Goal: Task Accomplishment & Management: Manage account settings

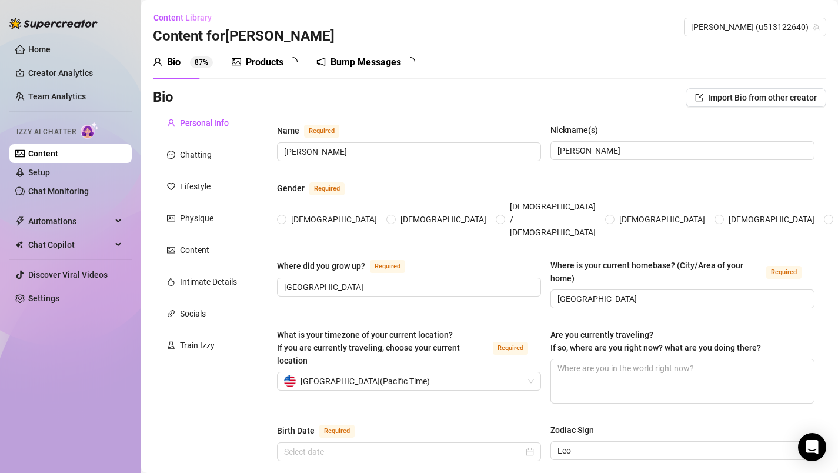
radio input "true"
type input "[DATE]"
click at [271, 65] on div "Products" at bounding box center [265, 62] width 38 height 14
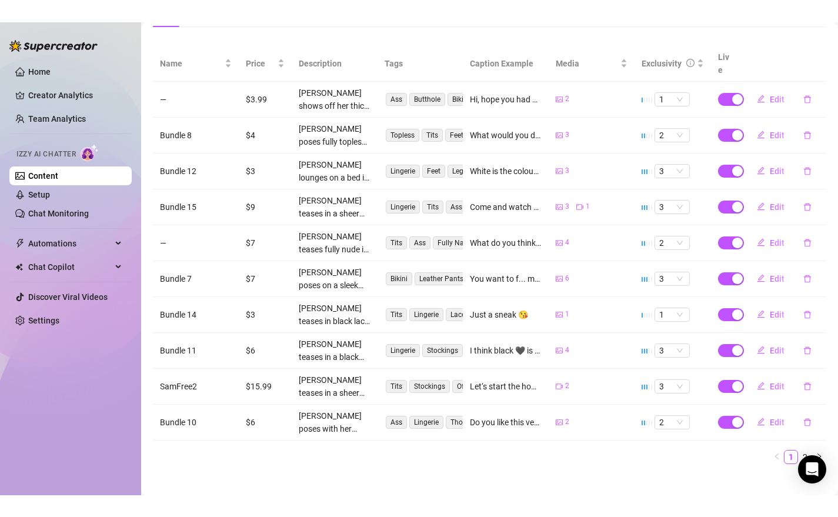
scroll to position [175, 0]
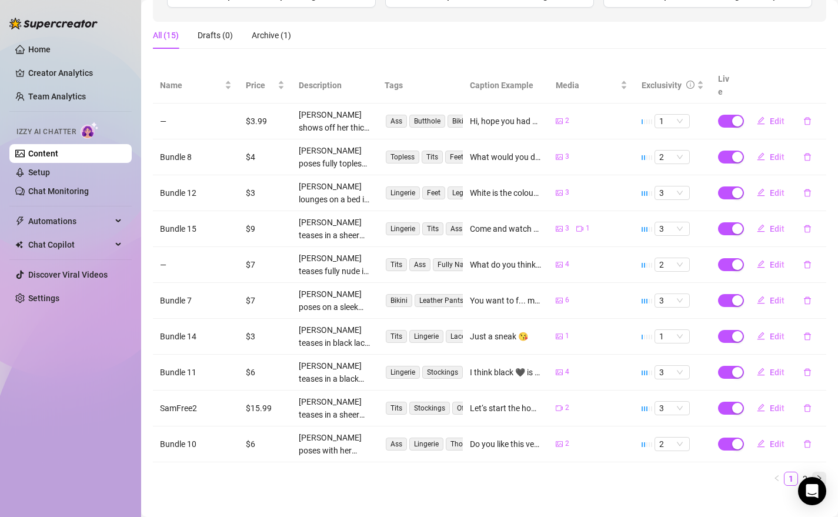
click at [816, 472] on icon "right" at bounding box center [819, 478] width 7 height 7
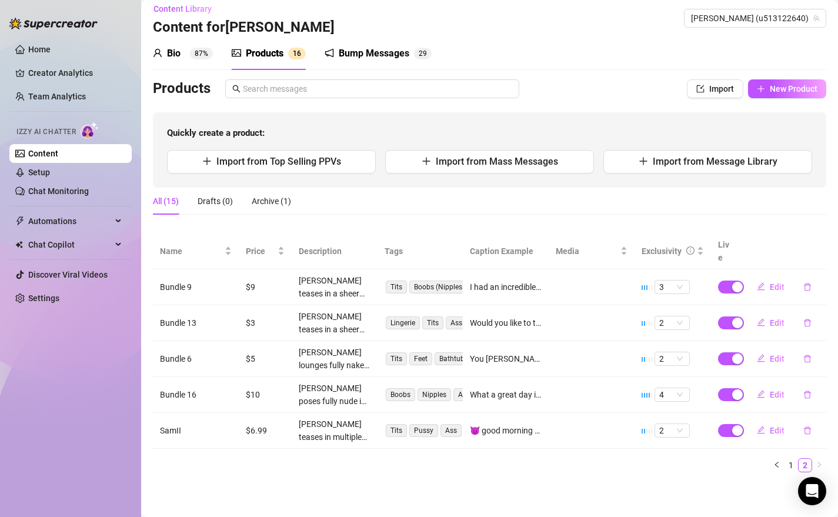
scroll to position [0, 0]
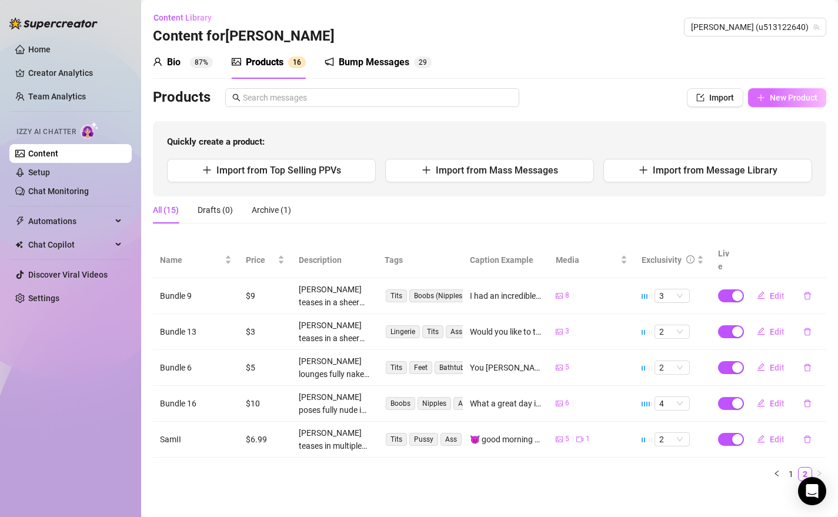
click at [775, 100] on span "New Product" at bounding box center [794, 97] width 48 height 9
type textarea "Type your message here..."
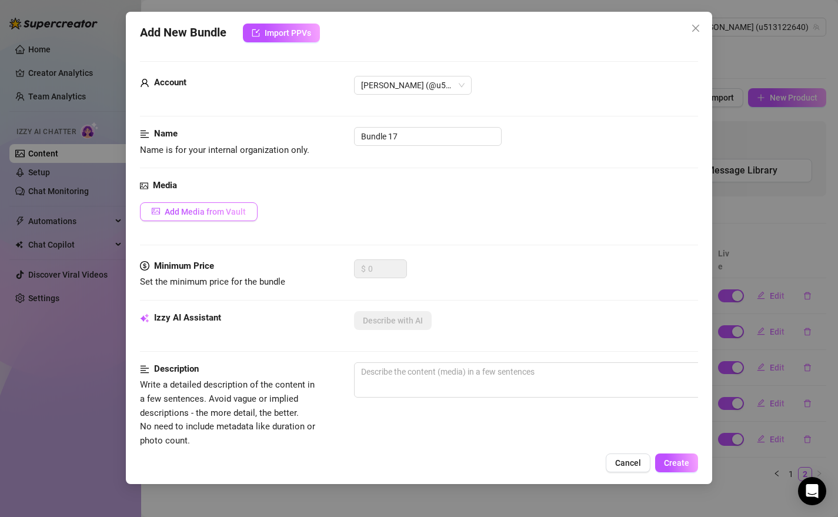
click at [226, 214] on span "Add Media from Vault" at bounding box center [205, 211] width 81 height 9
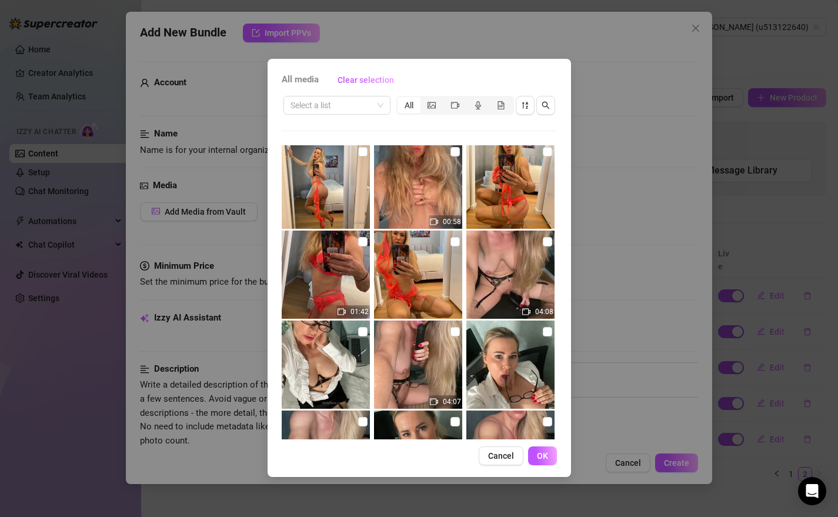
scroll to position [462, 0]
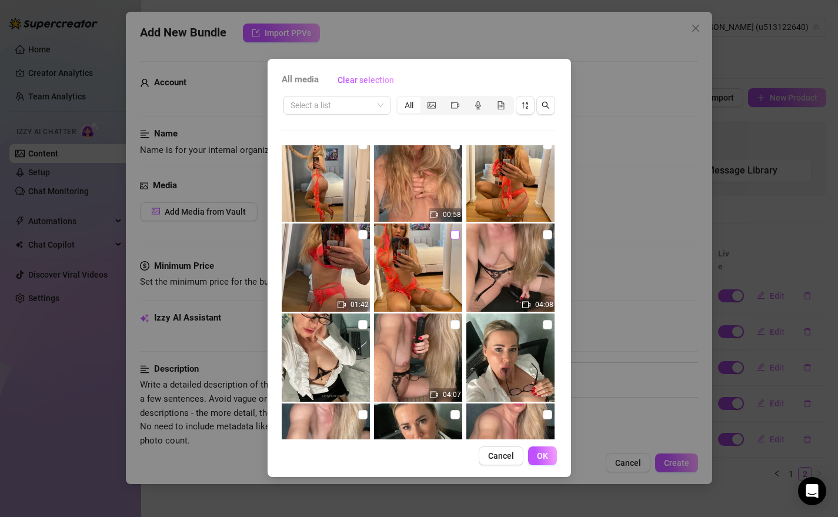
click at [451, 237] on input "checkbox" at bounding box center [455, 234] width 9 height 9
checkbox input "true"
click at [358, 237] on input "checkbox" at bounding box center [362, 234] width 9 height 9
checkbox input "true"
click at [546, 460] on span "OK" at bounding box center [542, 455] width 11 height 9
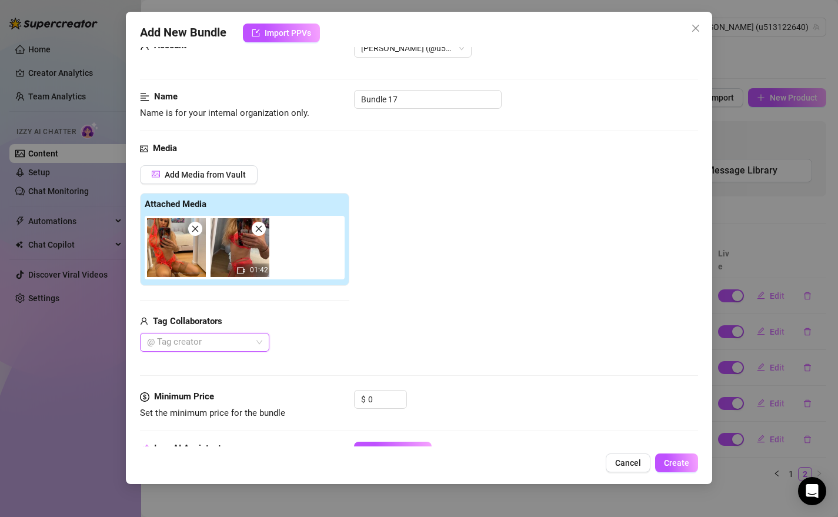
scroll to position [41, 0]
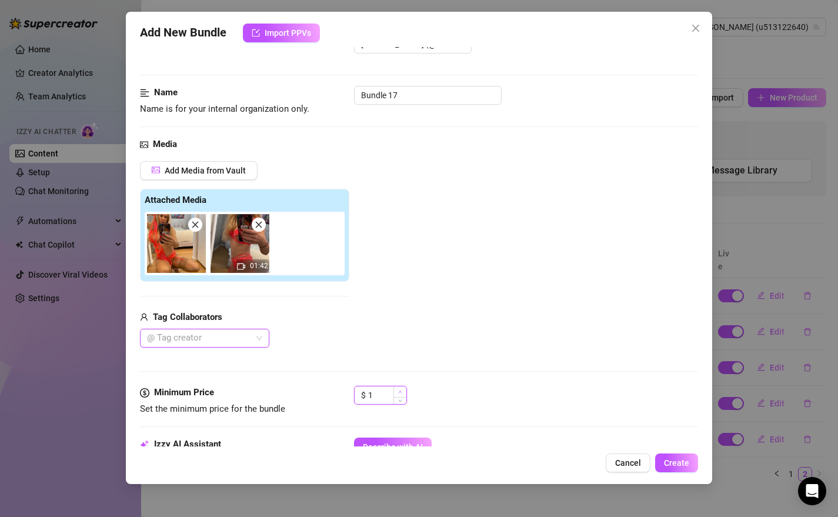
click at [401, 392] on icon "up" at bounding box center [400, 392] width 4 height 2
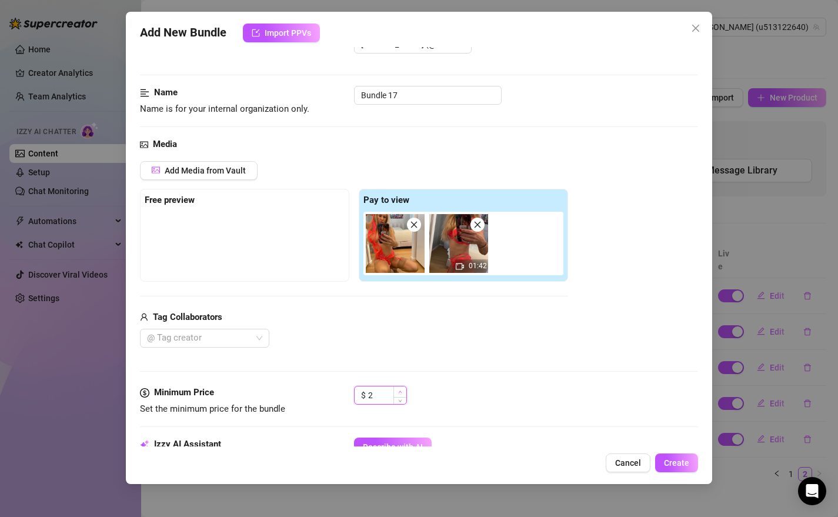
click at [402, 392] on span "Increase Value" at bounding box center [399, 391] width 13 height 11
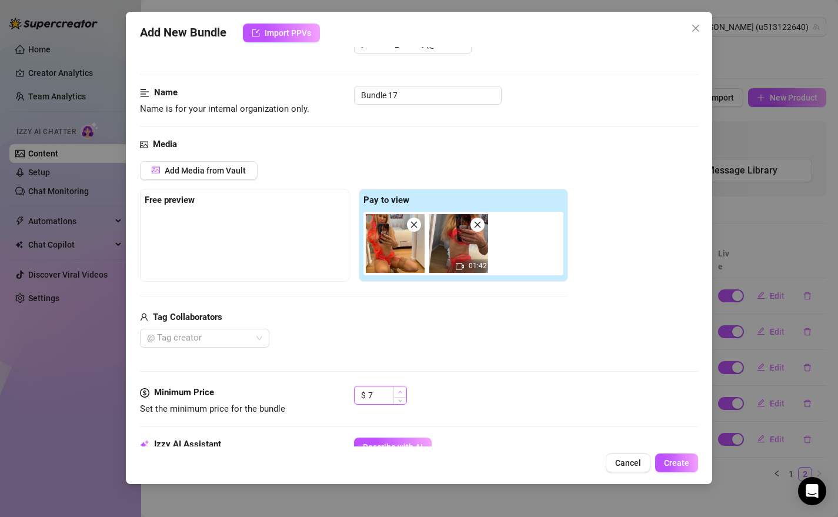
click at [402, 392] on span "Increase Value" at bounding box center [399, 391] width 13 height 11
type input "10"
click at [402, 392] on span "Increase Value" at bounding box center [399, 391] width 13 height 11
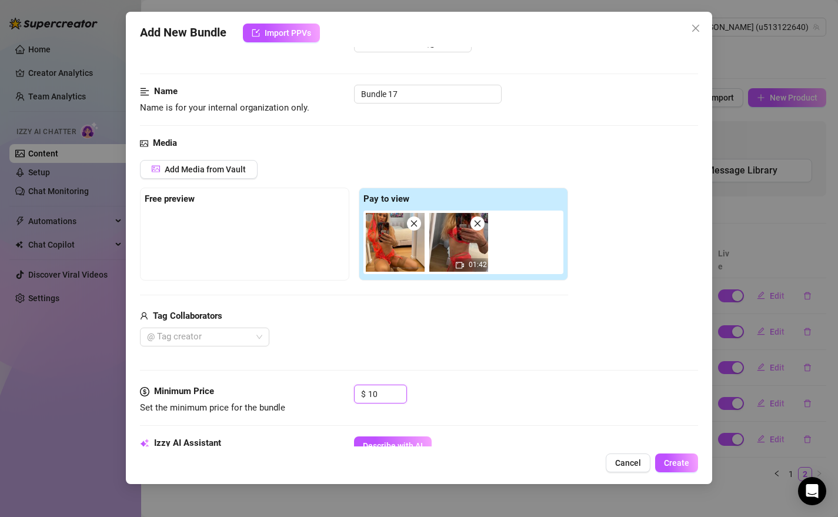
scroll to position [44, 0]
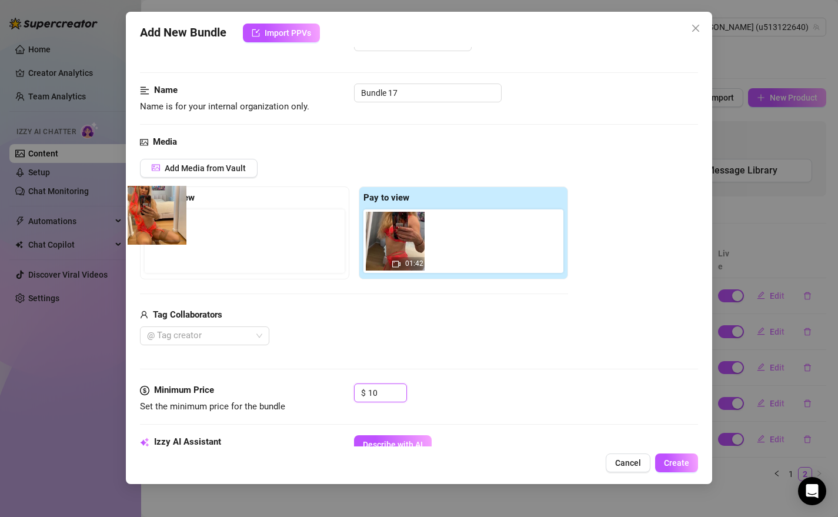
drag, startPoint x: 390, startPoint y: 231, endPoint x: 152, endPoint y: 209, distance: 238.6
click at [152, 209] on div "Free preview Pay to view 01:42" at bounding box center [354, 232] width 428 height 93
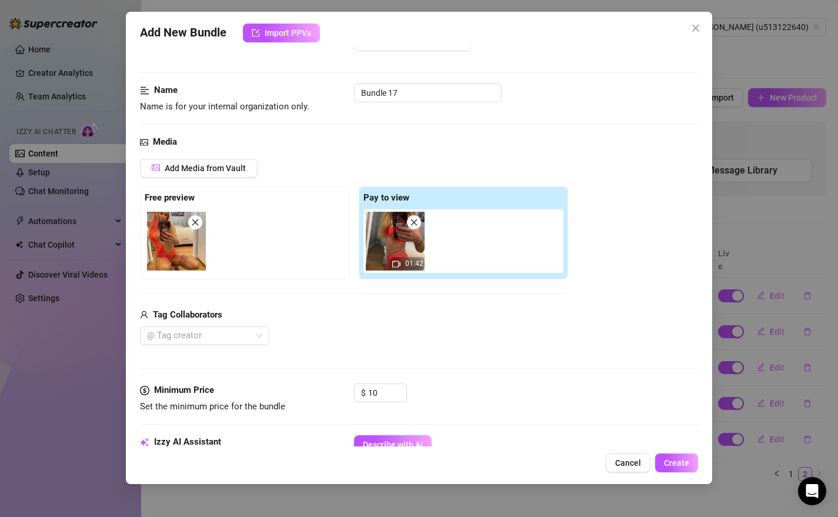
click at [513, 318] on div "Tag Collaborators" at bounding box center [354, 315] width 428 height 14
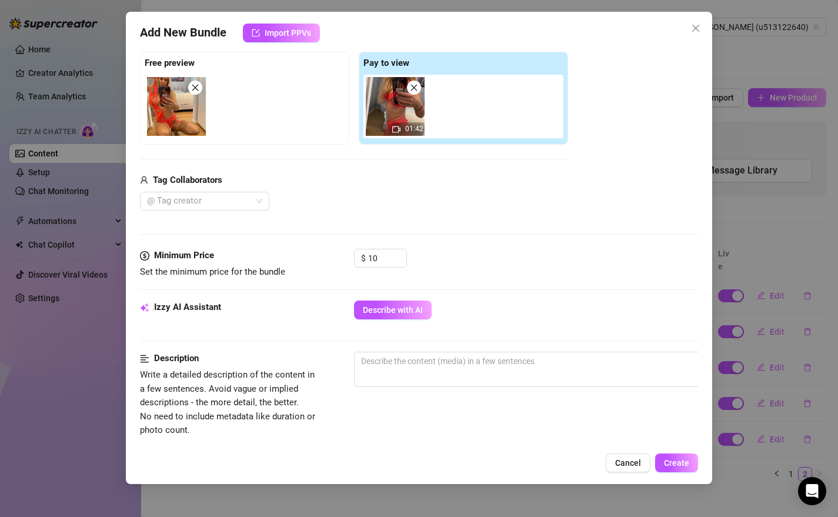
scroll to position [185, 0]
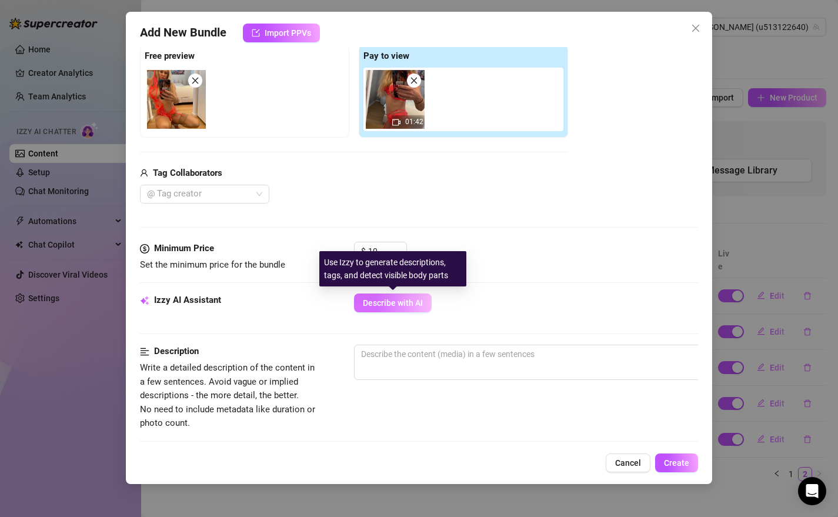
click at [413, 305] on span "Describe with AI" at bounding box center [393, 302] width 60 height 9
type textarea "[PERSON_NAME]"
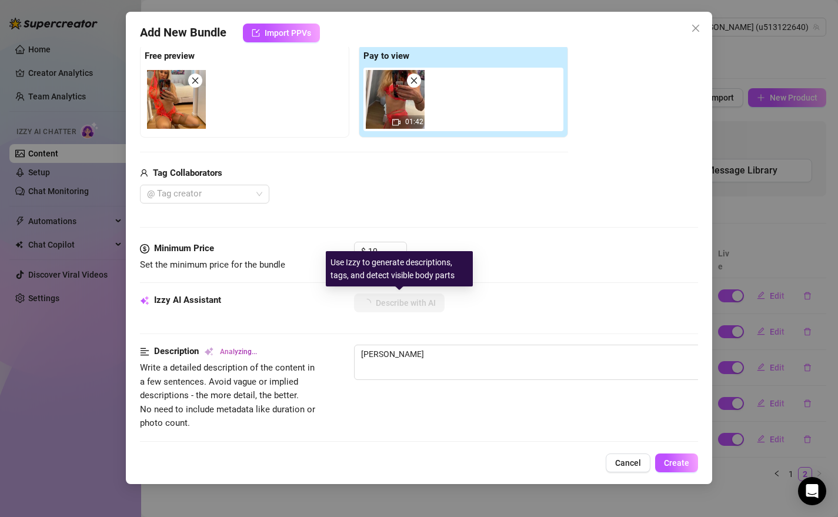
type textarea "[PERSON_NAME]"
type textarea "[PERSON_NAME] teases in"
type textarea "[PERSON_NAME] teases in a"
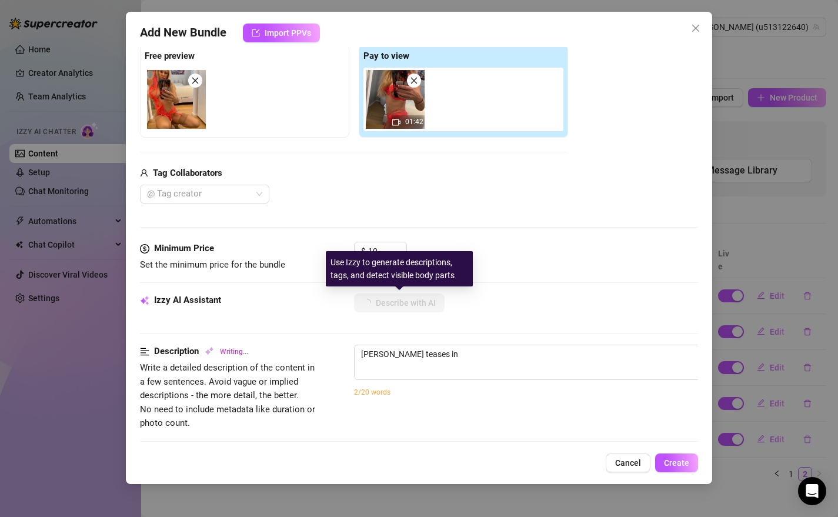
type textarea "[PERSON_NAME] teases in a"
type textarea "[PERSON_NAME] teases in a hot"
type textarea "[PERSON_NAME] teases in a hot pink"
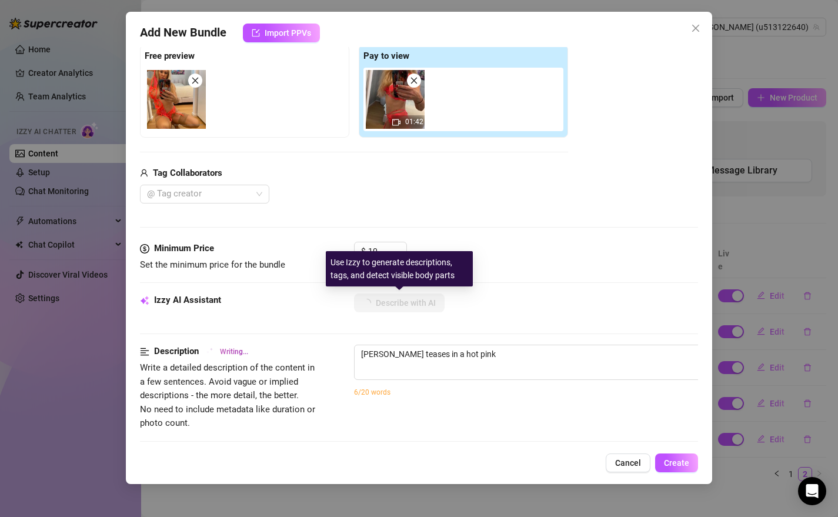
type textarea "[PERSON_NAME] teases in a hot pink lace"
type textarea "[PERSON_NAME] teases in a hot pink lace lingerie"
type textarea "[PERSON_NAME] teases in a hot pink lace lingerie set"
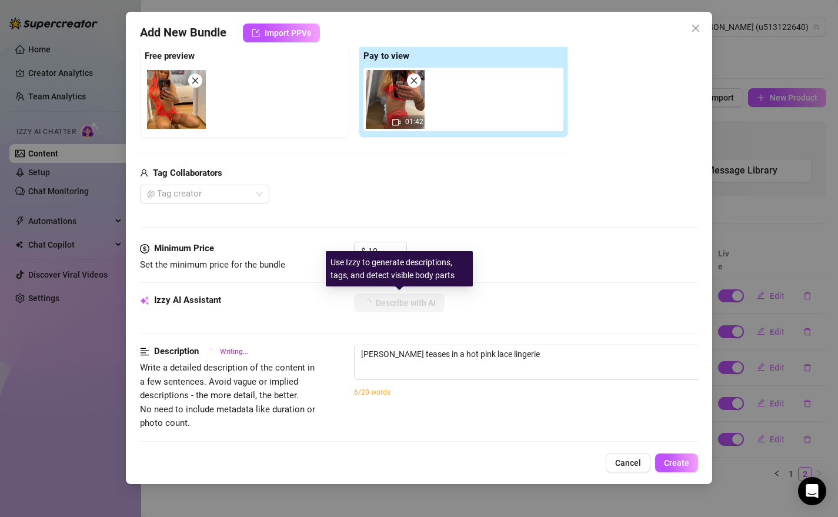
type textarea "[PERSON_NAME] teases in a hot pink lace lingerie set"
type textarea "[PERSON_NAME] teases in a hot pink lace lingerie set with"
type textarea "[PERSON_NAME] teases in a hot pink lace lingerie set with garter"
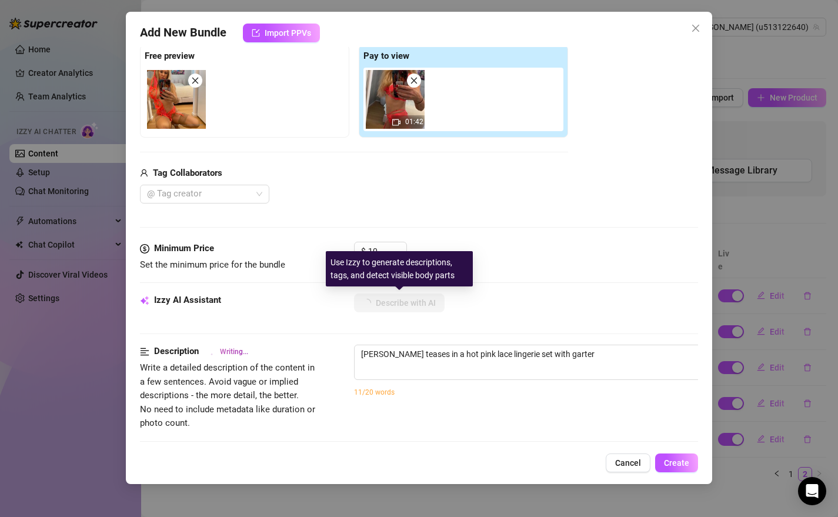
type textarea "[PERSON_NAME] teases in a hot pink lace lingerie set with garter straps"
type textarea "[PERSON_NAME] teases in a hot pink lace lingerie set with garter straps and"
type textarea "[PERSON_NAME] teases in a hot pink lace lingerie set with [PERSON_NAME] and [PE…"
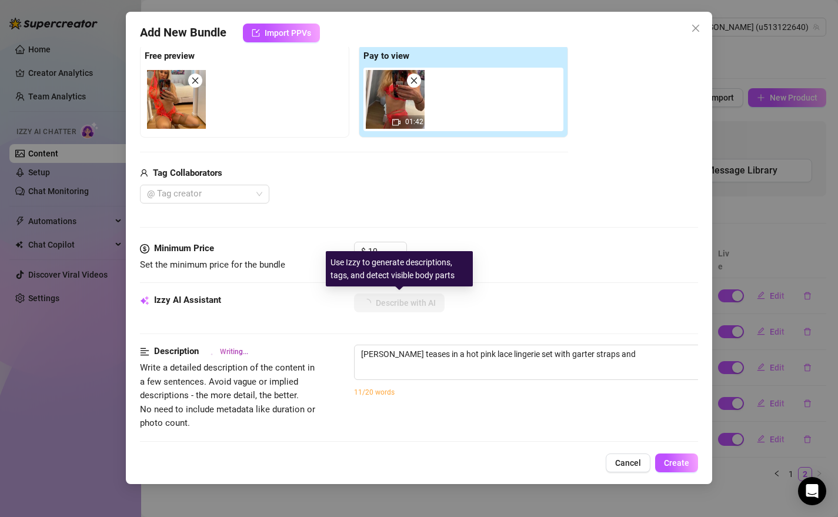
type textarea "[PERSON_NAME] teases in a hot pink lace lingerie set with [PERSON_NAME] and [PE…"
type textarea "[PERSON_NAME] teases in a hot pink lace lingerie set with [PERSON_NAME] and she…"
type textarea "[PERSON_NAME] teases in a hot pink lace lingerie set with garter straps and she…"
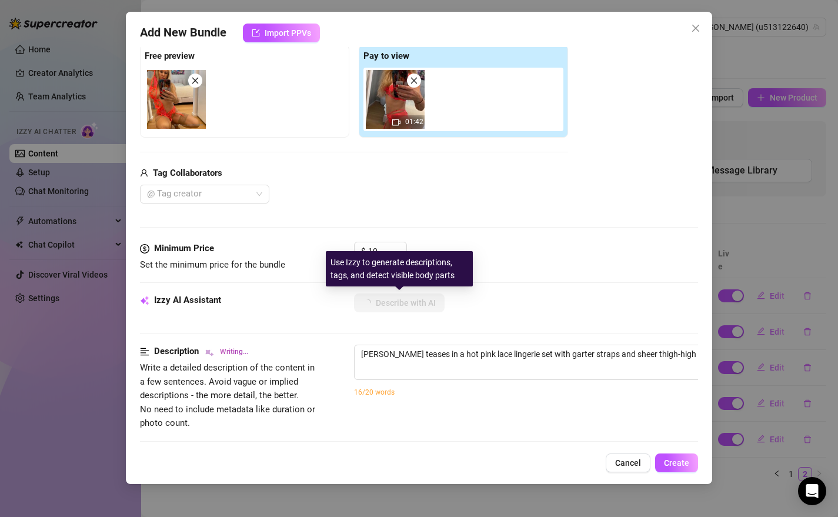
type textarea "[PERSON_NAME] teases in a hot pink lace lingerie set with garter straps and she…"
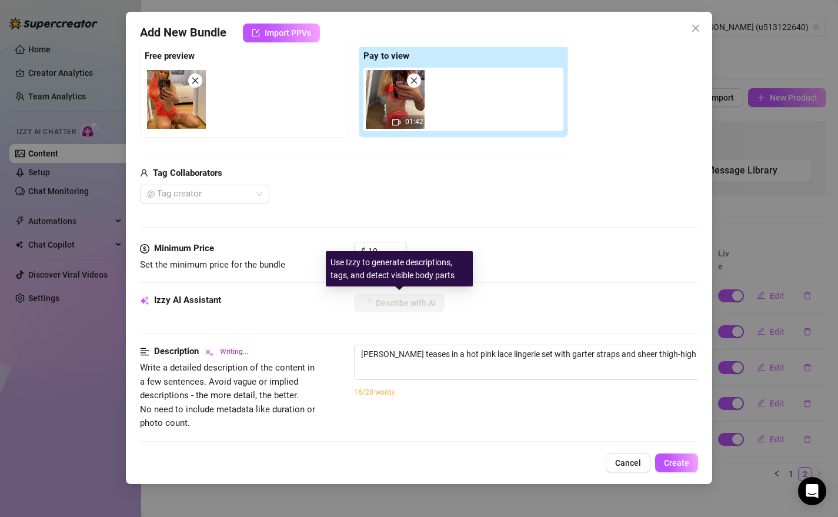
type textarea "[PERSON_NAME] teases in a hot pink lace lingerie set with garter straps and she…"
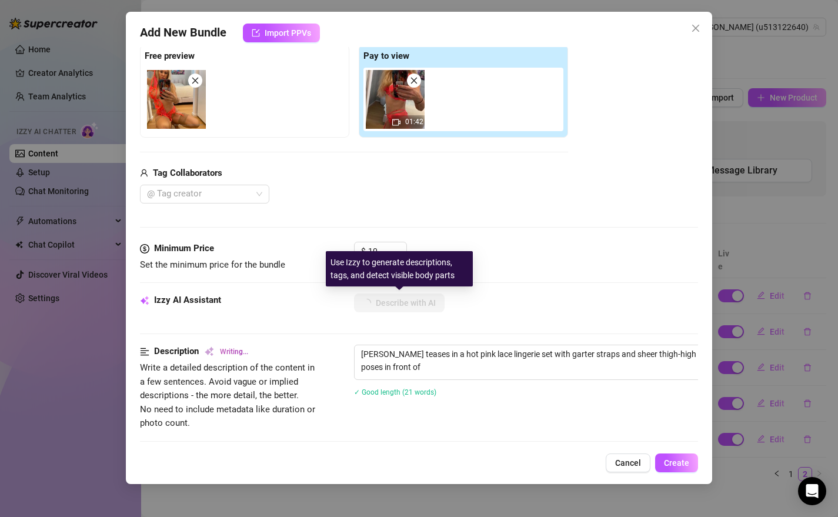
type textarea "[PERSON_NAME] teases in a hot pink lace lingerie set with garter straps and she…"
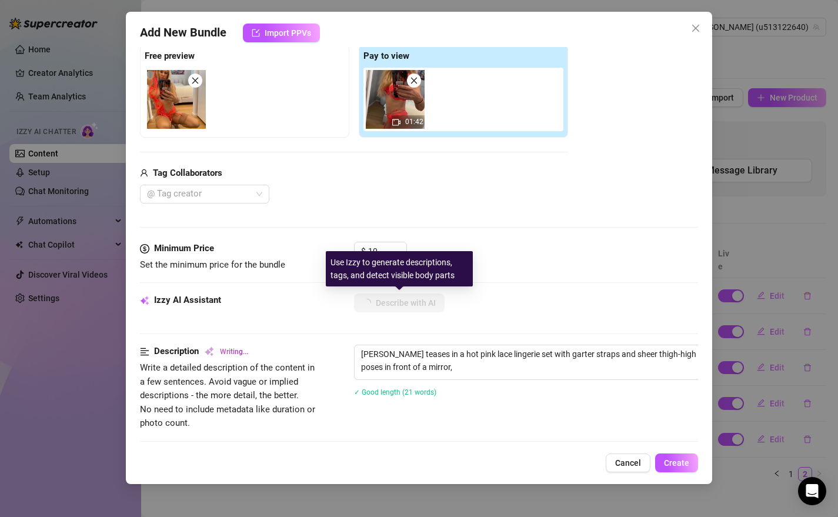
type textarea "[PERSON_NAME] teases in a hot pink lace lingerie set with garter straps and she…"
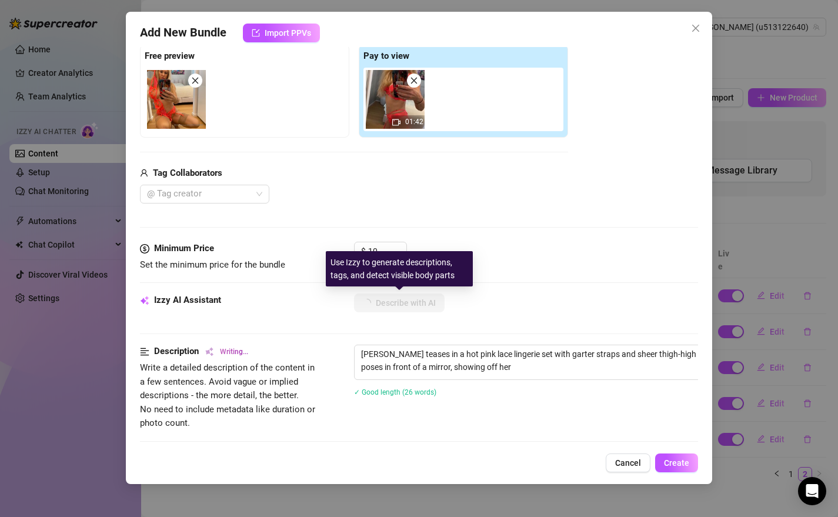
type textarea "[PERSON_NAME] teases in a hot pink lace lingerie set with garter straps and she…"
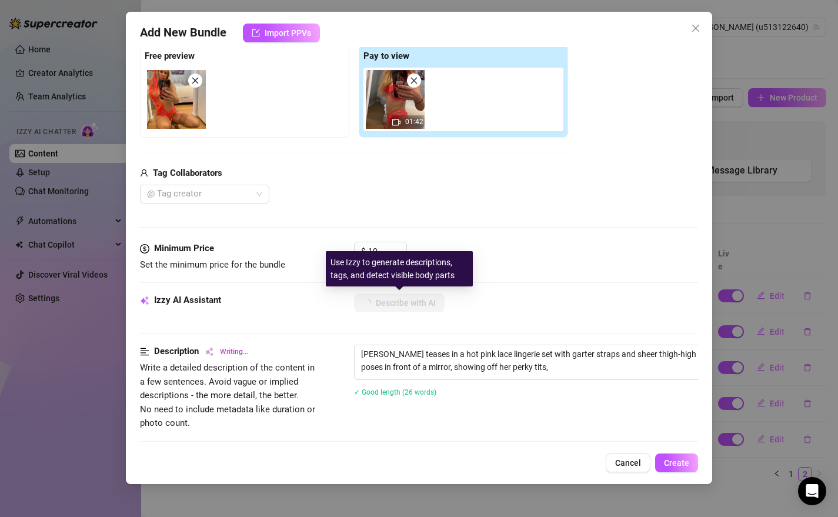
type textarea "[PERSON_NAME] teases in a hot pink lace lingerie set with garter straps and she…"
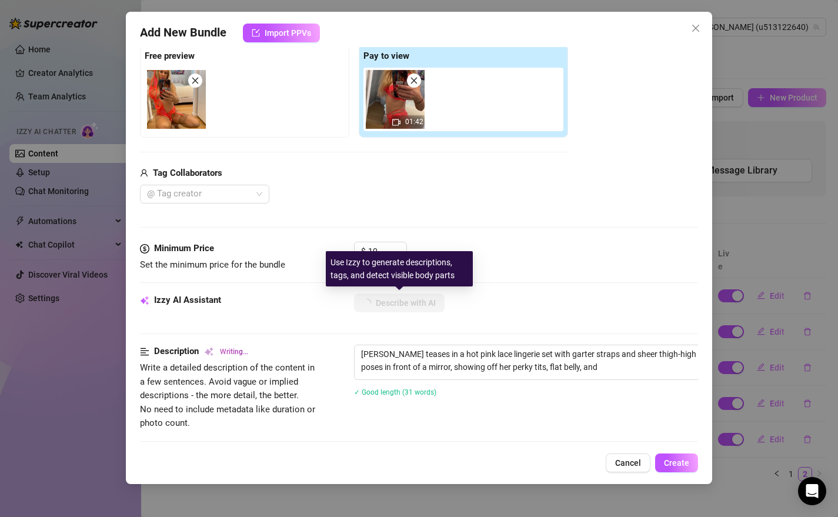
type textarea "[PERSON_NAME] teases in a hot pink lace lingerie set with garter straps and she…"
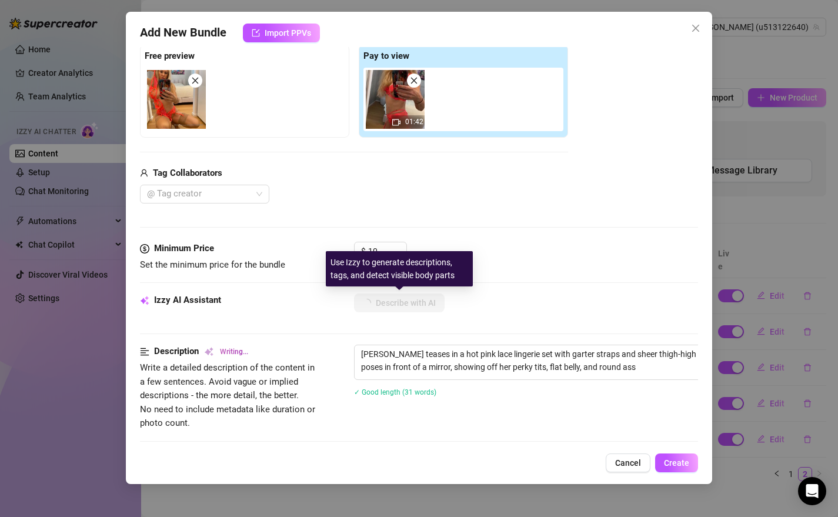
type textarea "[PERSON_NAME] teases in a hot pink lace lingerie set with garter straps and she…"
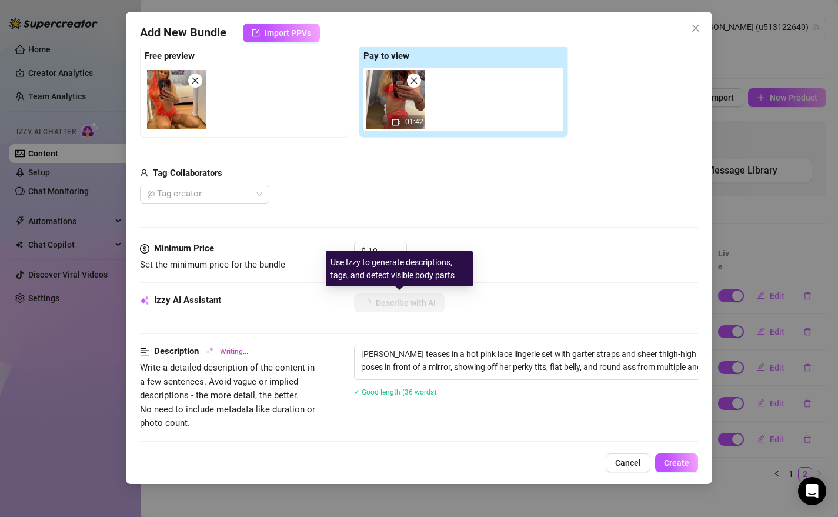
type textarea "[PERSON_NAME] teases in a hot pink lace lingerie set with garter straps and she…"
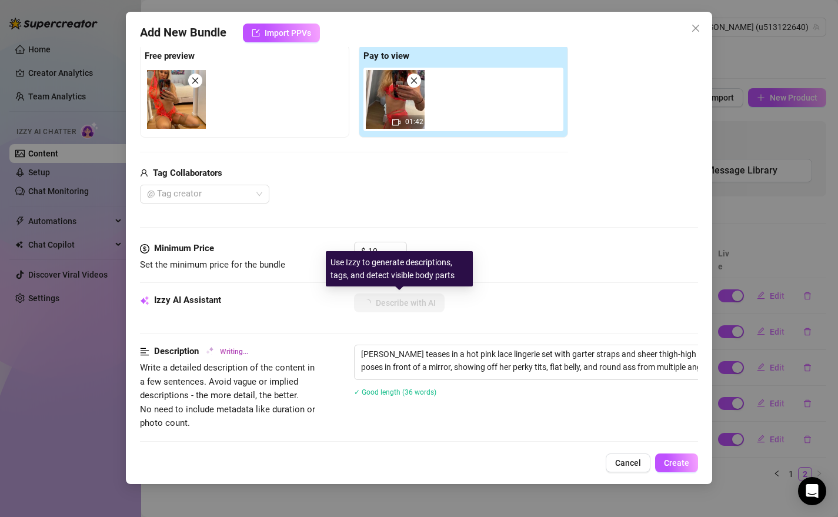
type textarea "[PERSON_NAME] teases in a hot pink lace lingerie set with garter straps and she…"
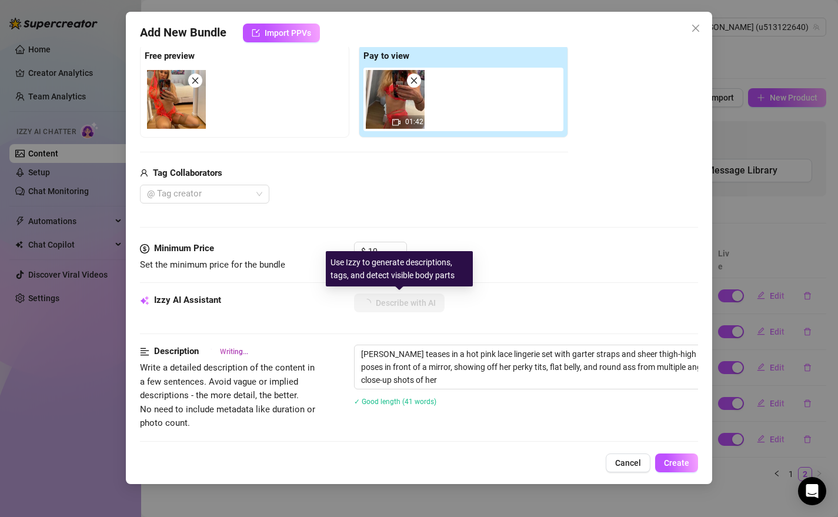
type textarea "[PERSON_NAME] teases in a hot pink lace lingerie set with garter straps and she…"
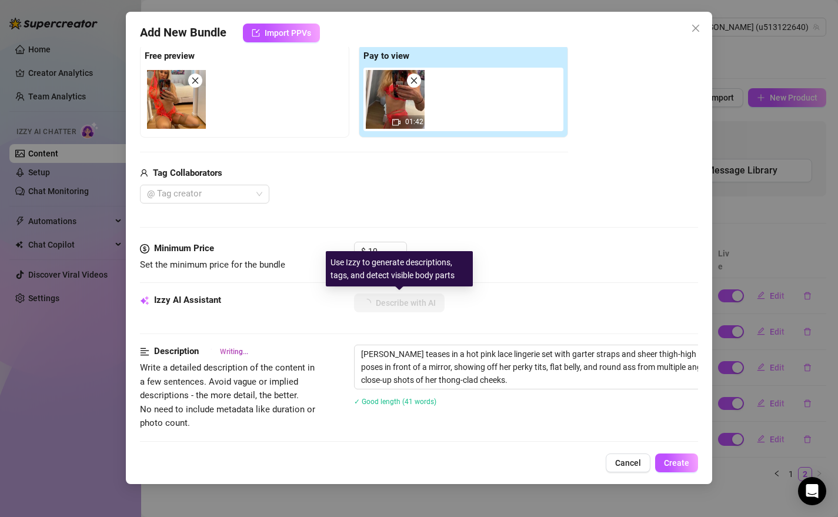
type textarea "[PERSON_NAME] teases in a hot pink lace lingerie set with garter straps and she…"
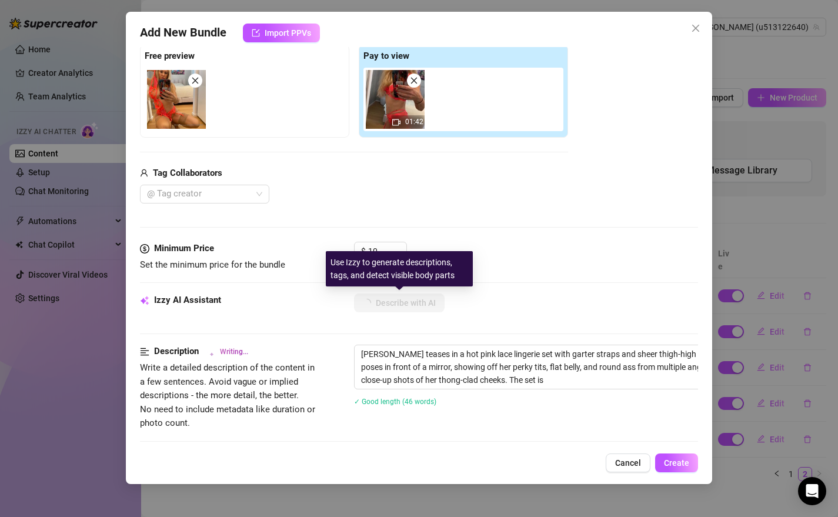
type textarea "[PERSON_NAME] teases in a hot pink lace lingerie set with garter straps and she…"
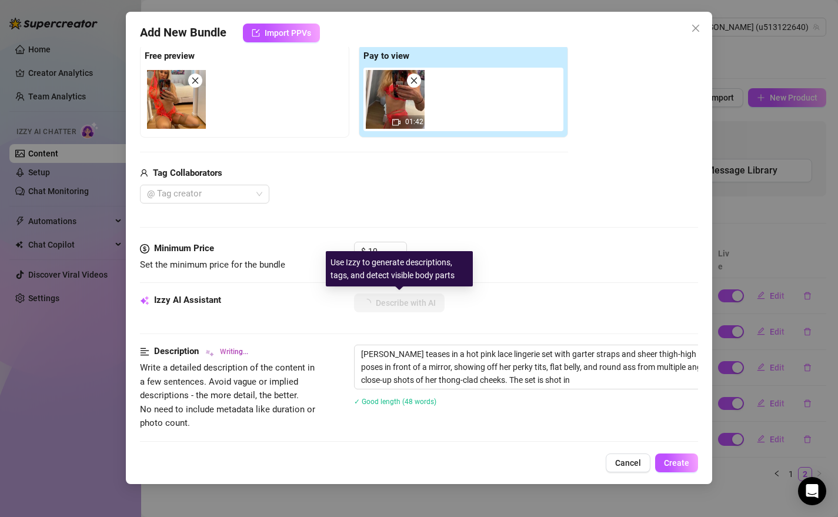
type textarea "[PERSON_NAME] teases in a hot pink lace lingerie set with garter straps and she…"
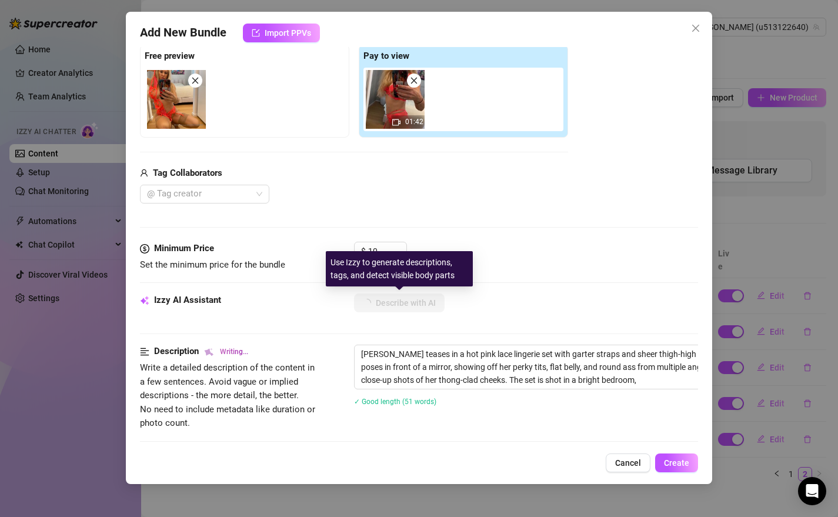
type textarea "[PERSON_NAME] teases in a hot pink lace lingerie set with garter straps and she…"
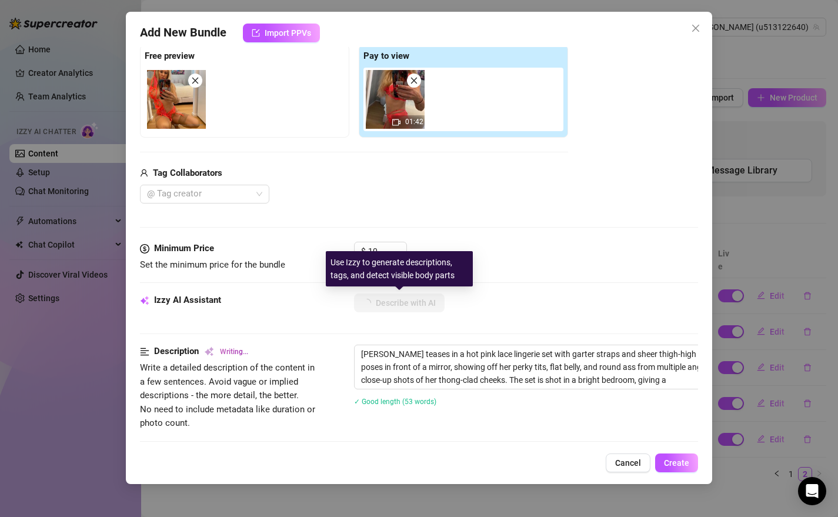
type textarea "[PERSON_NAME] teases in a hot pink lace lingerie set with garter straps and she…"
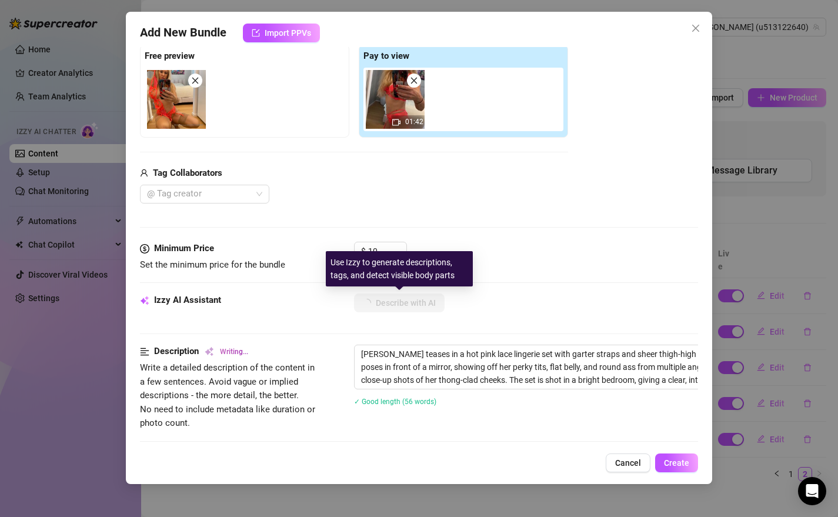
type textarea "[PERSON_NAME] teases in a hot pink lace lingerie set with garter straps and she…"
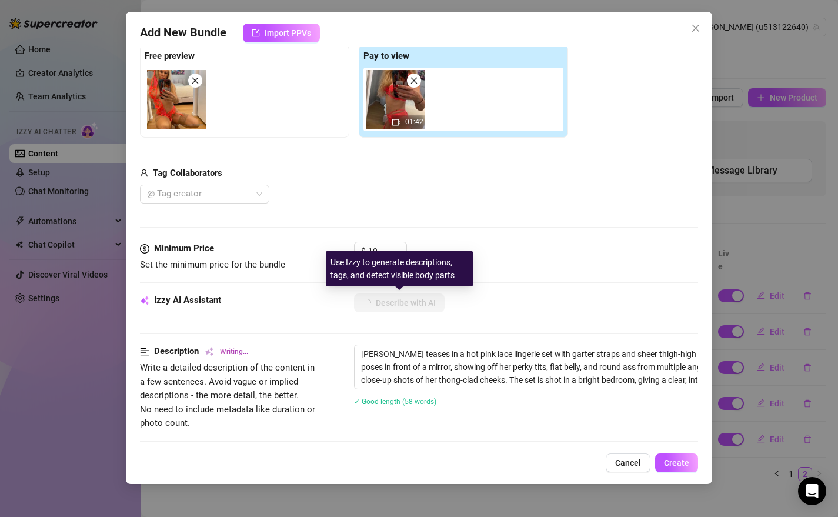
type textarea "[PERSON_NAME] teases in a hot pink lace lingerie set with garter straps and she…"
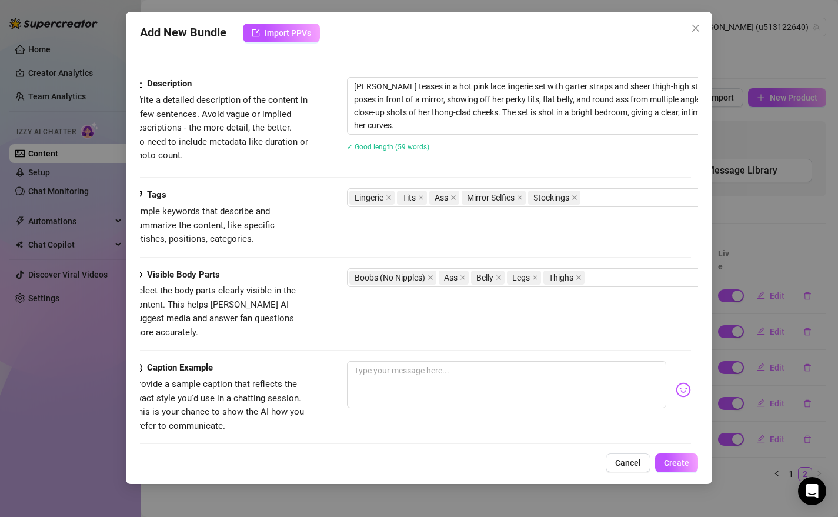
scroll to position [453, 0]
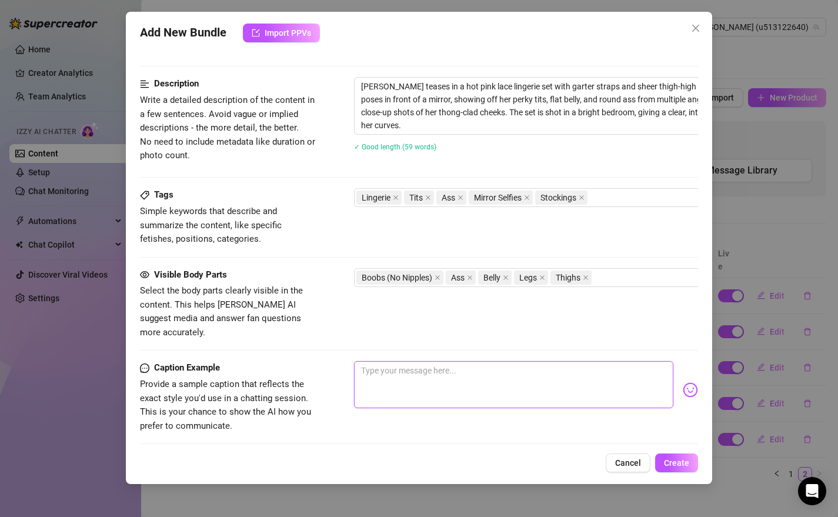
click at [428, 361] on textarea at bounding box center [514, 384] width 320 height 47
type textarea "Hey 💋 I can feel the excitement in the air [DATE], it’s definitely turning up t…"
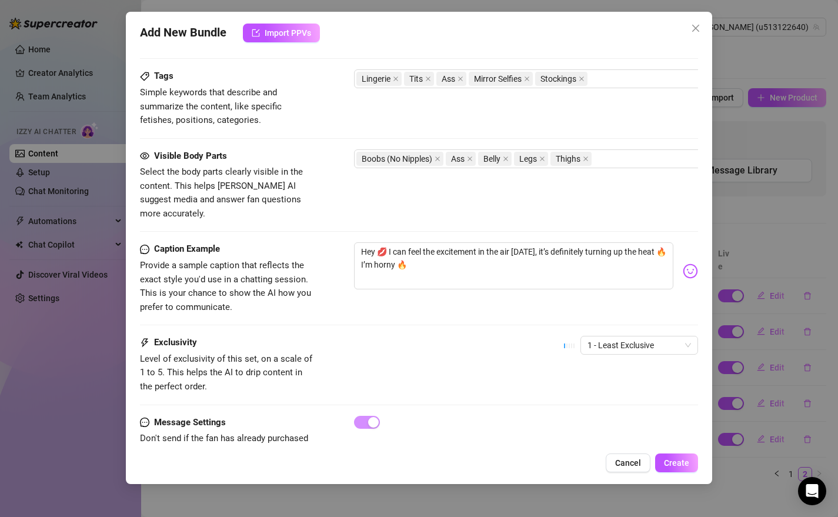
scroll to position [602, 0]
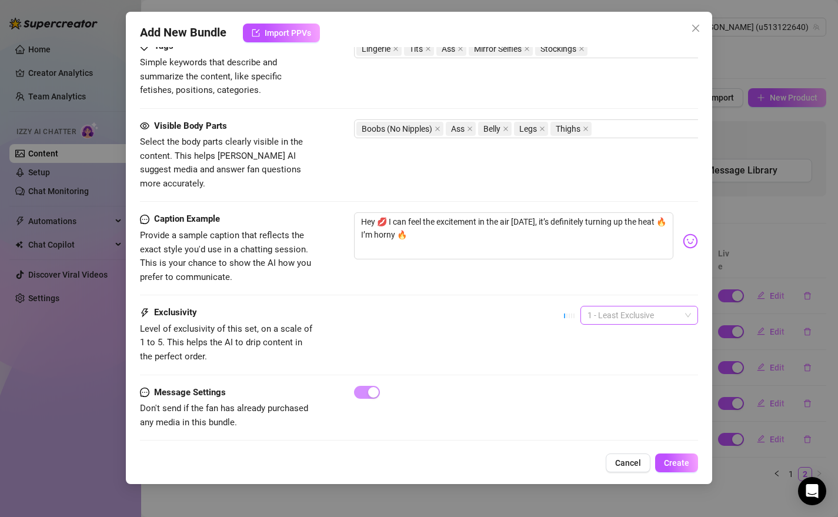
click at [681, 306] on span "1 - Least Exclusive" at bounding box center [640, 315] width 104 height 18
click at [596, 378] on div "4" at bounding box center [630, 381] width 99 height 13
click at [673, 464] on span "Create" at bounding box center [676, 462] width 25 height 9
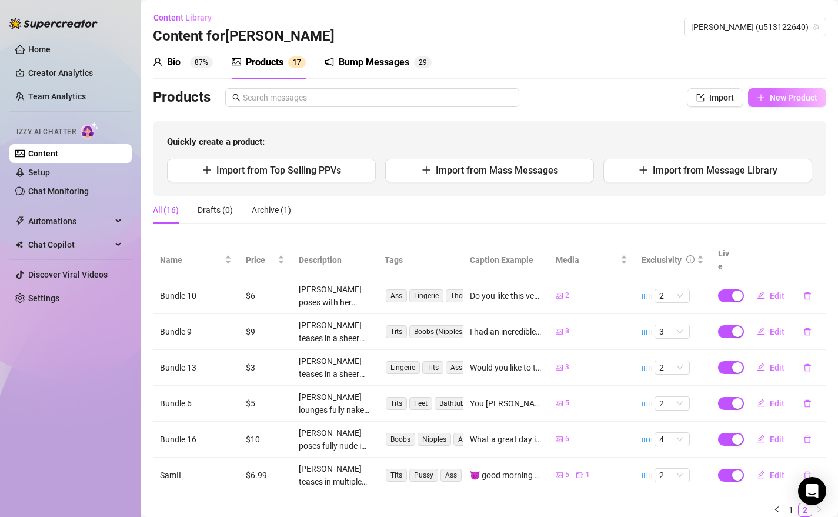
click at [770, 101] on span "New Product" at bounding box center [794, 97] width 48 height 9
type textarea "Type your message here..."
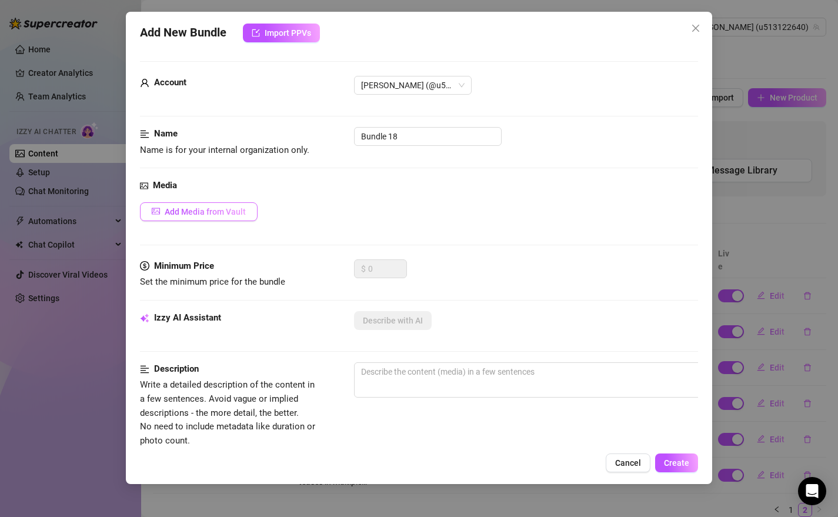
click at [218, 213] on span "Add Media from Vault" at bounding box center [205, 211] width 81 height 9
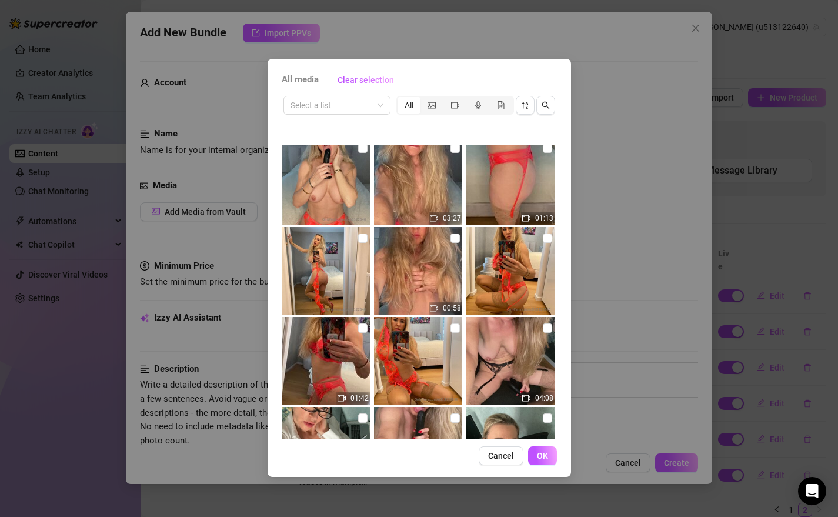
scroll to position [365, 0]
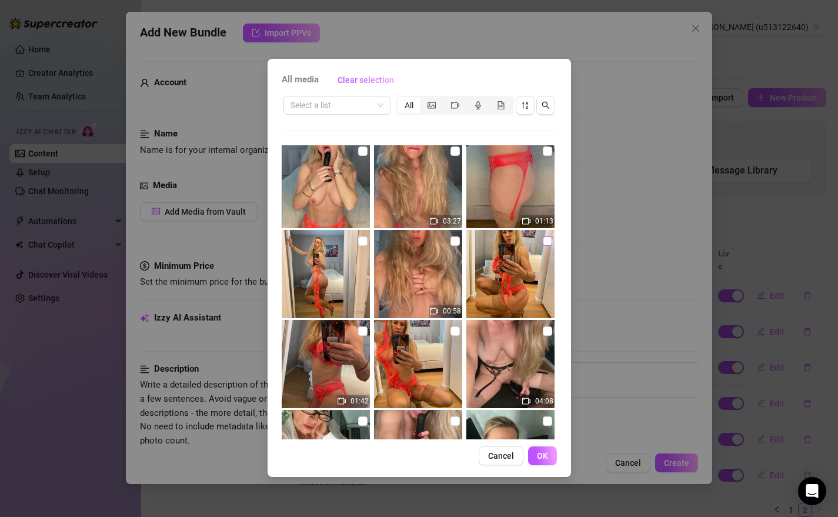
click at [543, 242] on input "checkbox" at bounding box center [547, 240] width 9 height 9
checkbox input "true"
click at [451, 240] on input "checkbox" at bounding box center [455, 240] width 9 height 9
checkbox input "true"
click at [537, 456] on span "OK" at bounding box center [542, 455] width 11 height 9
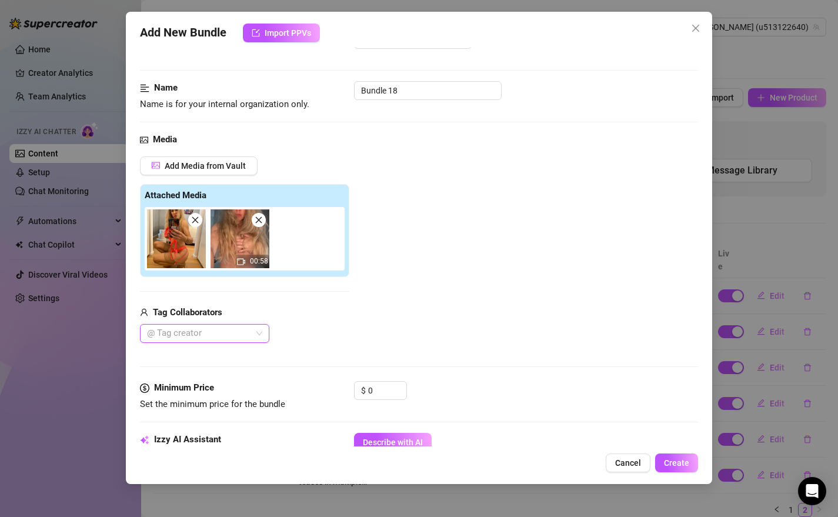
scroll to position [48, 0]
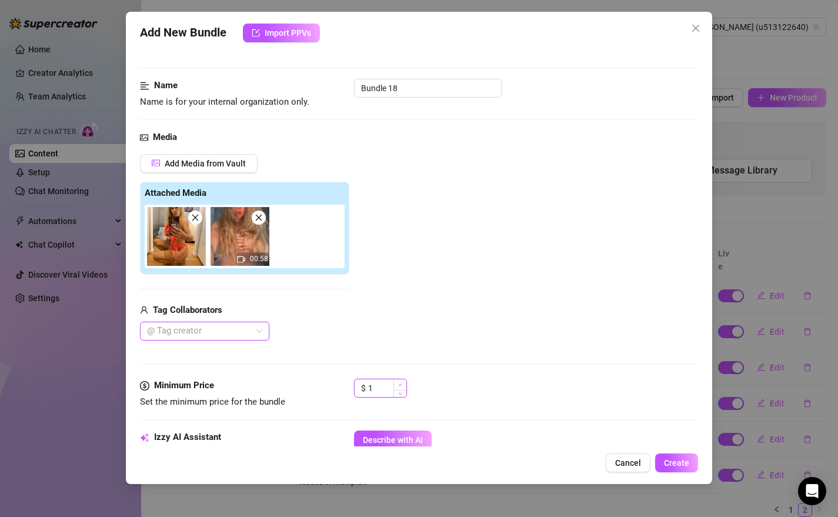
click at [401, 385] on icon "up" at bounding box center [400, 385] width 4 height 4
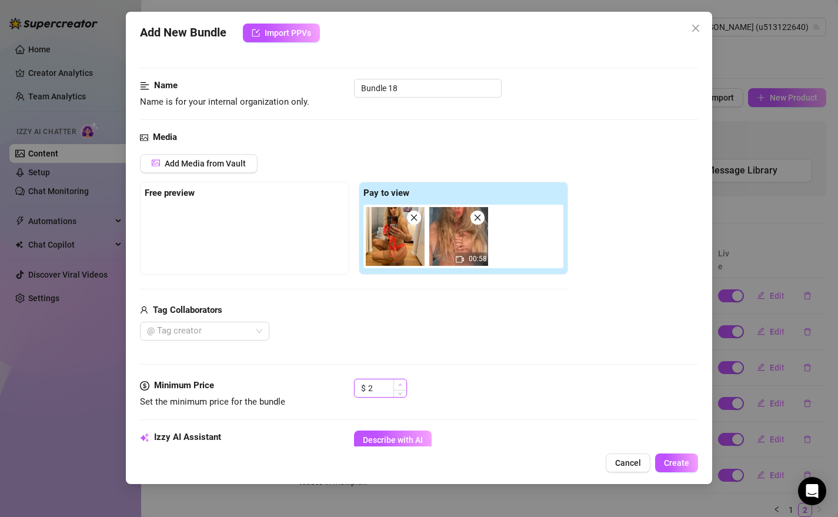
click at [401, 384] on icon "up" at bounding box center [400, 385] width 4 height 4
click at [401, 385] on icon "up" at bounding box center [400, 385] width 4 height 4
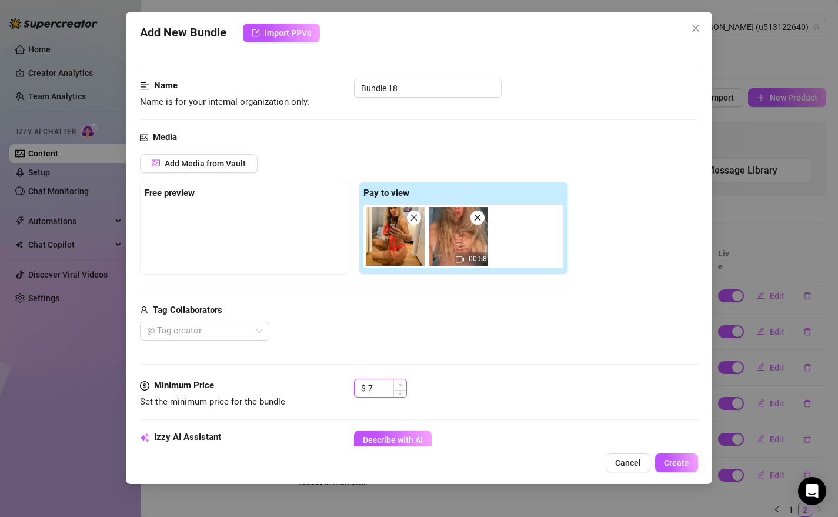
click at [401, 385] on icon "up" at bounding box center [400, 385] width 4 height 4
click at [401, 385] on icon "up" at bounding box center [400, 384] width 4 height 2
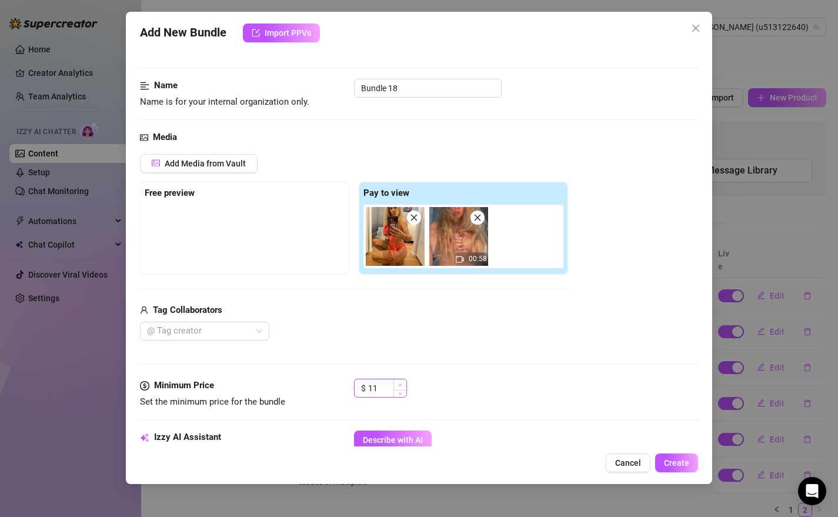
type input "12"
click at [401, 385] on icon "up" at bounding box center [400, 384] width 4 height 2
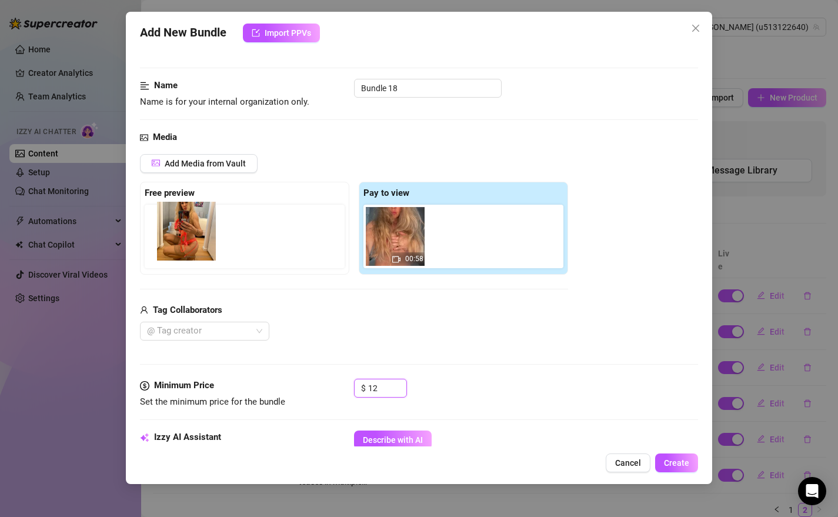
drag, startPoint x: 393, startPoint y: 241, endPoint x: 181, endPoint y: 237, distance: 212.4
click at [181, 237] on div "Free preview Pay to view 00:58" at bounding box center [354, 228] width 428 height 93
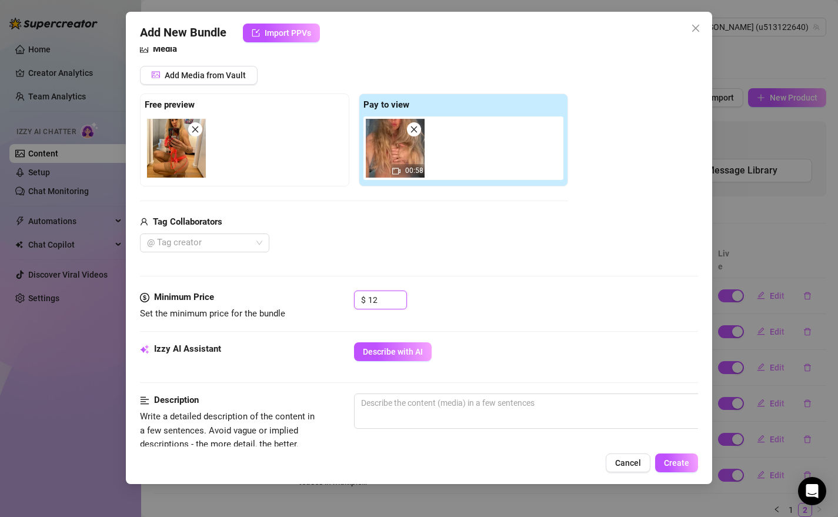
scroll to position [148, 0]
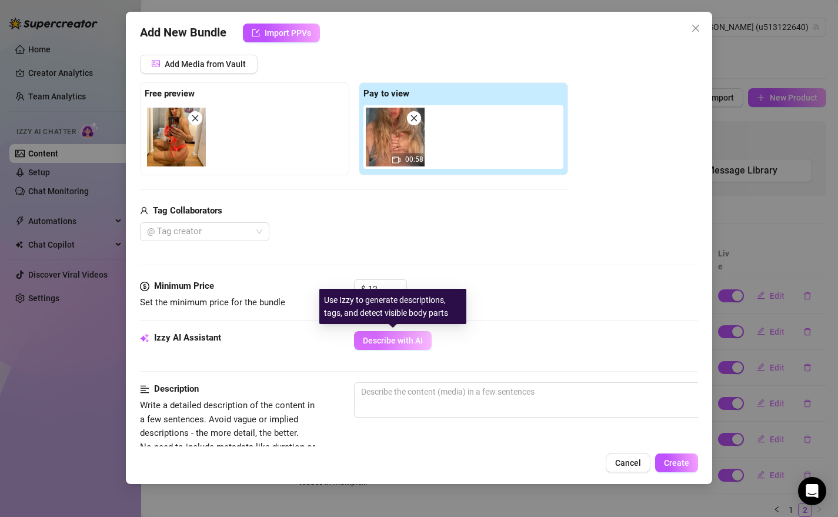
click at [396, 341] on span "Describe with AI" at bounding box center [393, 340] width 60 height 9
type textarea "[PERSON_NAME]"
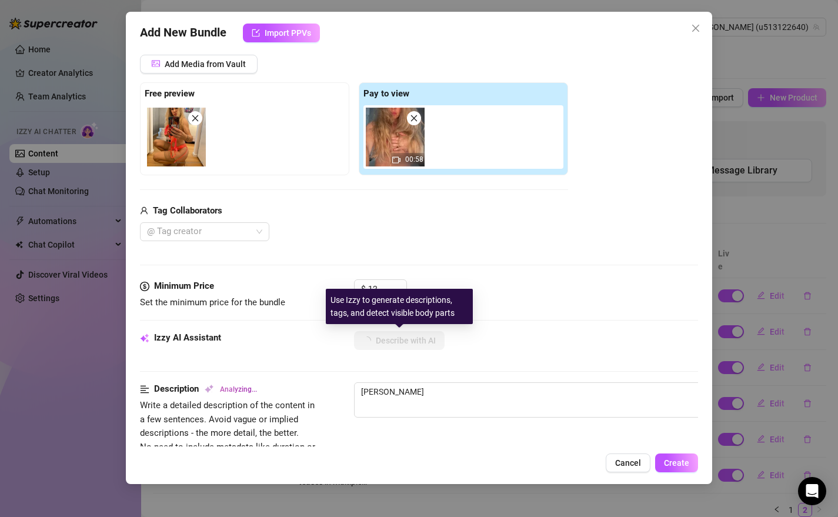
type textarea "[PERSON_NAME]"
type textarea "[PERSON_NAME] teases in"
type textarea "[PERSON_NAME] teases in sheer"
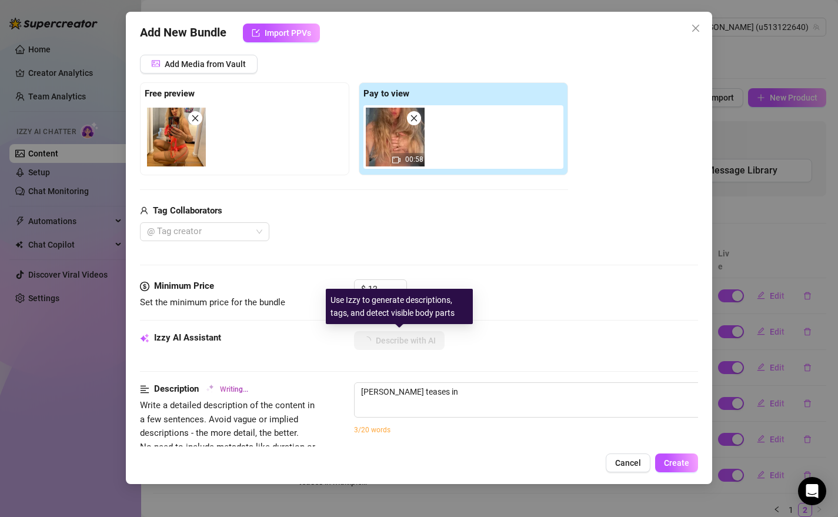
type textarea "[PERSON_NAME] teases in sheer"
type textarea "[PERSON_NAME] teases in sheer red"
type textarea "[PERSON_NAME] teases in sheer red lace"
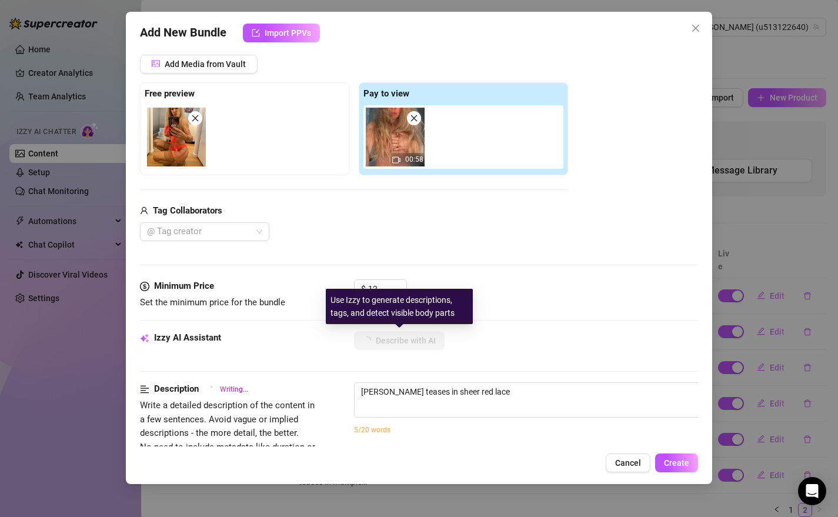
type textarea "[PERSON_NAME] teases in sheer red lace lingerie,"
type textarea "[PERSON_NAME] teases in sheer red lace lingerie, pulling"
type textarea "[PERSON_NAME] teases in sheer red lace lingerie, pulling down"
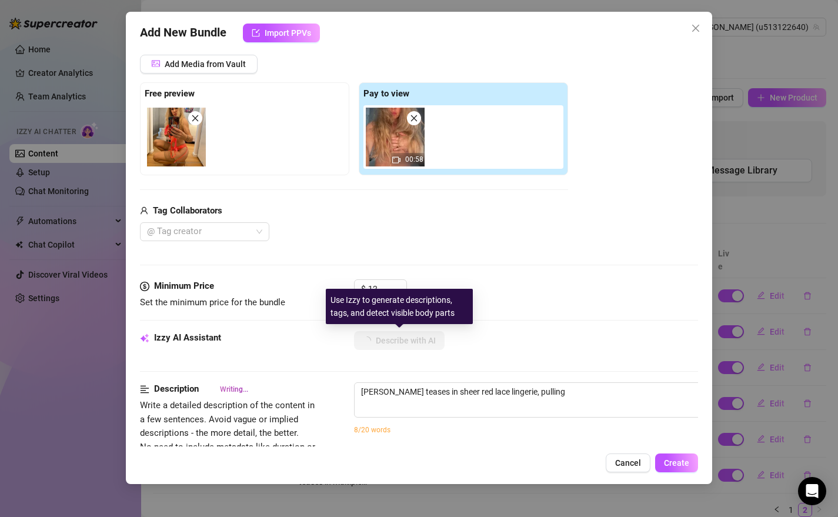
type textarea "[PERSON_NAME] teases in sheer red lace lingerie, pulling down"
type textarea "[PERSON_NAME] teases in sheer red lace lingerie, pulling down her"
type textarea "[PERSON_NAME] teases in sheer red lace lingerie, pulling down her bra"
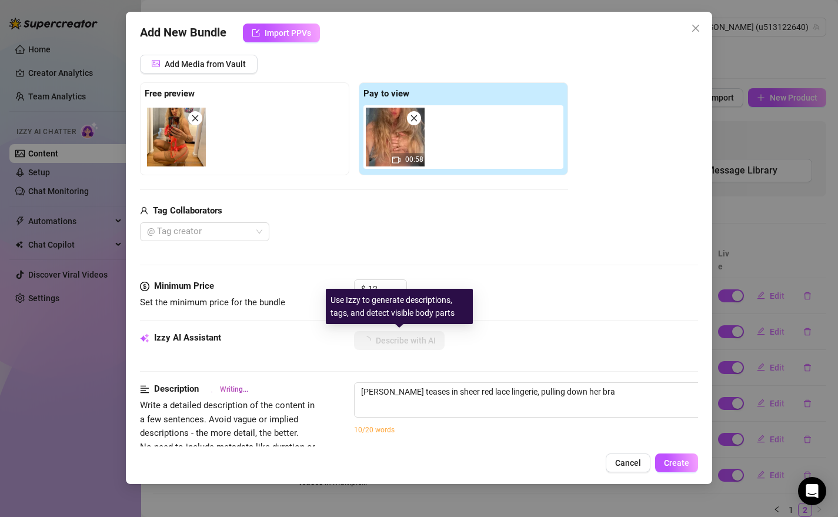
type textarea "[PERSON_NAME] teases in sheer red lace lingerie, pulling down her bra to"
type textarea "[PERSON_NAME] teases in sheer red lace lingerie, pulling down her bra to fully"
type textarea "[PERSON_NAME] teases in sheer red lace lingerie, pulling down her bra to fully …"
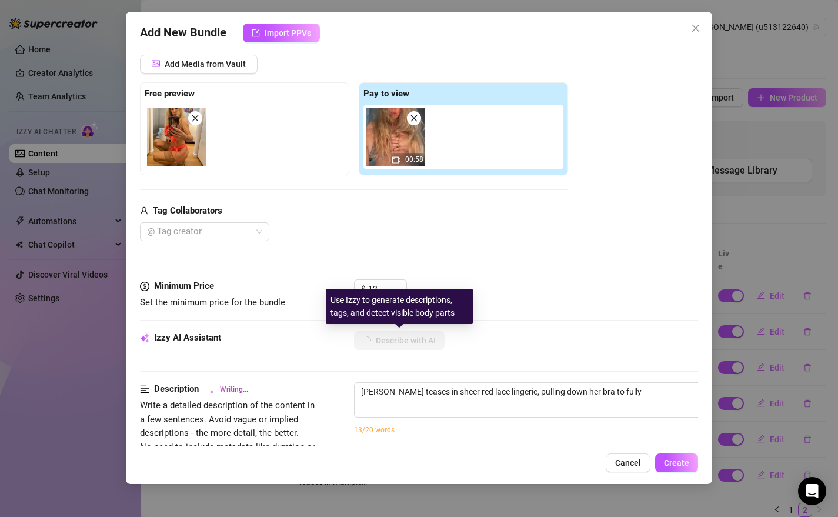
type textarea "[PERSON_NAME] teases in sheer red lace lingerie, pulling down her bra to fully …"
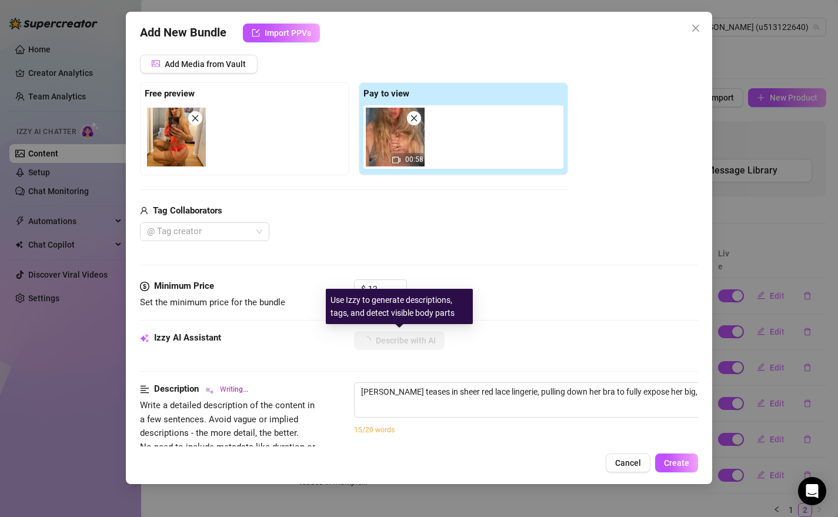
type textarea "[PERSON_NAME] teases in sheer red lace lingerie, pulling down her bra to fully …"
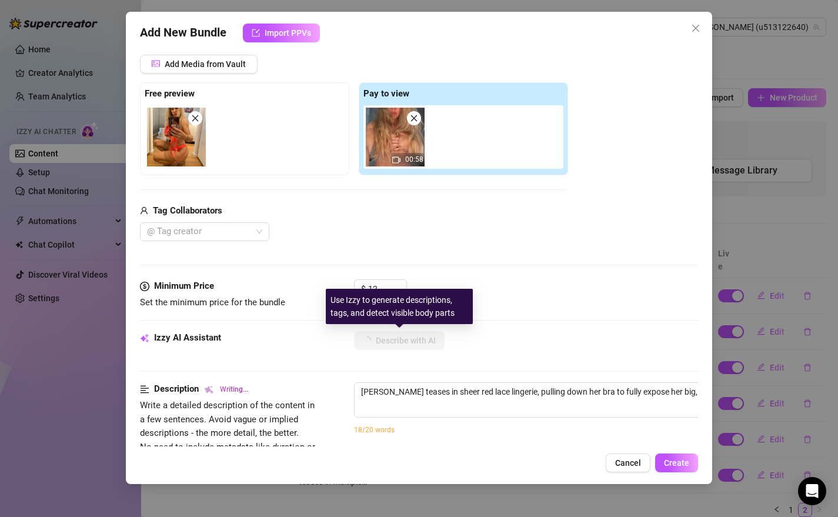
type textarea "[PERSON_NAME] teases in sheer red lace lingerie, pulling down her bra to fully …"
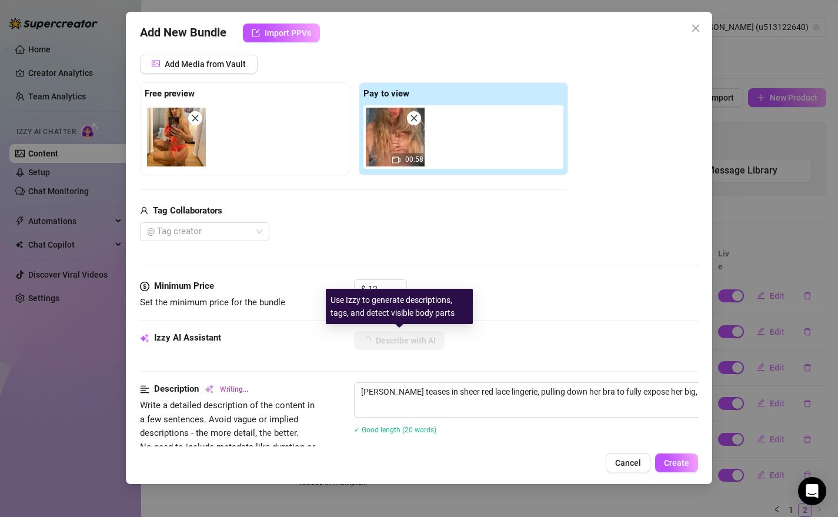
type textarea "[PERSON_NAME] teases in sheer red lace lingerie, pulling down her bra to fully …"
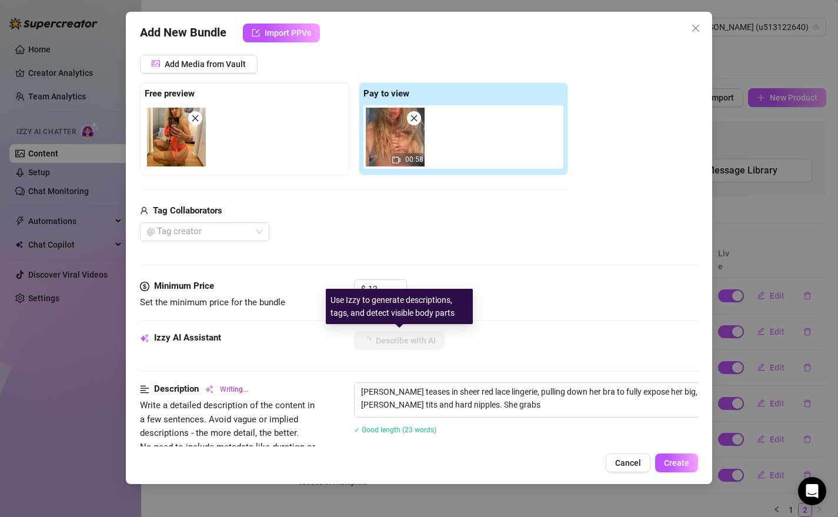
type textarea "[PERSON_NAME] teases in sheer red lace lingerie, pulling down her bra to fully …"
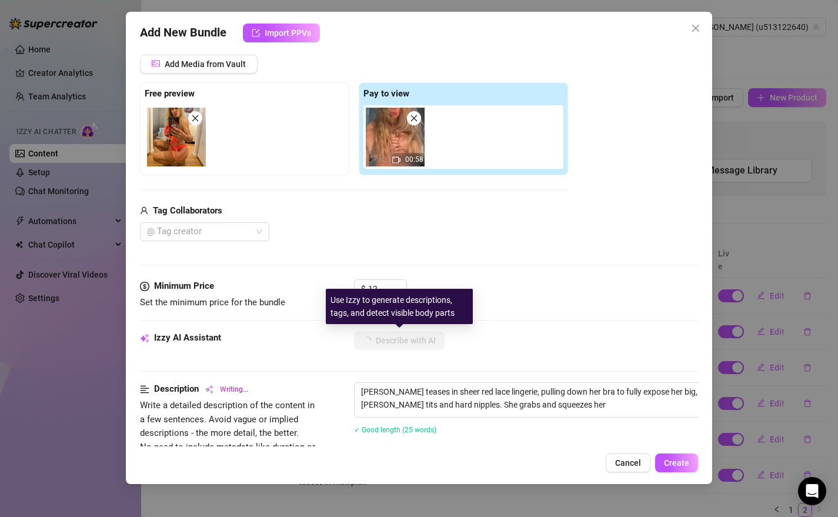
type textarea "[PERSON_NAME] teases in sheer red lace lingerie, pulling down her bra to fully …"
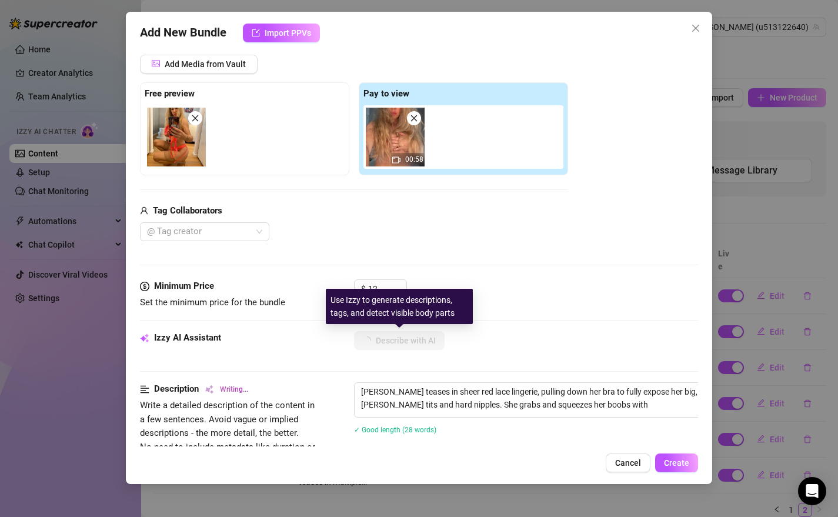
type textarea "[PERSON_NAME] teases in sheer red lace lingerie, pulling down her bra to fully …"
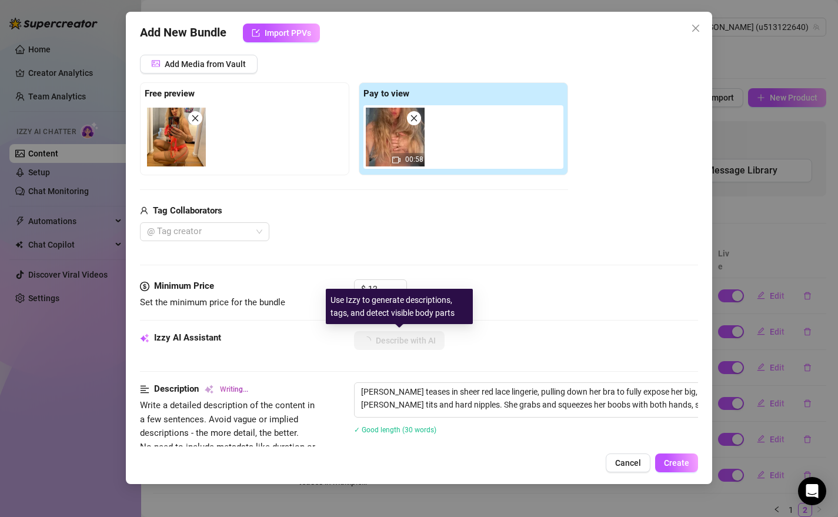
type textarea "[PERSON_NAME] teases in sheer red lace lingerie, pulling down her bra to fully …"
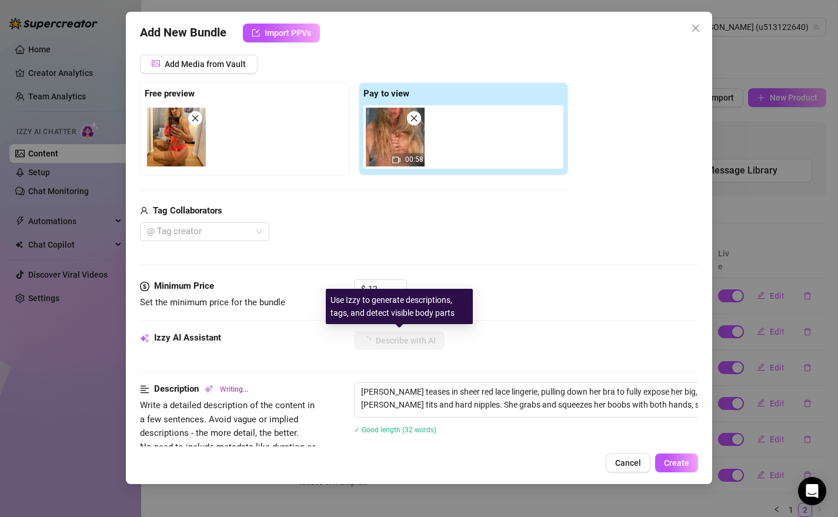
type textarea "[PERSON_NAME] teases in sheer red lace lingerie, pulling down her bra to fully …"
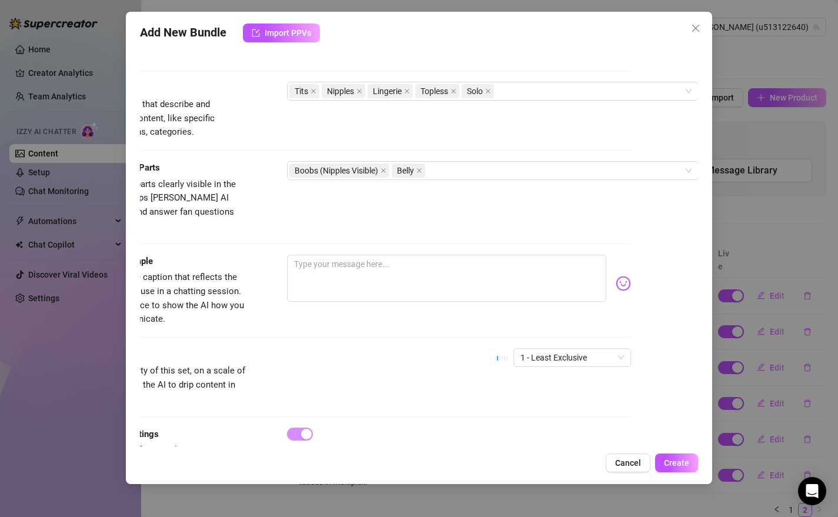
scroll to position [558, 76]
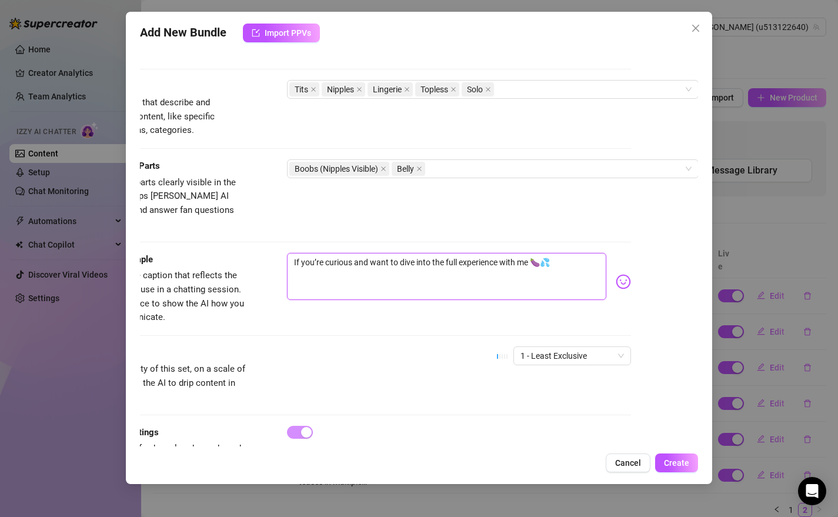
click at [551, 253] on textarea "If you’re curious and want to dive into the full experience with me 🍆💦" at bounding box center [447, 276] width 320 height 47
click at [599, 347] on span "1 - Least Exclusive" at bounding box center [573, 356] width 104 height 18
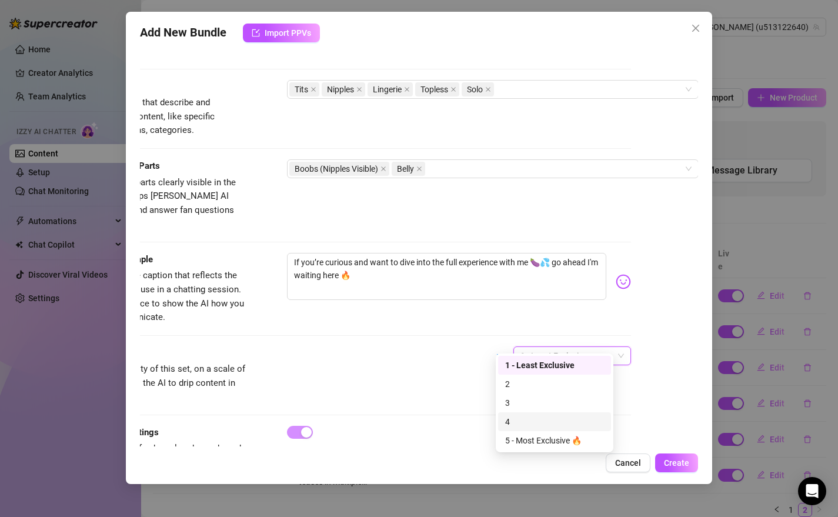
click at [532, 422] on div "4" at bounding box center [554, 421] width 99 height 13
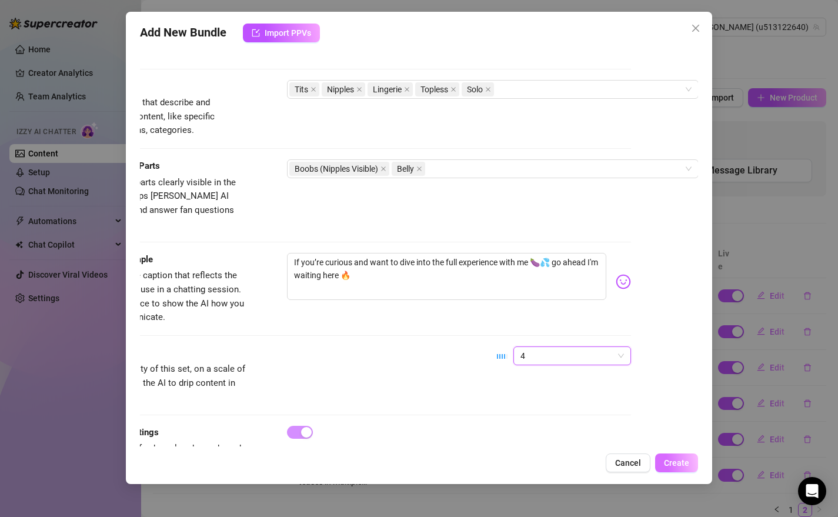
click at [683, 464] on span "Create" at bounding box center [676, 462] width 25 height 9
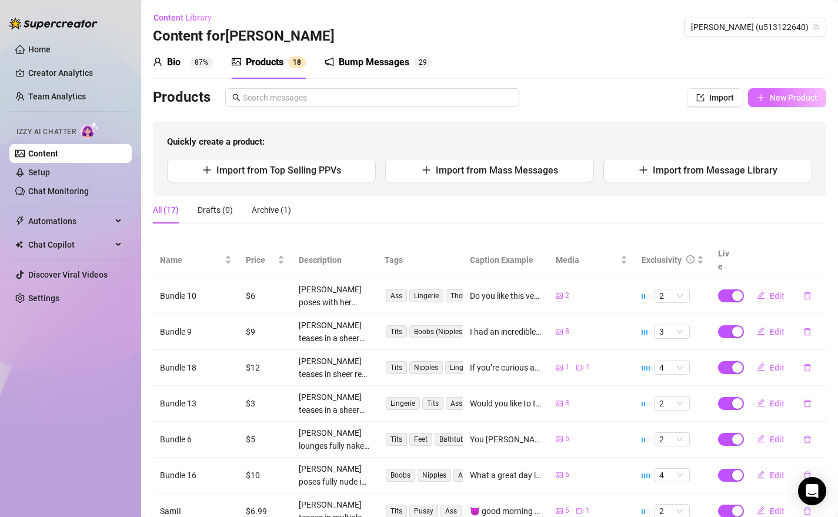
click at [770, 94] on span "New Product" at bounding box center [794, 97] width 48 height 9
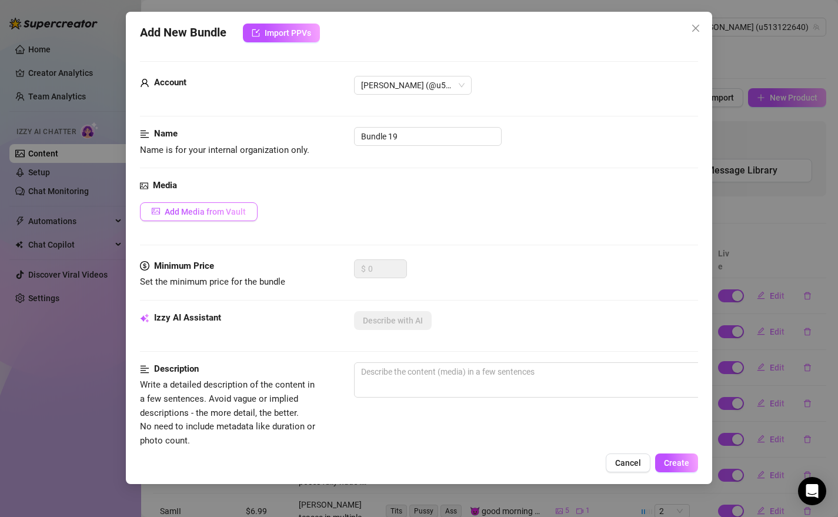
click at [239, 209] on span "Add Media from Vault" at bounding box center [205, 211] width 81 height 9
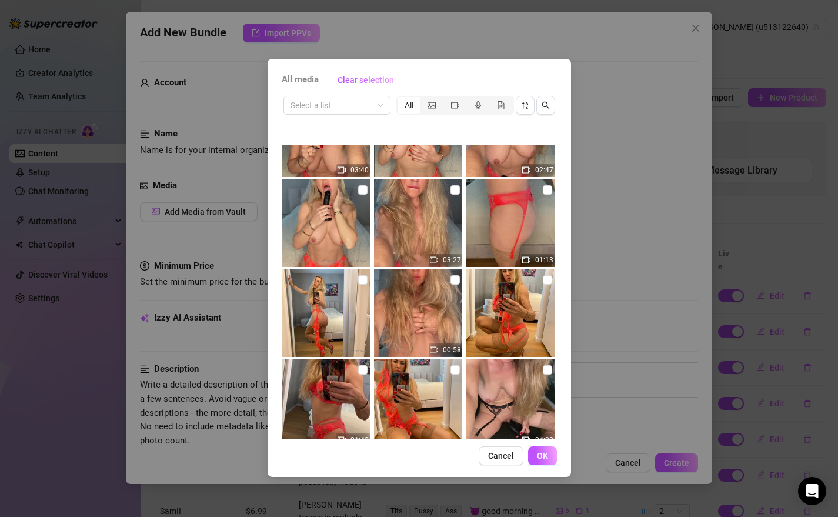
scroll to position [325, 0]
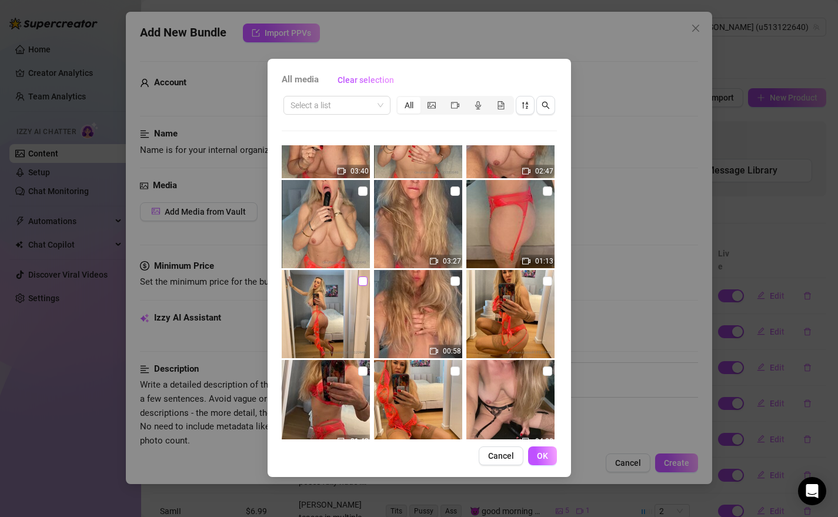
click at [360, 283] on input "checkbox" at bounding box center [362, 280] width 9 height 9
click at [543, 192] on input "checkbox" at bounding box center [547, 190] width 9 height 9
click at [542, 457] on span "OK" at bounding box center [542, 455] width 11 height 9
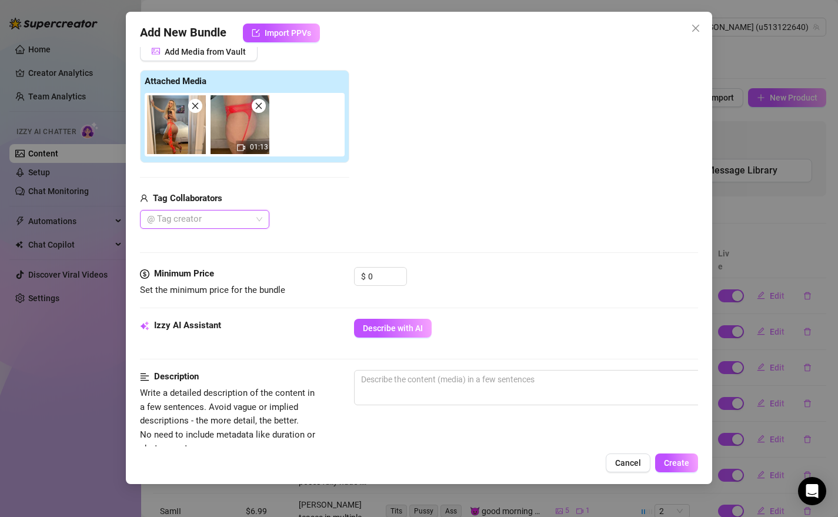
scroll to position [168, 0]
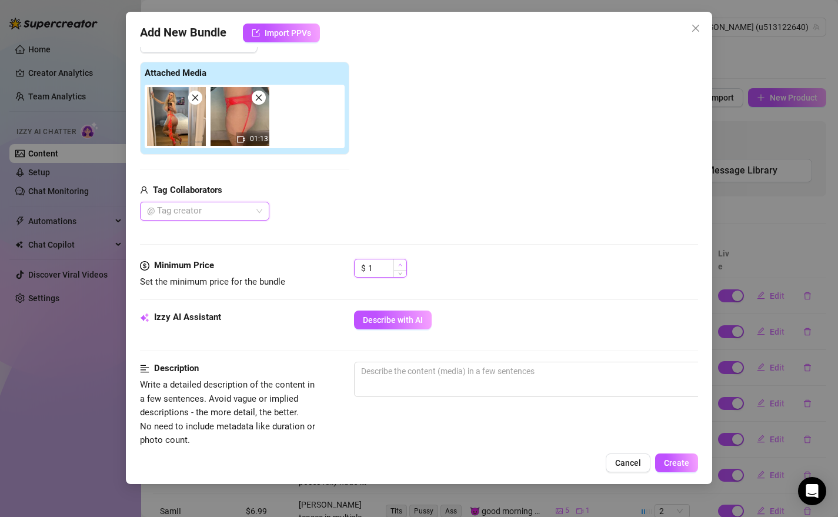
click at [404, 265] on span "Increase Value" at bounding box center [399, 264] width 13 height 11
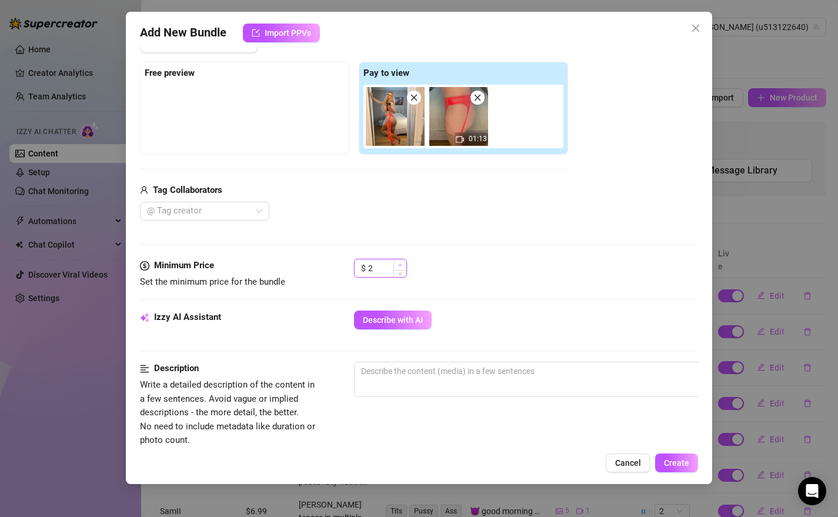
click at [404, 265] on span "Increase Value" at bounding box center [399, 264] width 13 height 11
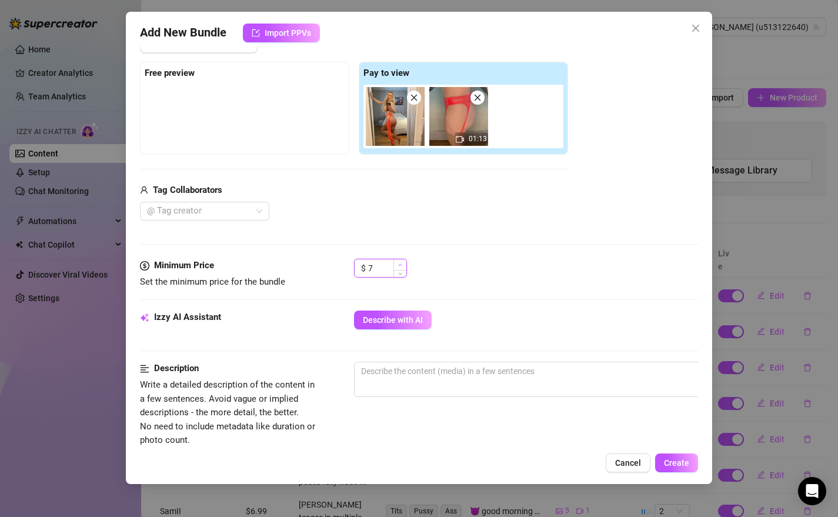
click at [404, 265] on span "Increase Value" at bounding box center [399, 264] width 13 height 11
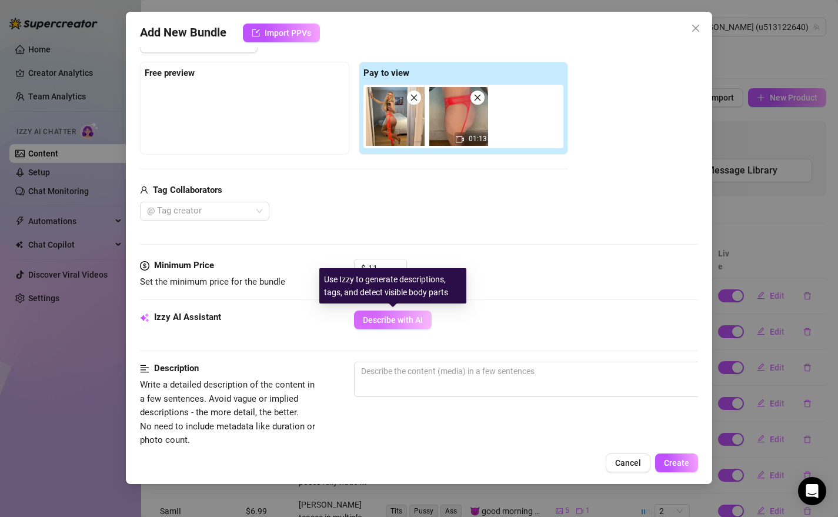
click at [416, 321] on span "Describe with AI" at bounding box center [393, 319] width 60 height 9
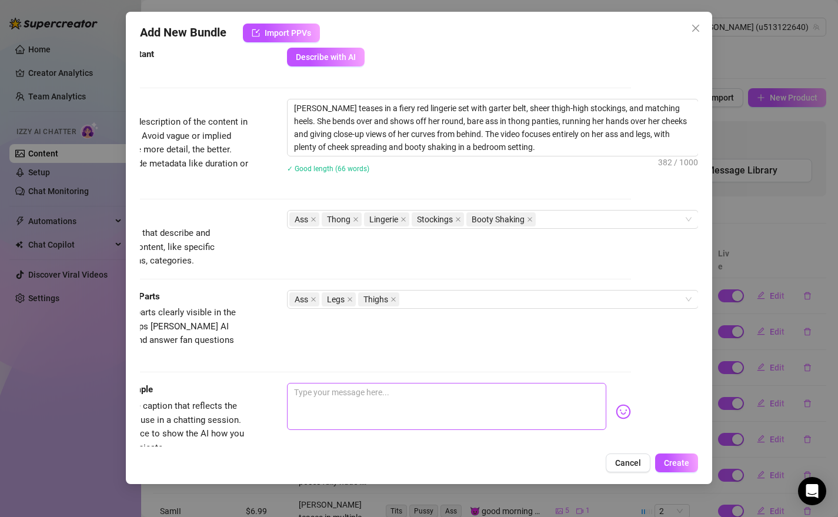
scroll to position [436, 76]
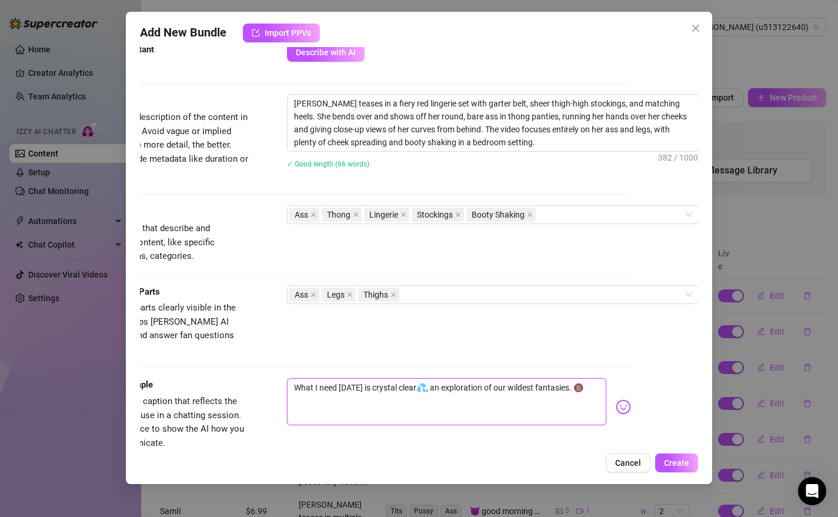
click at [406, 378] on textarea "What I need [DATE] is crystal clear💦, an exploration of our wildest fantasies. 🔞" at bounding box center [447, 401] width 320 height 47
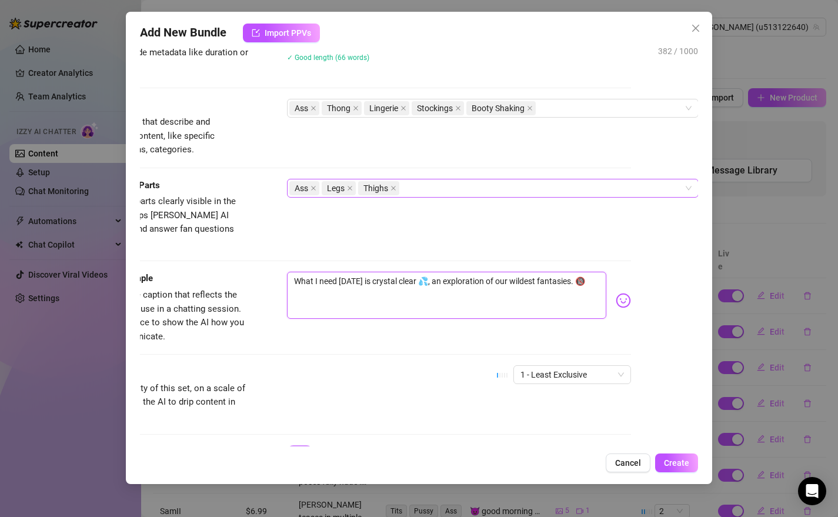
scroll to position [543, 76]
click at [607, 365] on div "1 - Least Exclusive" at bounding box center [572, 374] width 118 height 19
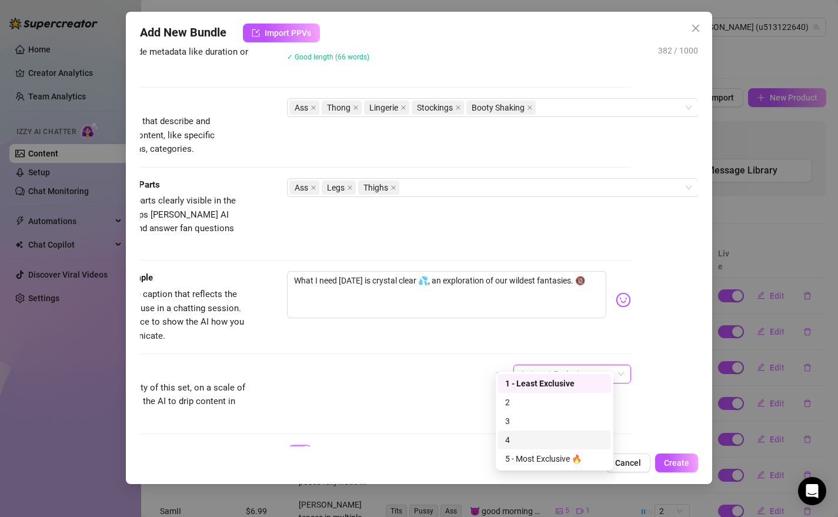
click at [536, 434] on div "4" at bounding box center [554, 439] width 99 height 13
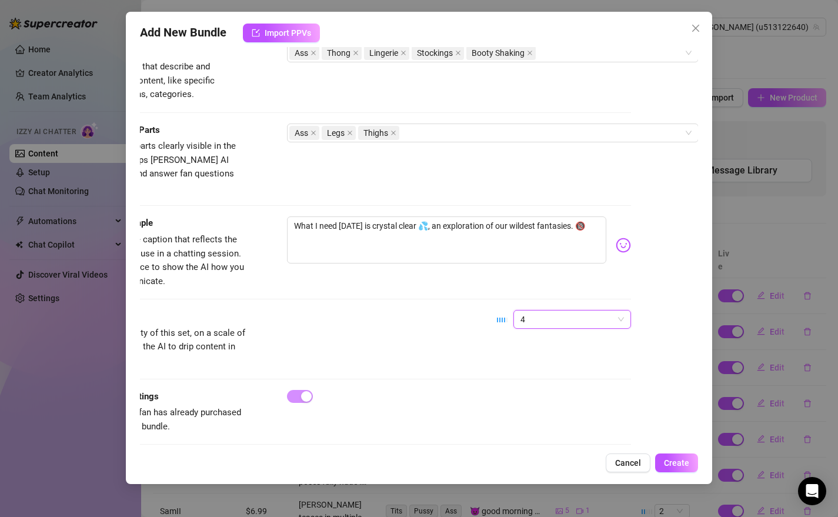
scroll to position [602, 76]
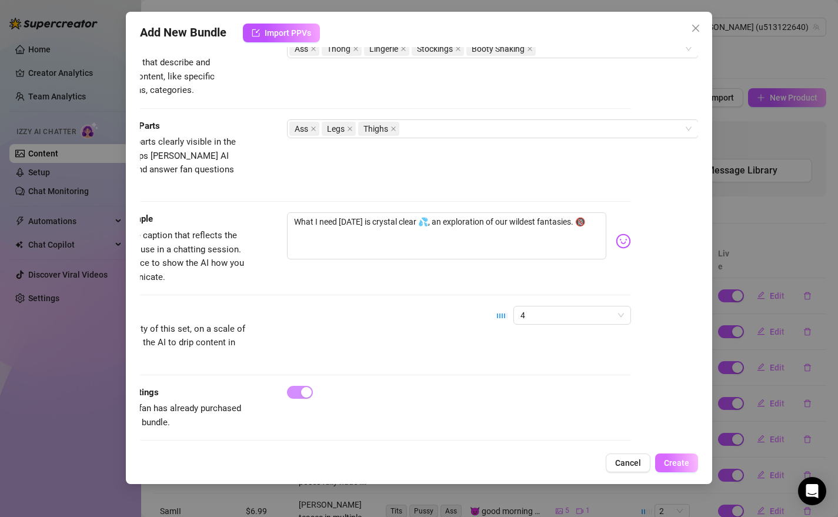
click at [672, 464] on span "Create" at bounding box center [676, 462] width 25 height 9
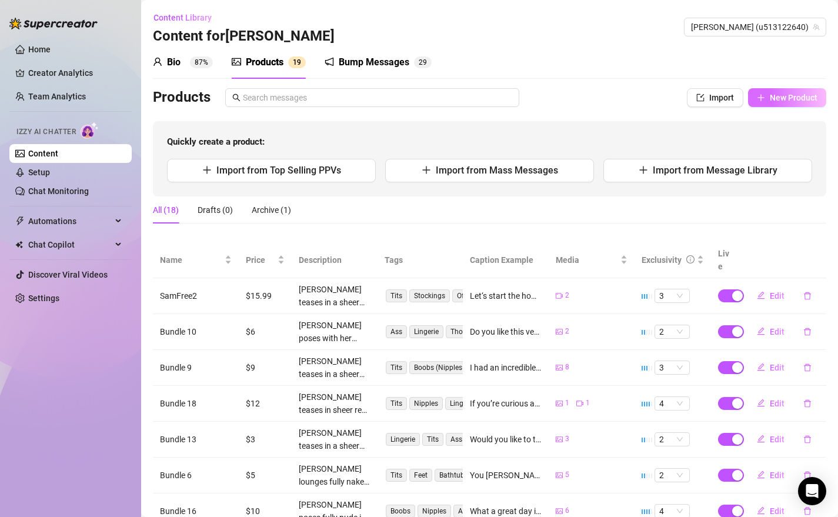
click at [781, 96] on span "New Product" at bounding box center [794, 97] width 48 height 9
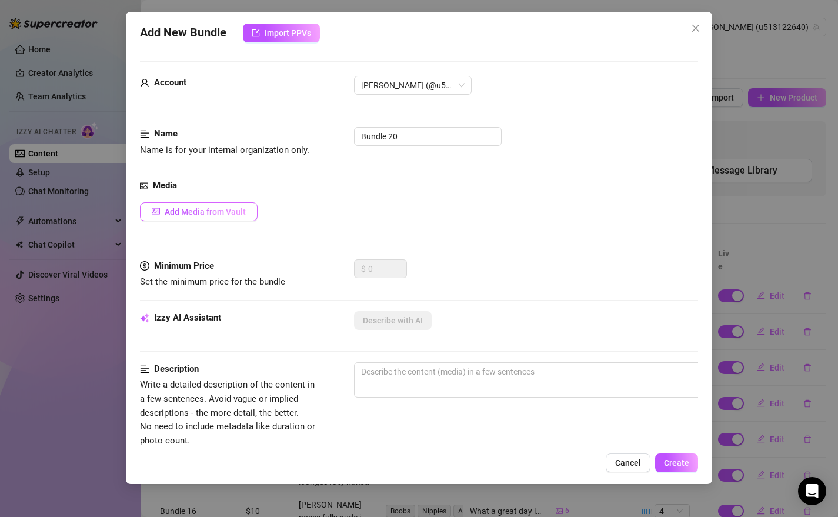
click at [244, 216] on span "Add Media from Vault" at bounding box center [205, 211] width 81 height 9
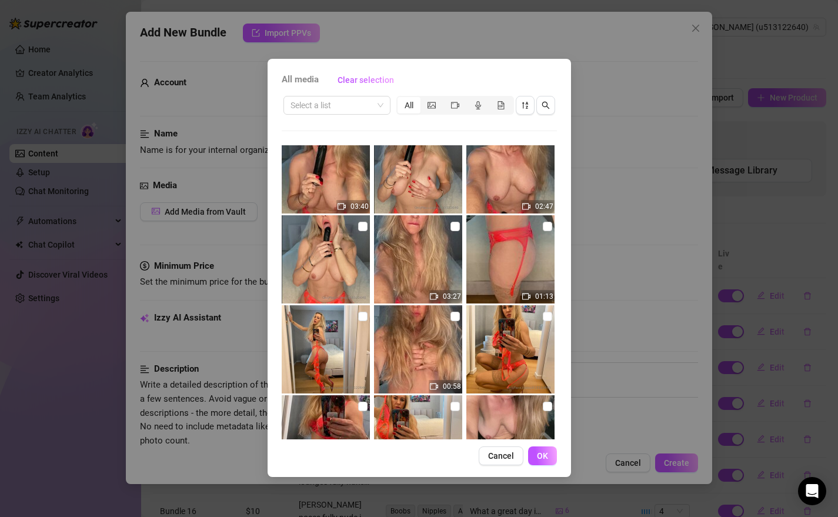
scroll to position [291, 0]
click at [451, 229] on input "checkbox" at bounding box center [455, 225] width 9 height 9
click at [361, 229] on input "checkbox" at bounding box center [362, 225] width 9 height 9
click at [549, 457] on button "OK" at bounding box center [542, 455] width 29 height 19
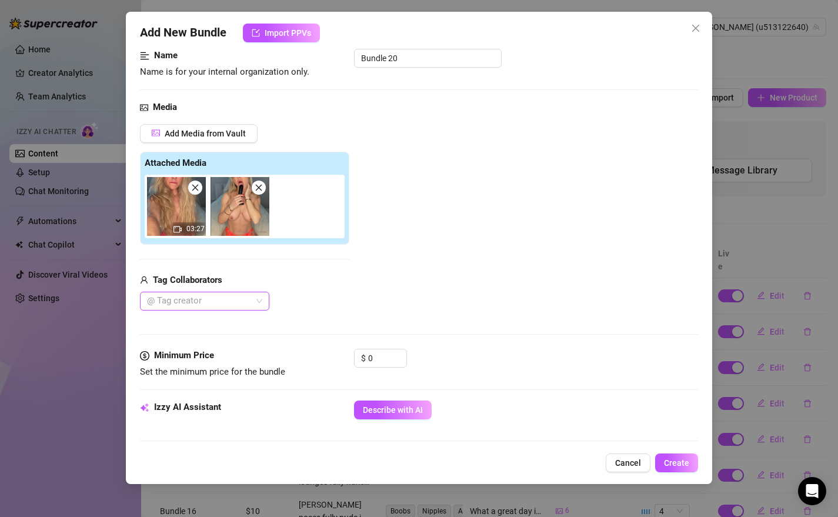
scroll to position [91, 0]
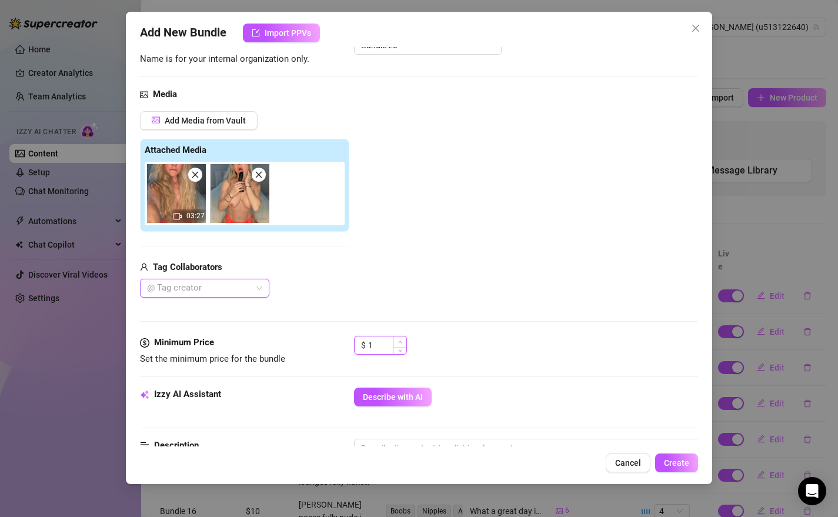
click at [399, 342] on icon "up" at bounding box center [400, 342] width 4 height 4
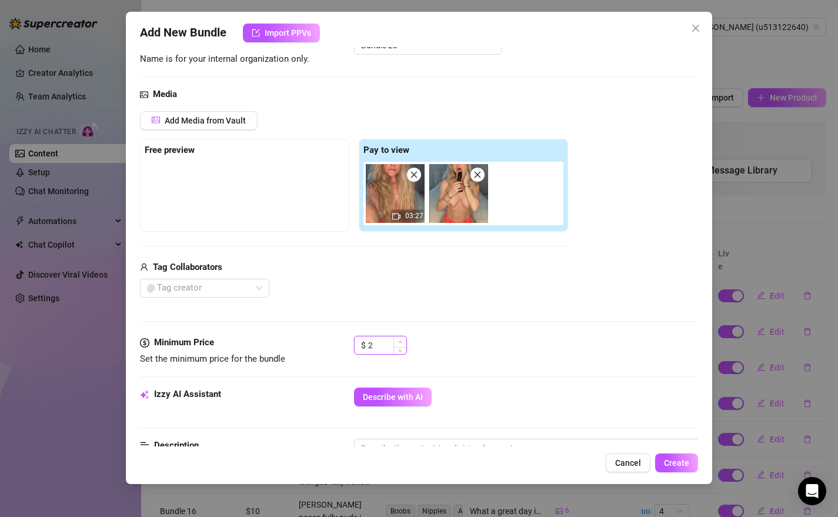
click at [399, 342] on icon "up" at bounding box center [400, 342] width 4 height 4
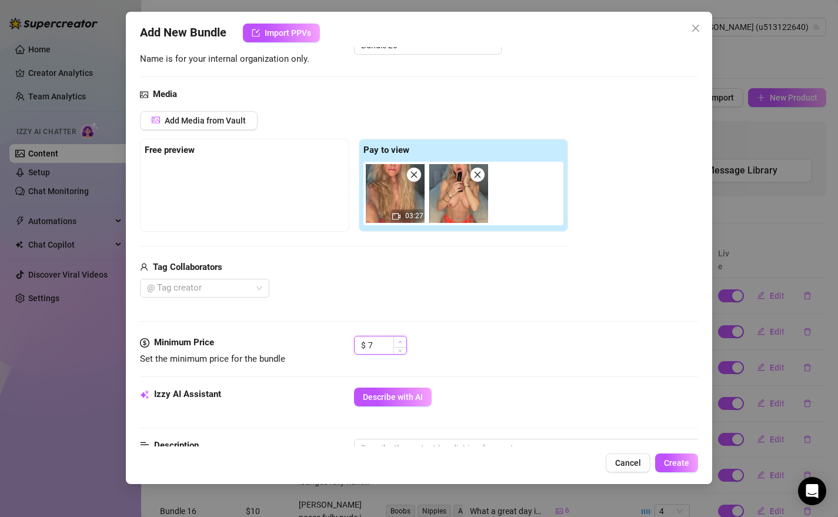
click at [399, 342] on icon "up" at bounding box center [400, 342] width 4 height 4
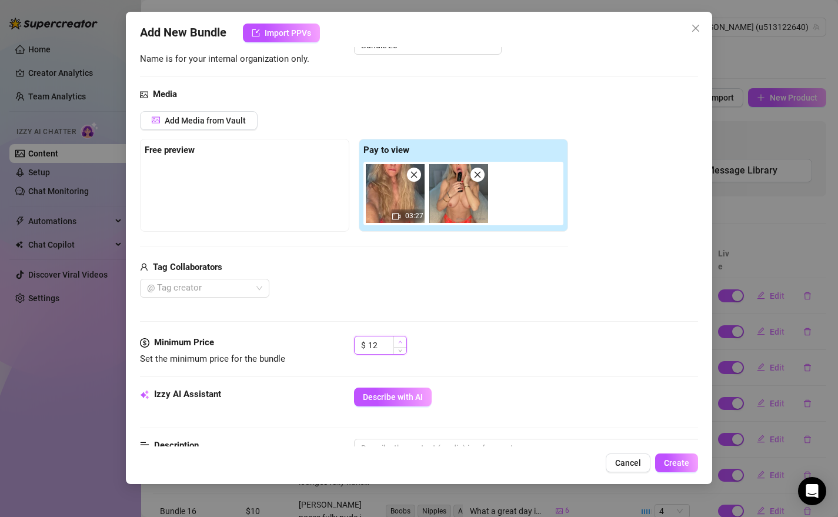
click at [399, 342] on icon "up" at bounding box center [400, 342] width 4 height 4
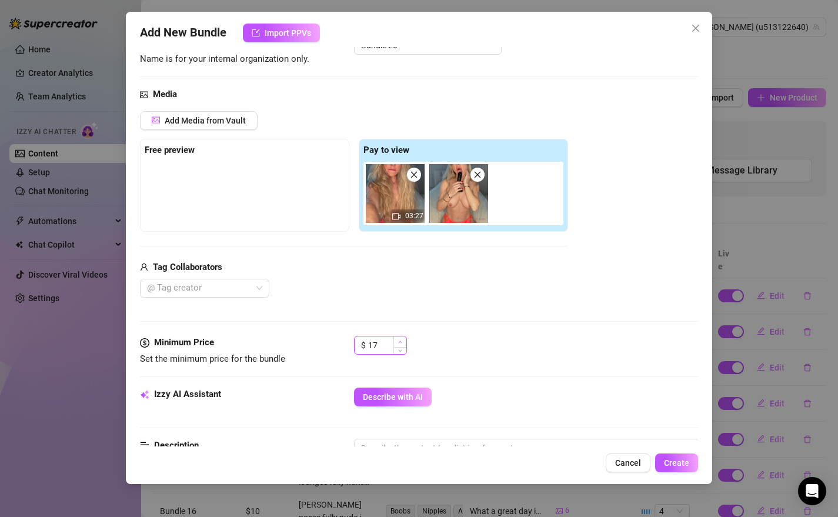
click at [399, 342] on icon "up" at bounding box center [400, 342] width 4 height 4
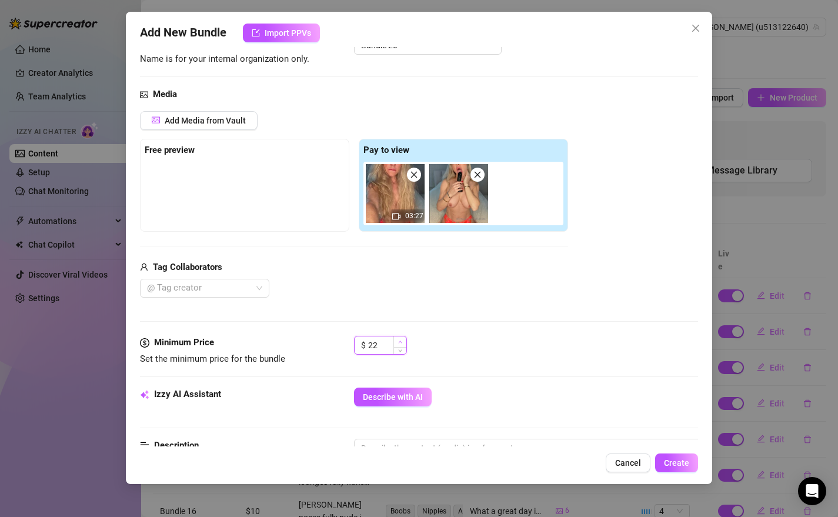
click at [399, 342] on icon "up" at bounding box center [400, 342] width 4 height 4
click at [401, 341] on icon "up" at bounding box center [400, 342] width 4 height 2
click at [401, 341] on icon "up" at bounding box center [400, 342] width 4 height 4
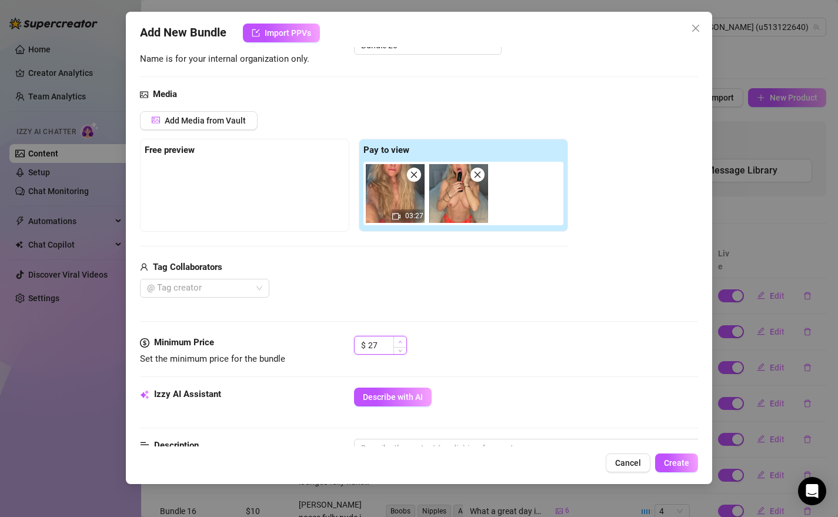
click at [401, 341] on icon "up" at bounding box center [400, 342] width 4 height 4
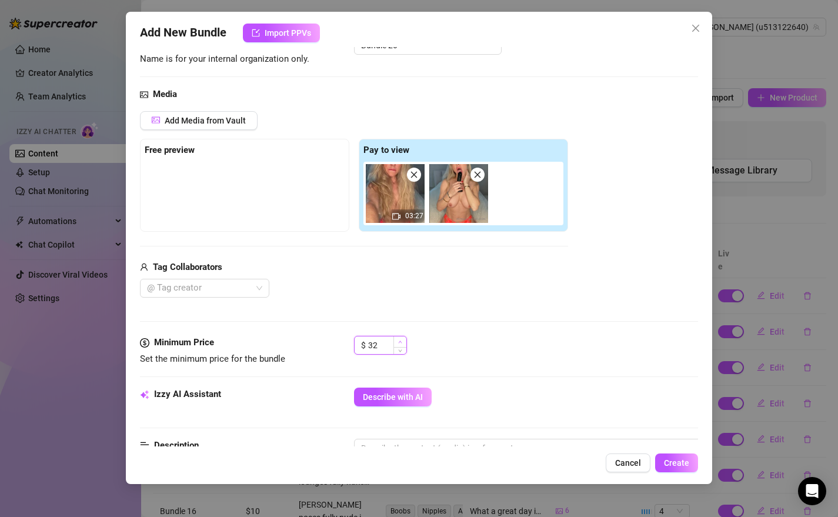
click at [401, 341] on icon "up" at bounding box center [400, 342] width 4 height 4
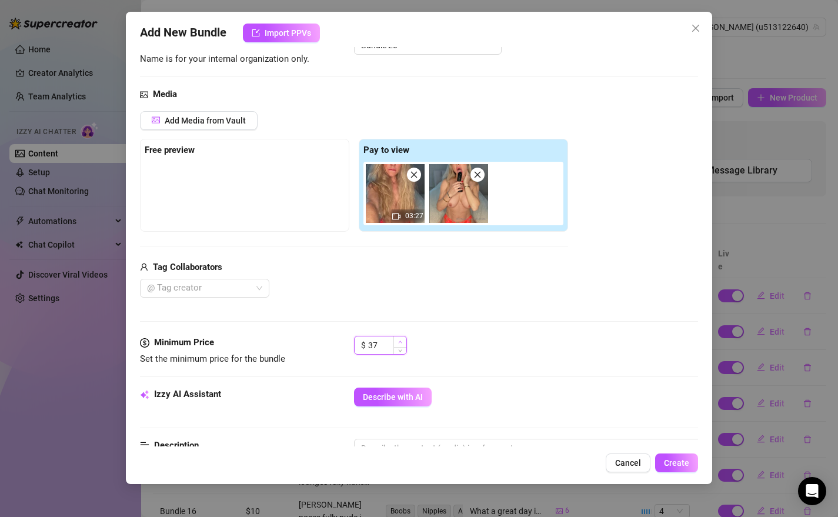
click at [401, 341] on icon "up" at bounding box center [400, 342] width 4 height 4
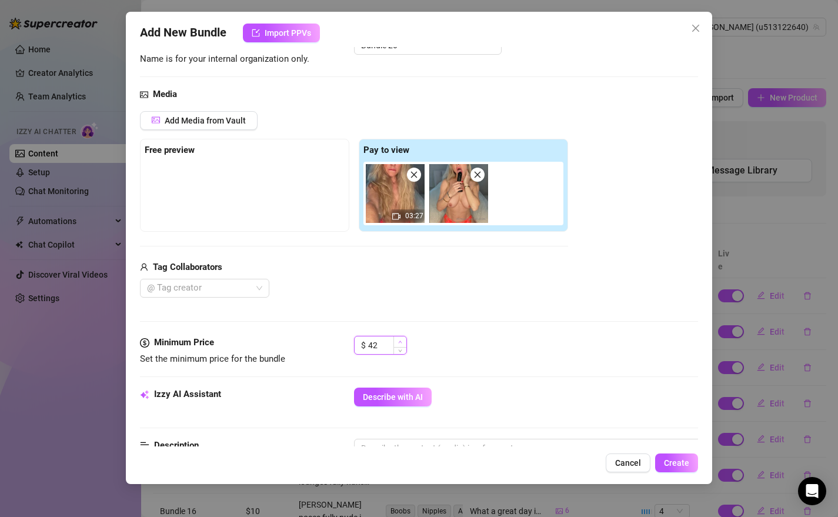
click at [401, 341] on icon "up" at bounding box center [400, 342] width 4 height 4
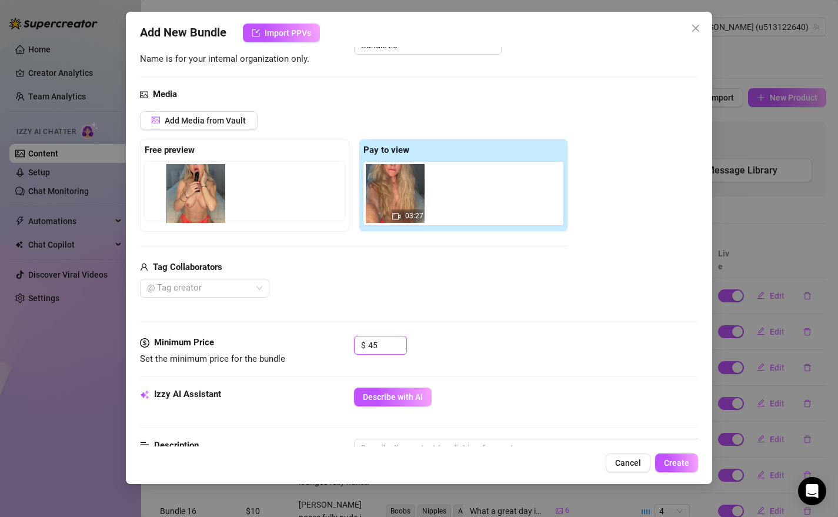
drag, startPoint x: 469, startPoint y: 184, endPoint x: 203, endPoint y: 184, distance: 266.4
click at [203, 184] on div "Free preview Pay to view 03:27" at bounding box center [354, 185] width 428 height 93
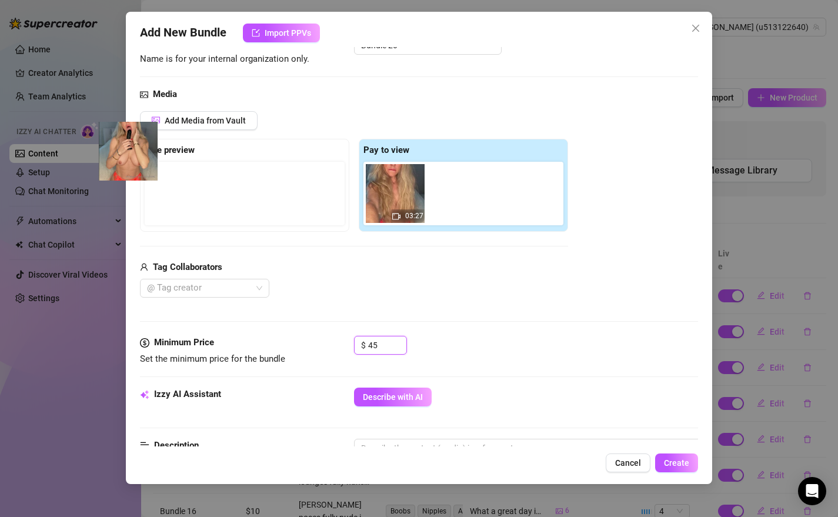
drag, startPoint x: 453, startPoint y: 186, endPoint x: 121, endPoint y: 146, distance: 335.4
click at [121, 146] on div "Add New Bundle Import PPVs Account [PERSON_NAME] (@u513122640) Name Name is for…" at bounding box center [419, 258] width 838 height 517
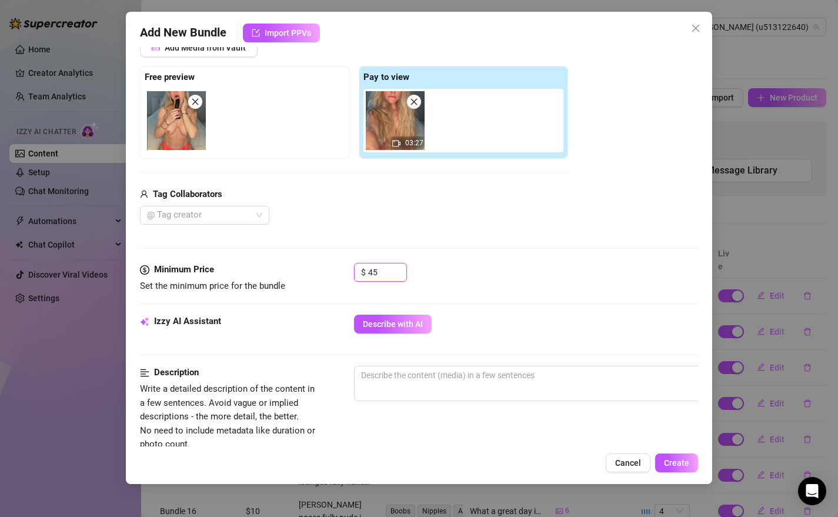
scroll to position [166, 0]
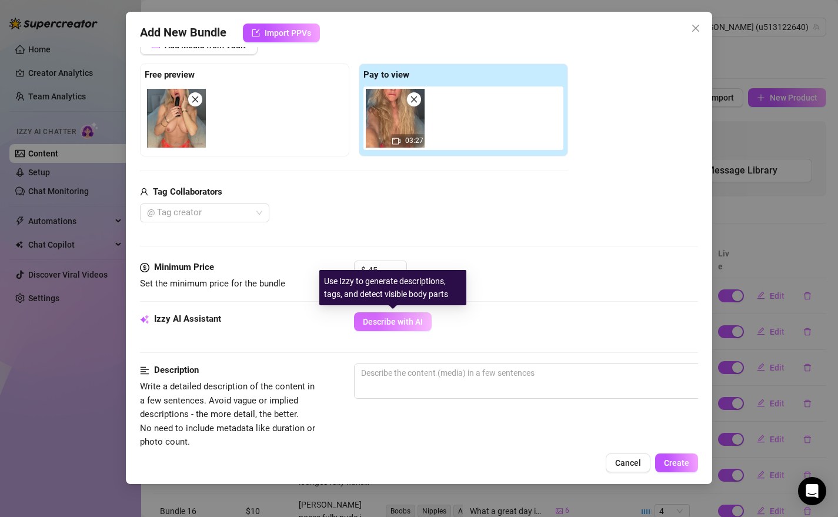
click at [379, 325] on span "Describe with AI" at bounding box center [393, 321] width 60 height 9
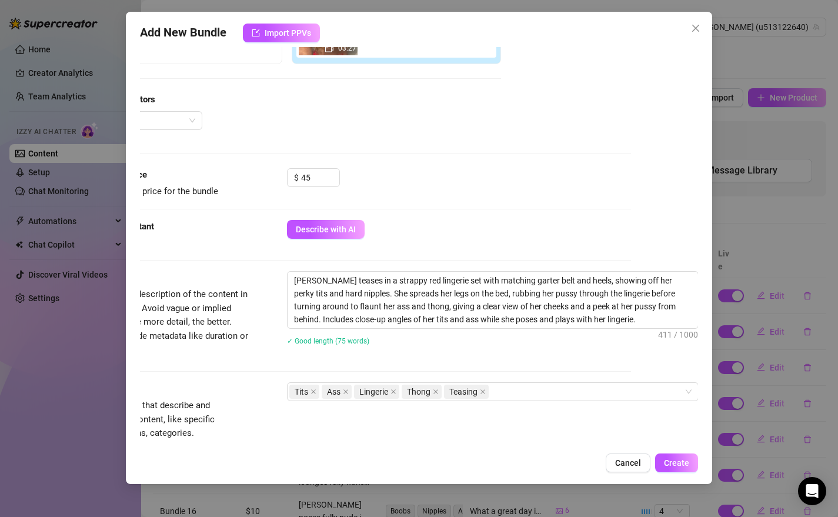
scroll to position [259, 76]
click at [536, 389] on div "Tits Ass Lingerie Thong Teasing" at bounding box center [486, 391] width 395 height 16
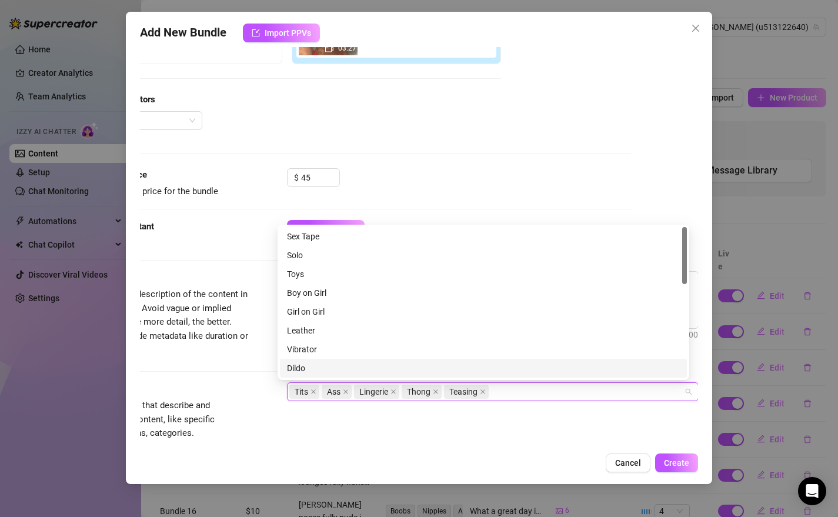
click at [326, 369] on div "Dildo" at bounding box center [483, 368] width 393 height 13
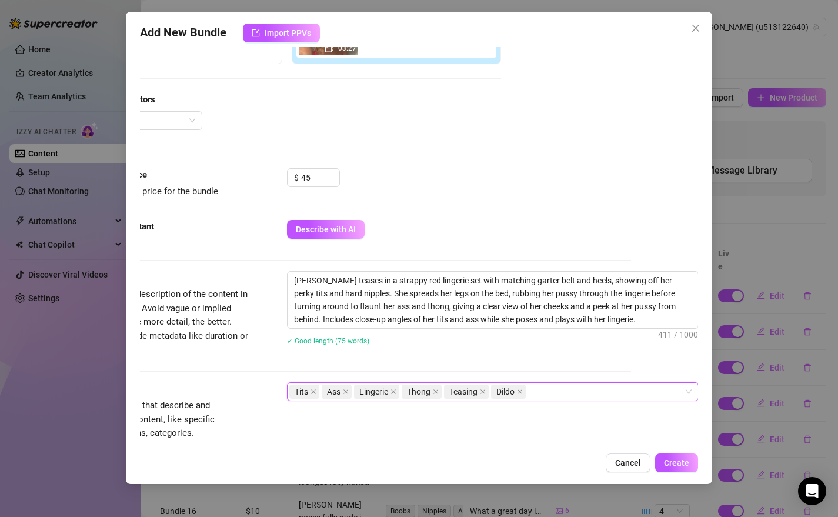
click at [661, 410] on div "Account [PERSON_NAME] (@u513122640) Name Name is for your internal organization…" at bounding box center [419, 246] width 559 height 399
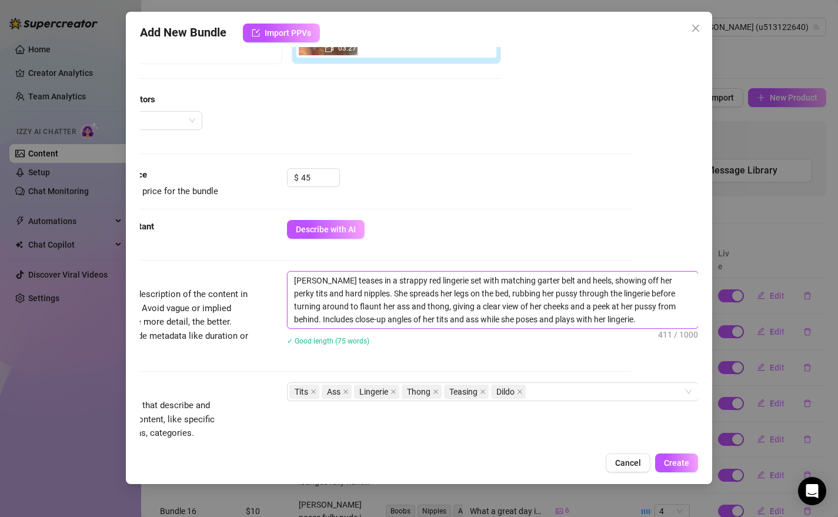
click at [537, 295] on textarea "[PERSON_NAME] teases in a strappy red lingerie set with matching garter belt an…" at bounding box center [493, 300] width 411 height 56
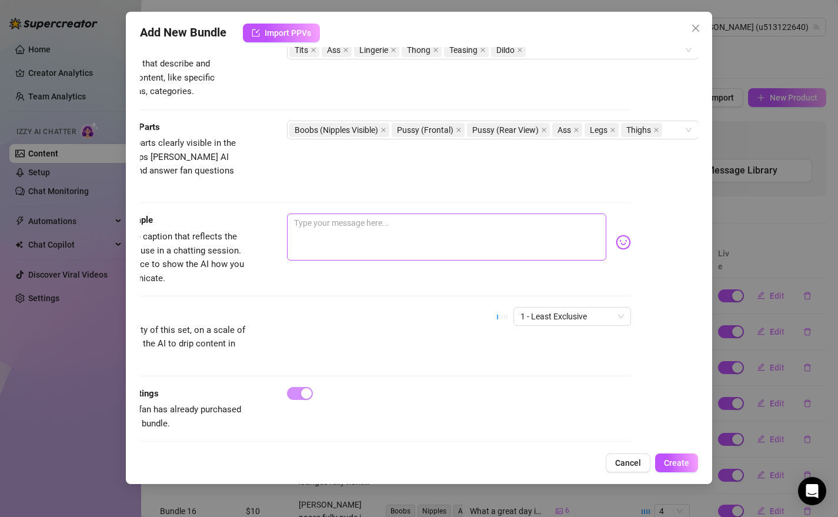
scroll to position [602, 76]
click at [606, 306] on div "1 - Least Exclusive" at bounding box center [572, 315] width 118 height 19
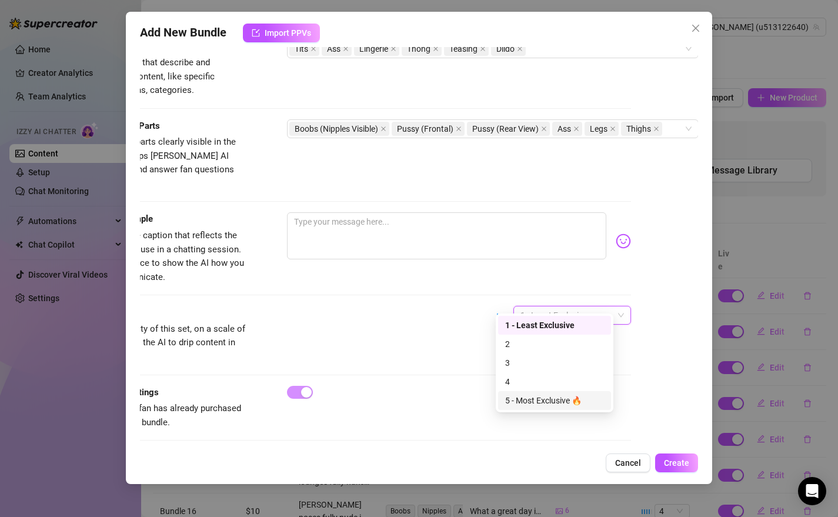
click at [539, 398] on div "5 - Most Exclusive 🔥" at bounding box center [554, 400] width 99 height 13
click at [678, 465] on span "Create" at bounding box center [676, 462] width 25 height 9
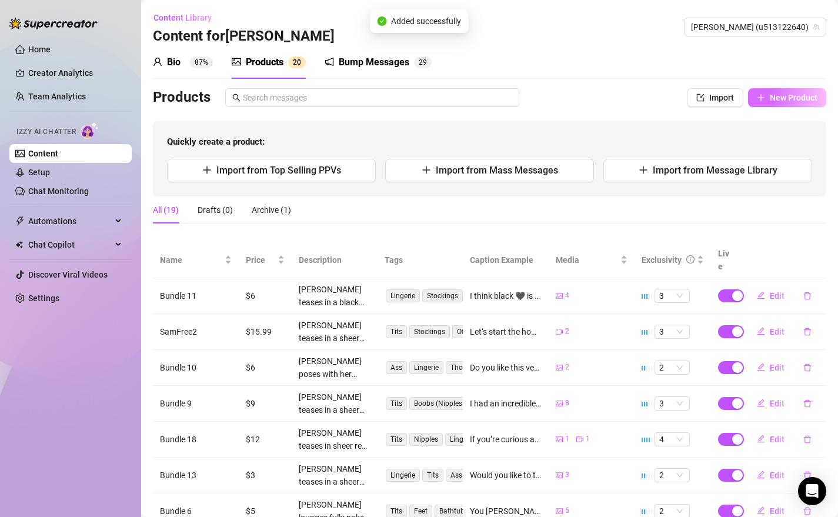
click at [776, 95] on span "New Product" at bounding box center [794, 97] width 48 height 9
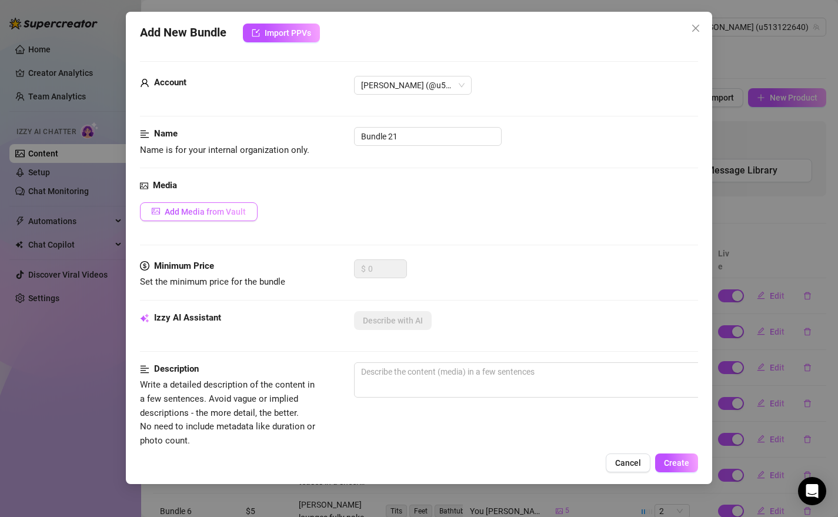
click at [234, 208] on span "Add Media from Vault" at bounding box center [205, 211] width 81 height 9
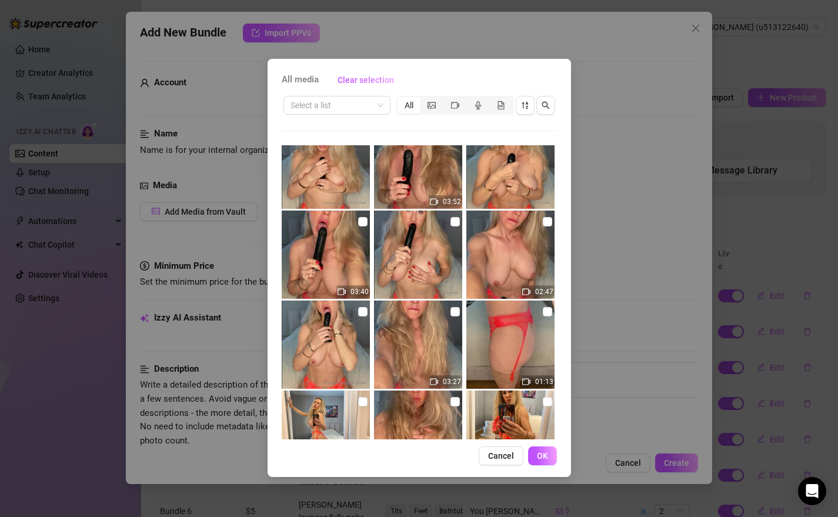
scroll to position [208, 0]
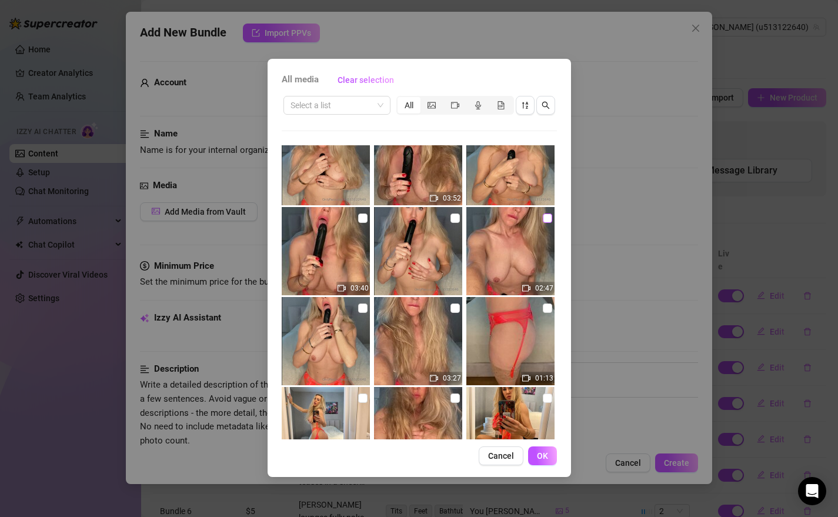
click at [543, 219] on input "checkbox" at bounding box center [547, 218] width 9 height 9
click at [453, 221] on input "checkbox" at bounding box center [455, 218] width 9 height 9
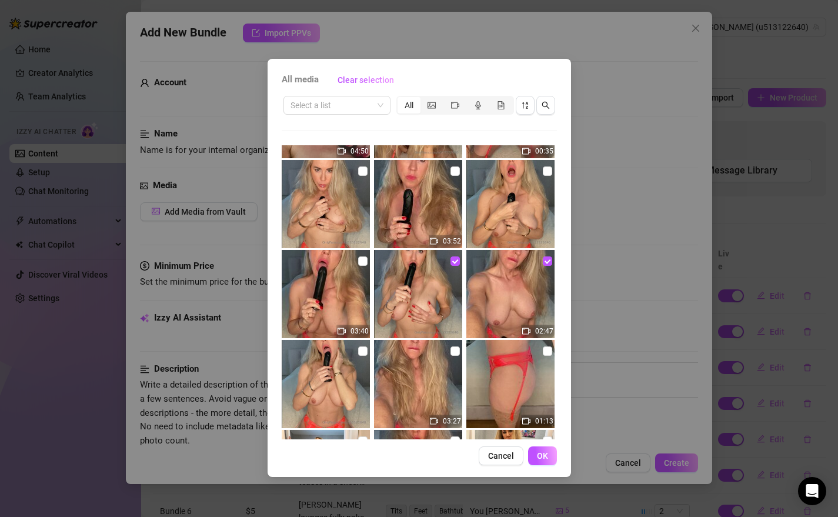
scroll to position [188, 0]
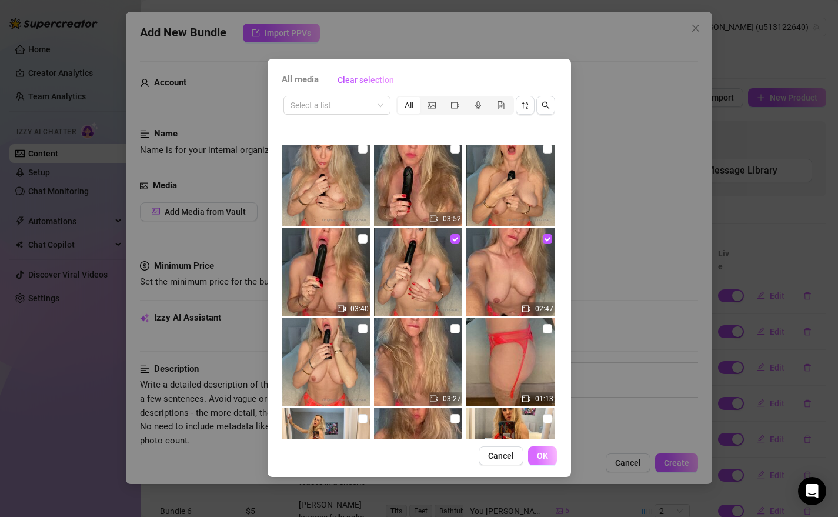
click at [545, 458] on span "OK" at bounding box center [542, 455] width 11 height 9
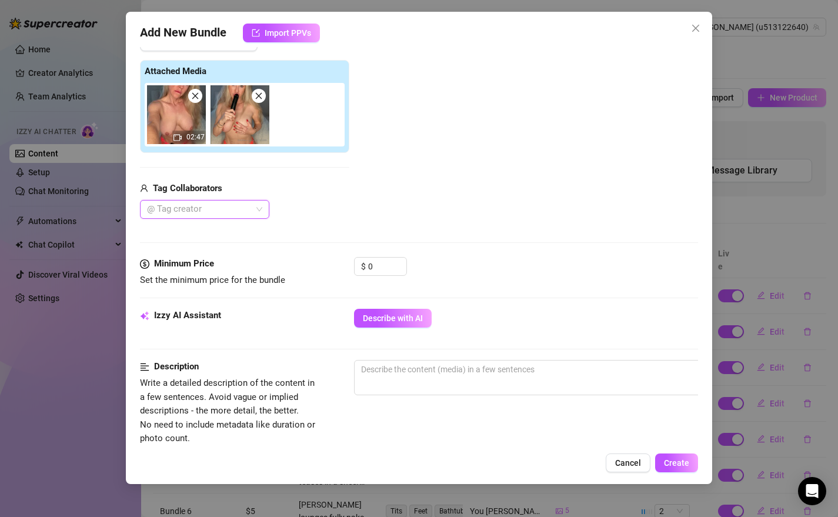
scroll to position [228, 0]
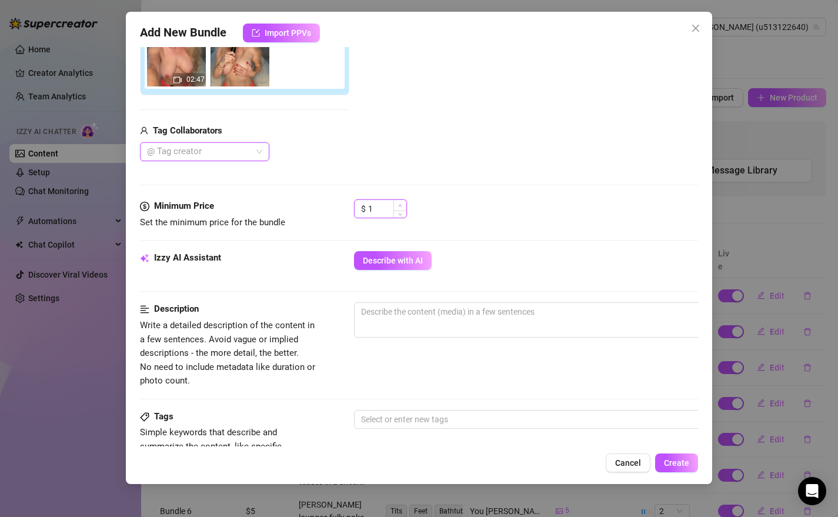
click at [402, 205] on span "Increase Value" at bounding box center [399, 205] width 13 height 11
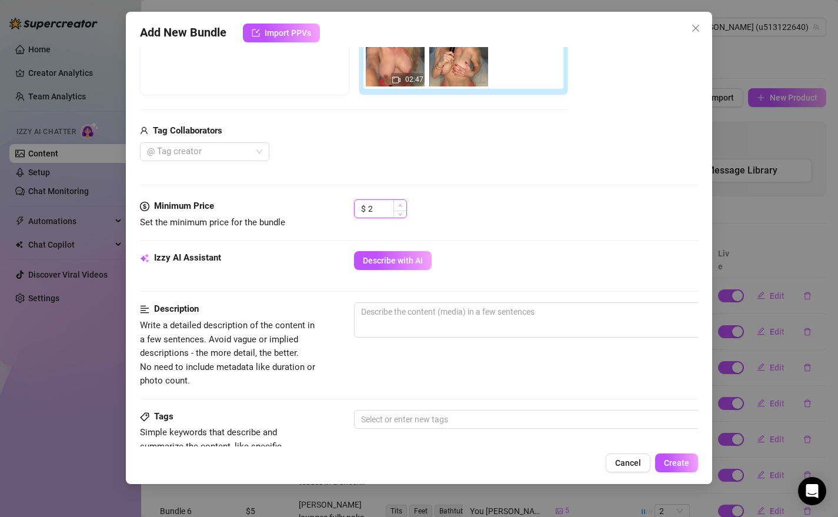
click at [402, 205] on span "Increase Value" at bounding box center [399, 205] width 13 height 11
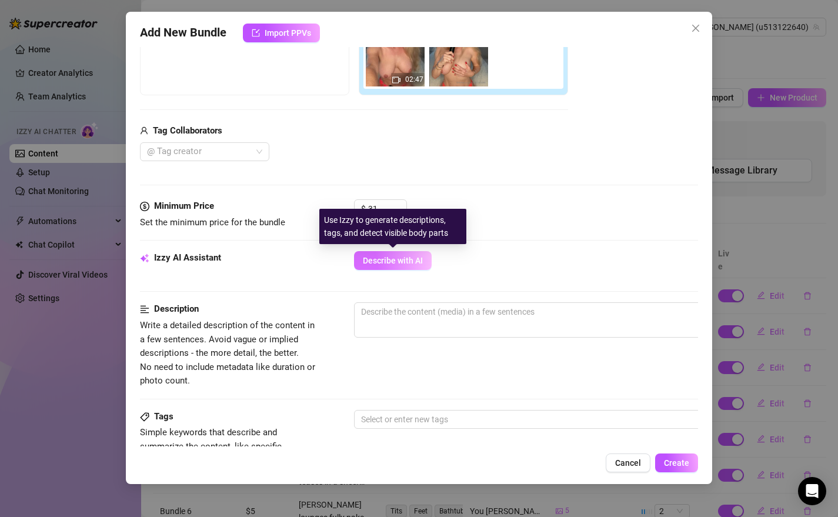
click at [407, 265] on span "Describe with AI" at bounding box center [393, 260] width 60 height 9
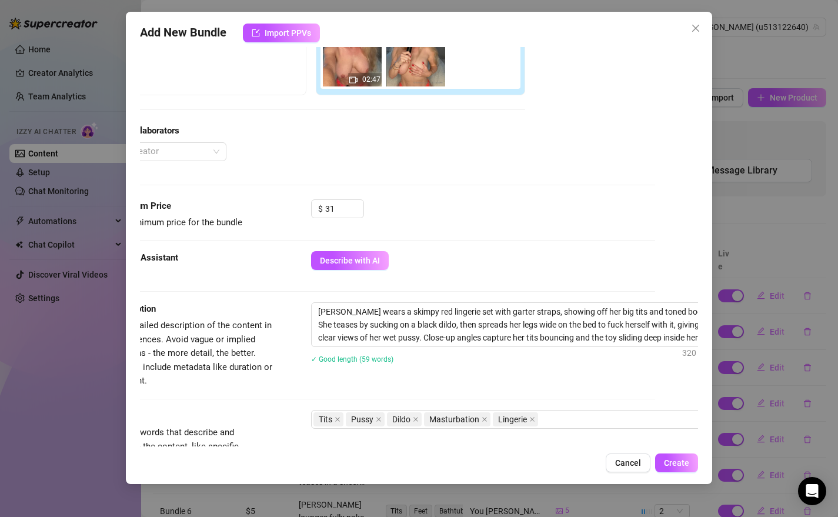
scroll to position [228, 76]
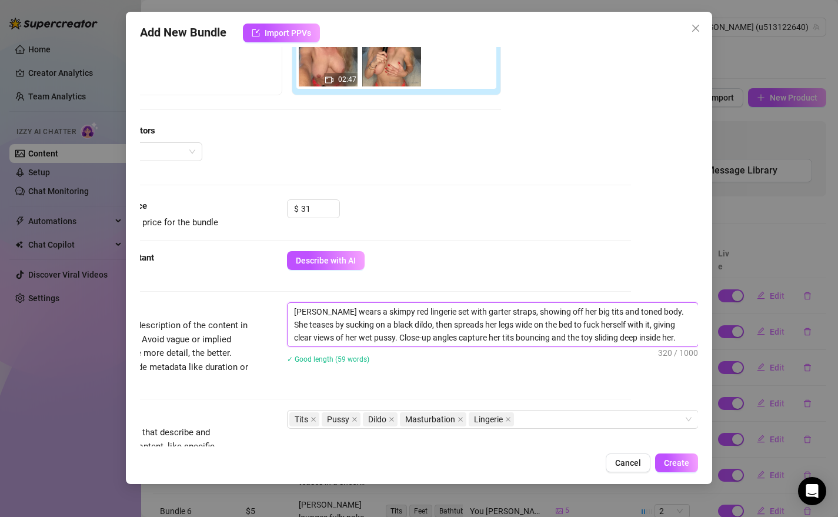
click at [395, 315] on textarea "[PERSON_NAME] wears a skimpy red lingerie set with garter straps, showing off h…" at bounding box center [493, 325] width 411 height 44
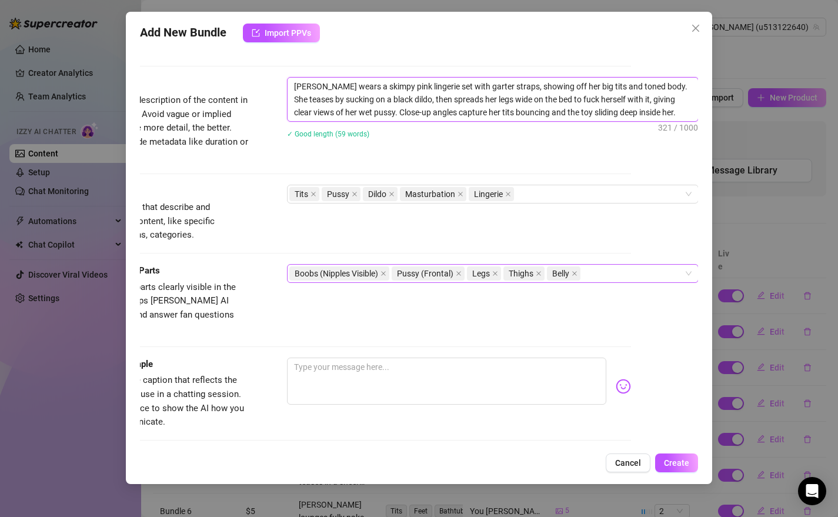
scroll to position [456, 76]
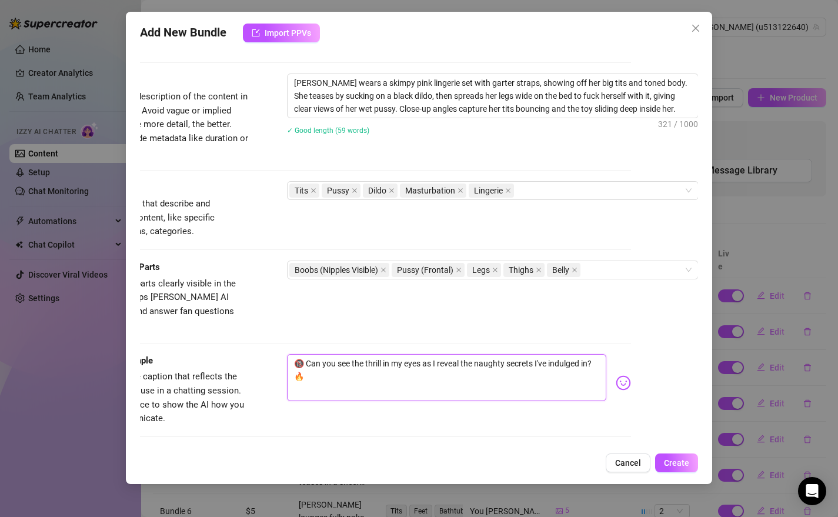
click at [317, 359] on textarea "🔞 Can you see the thrill in my eyes as I reveal the naughty secrets I've indulg…" at bounding box center [447, 377] width 320 height 47
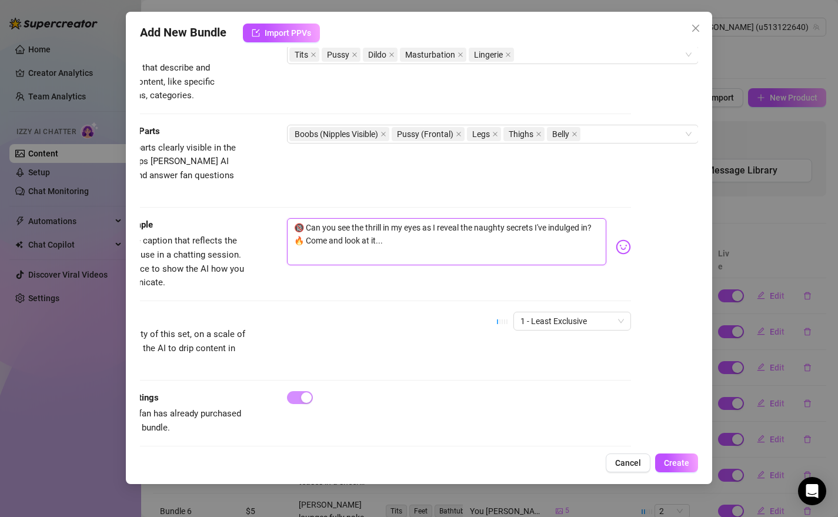
scroll to position [598, 76]
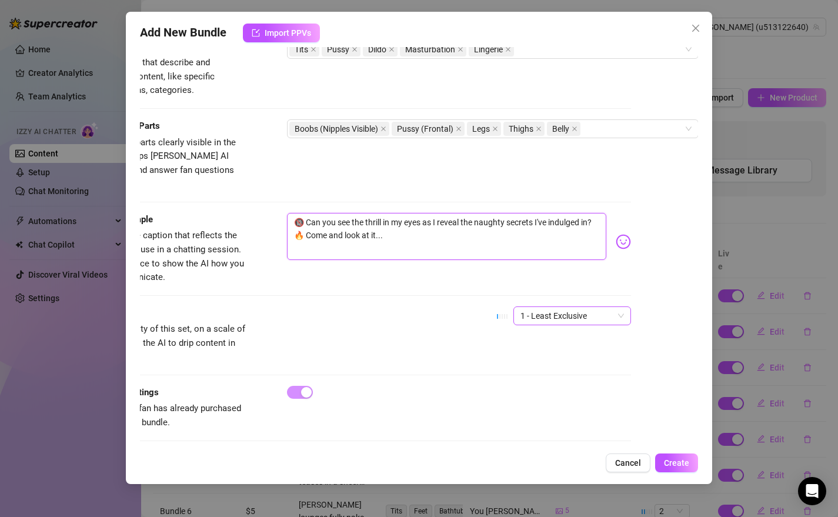
click at [611, 306] on div "1 - Least Exclusive" at bounding box center [572, 315] width 118 height 19
click at [538, 397] on div "5 - Most Exclusive 🔥" at bounding box center [554, 400] width 99 height 13
click at [670, 462] on span "Create" at bounding box center [676, 462] width 25 height 9
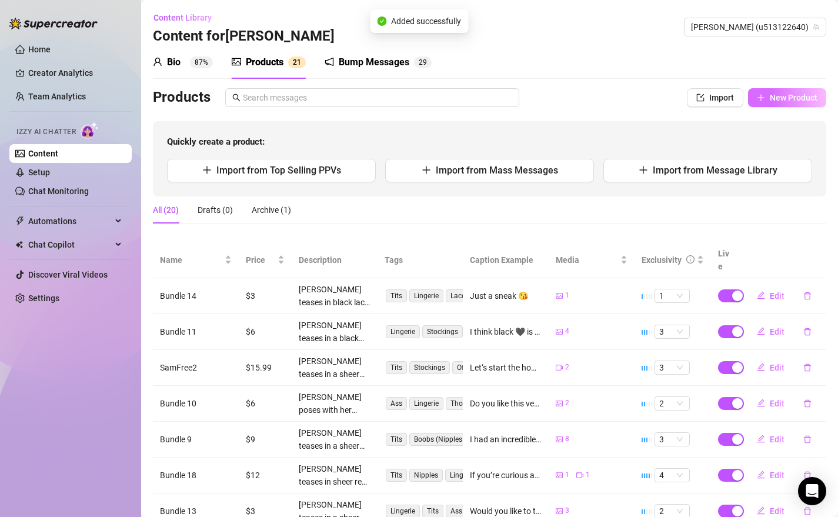
click at [768, 103] on button "New Product" at bounding box center [787, 97] width 78 height 19
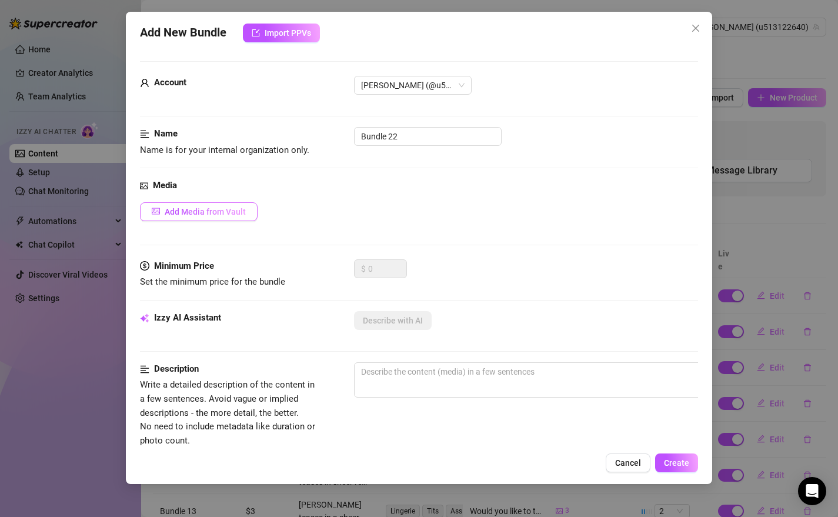
click at [174, 214] on span "Add Media from Vault" at bounding box center [205, 211] width 81 height 9
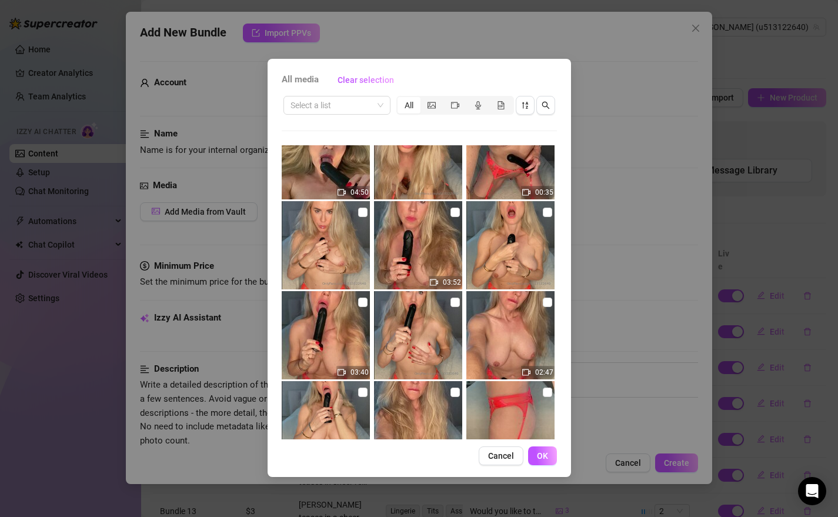
scroll to position [127, 0]
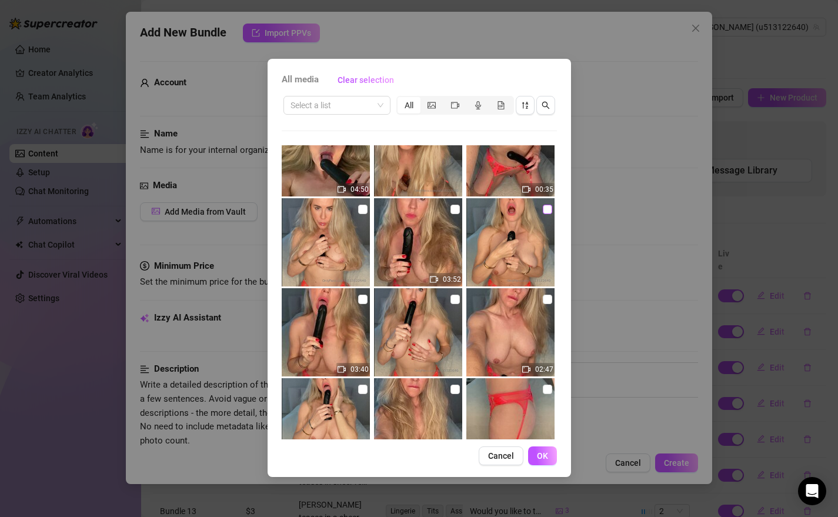
click at [543, 213] on input "checkbox" at bounding box center [547, 209] width 9 height 9
click at [359, 301] on input "checkbox" at bounding box center [362, 299] width 9 height 9
click at [549, 456] on button "OK" at bounding box center [542, 455] width 29 height 19
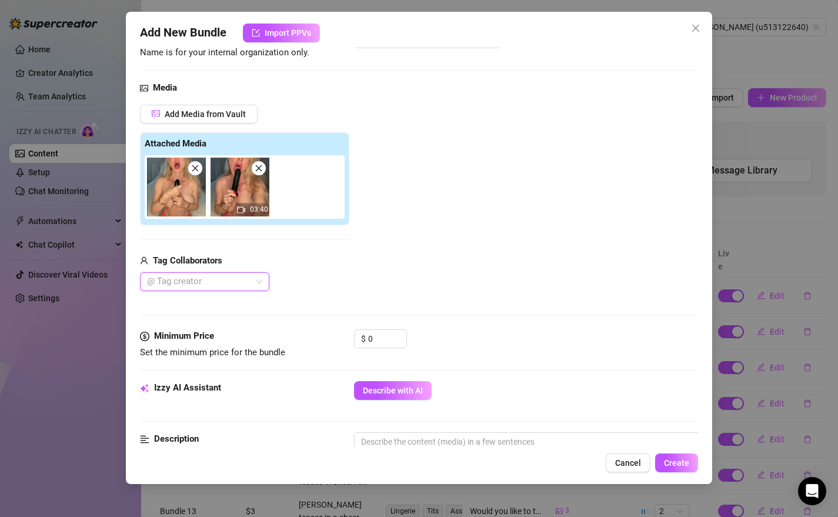
scroll to position [132, 0]
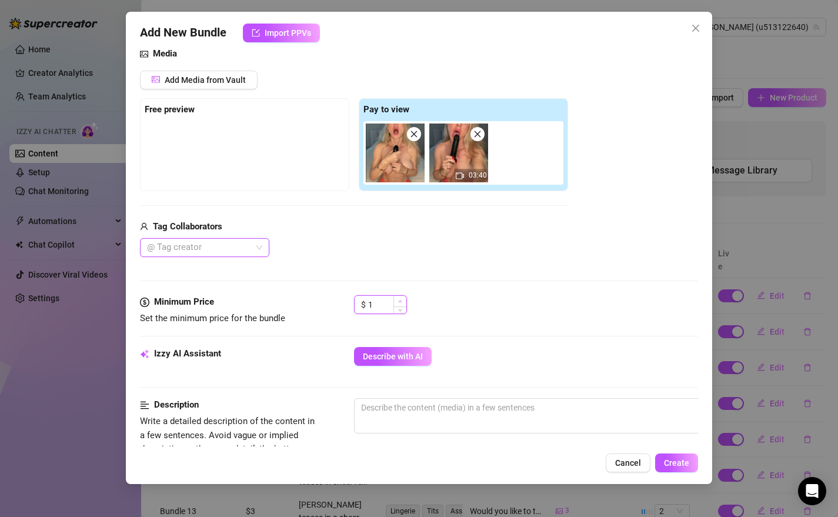
click at [404, 299] on span "Increase Value" at bounding box center [399, 301] width 13 height 11
click at [402, 299] on span "Increase Value" at bounding box center [399, 301] width 13 height 11
drag, startPoint x: 375, startPoint y: 302, endPoint x: 361, endPoint y: 302, distance: 13.5
click at [361, 302] on div "$ 58" at bounding box center [380, 304] width 53 height 19
click at [389, 358] on span "Describe with AI" at bounding box center [393, 356] width 60 height 9
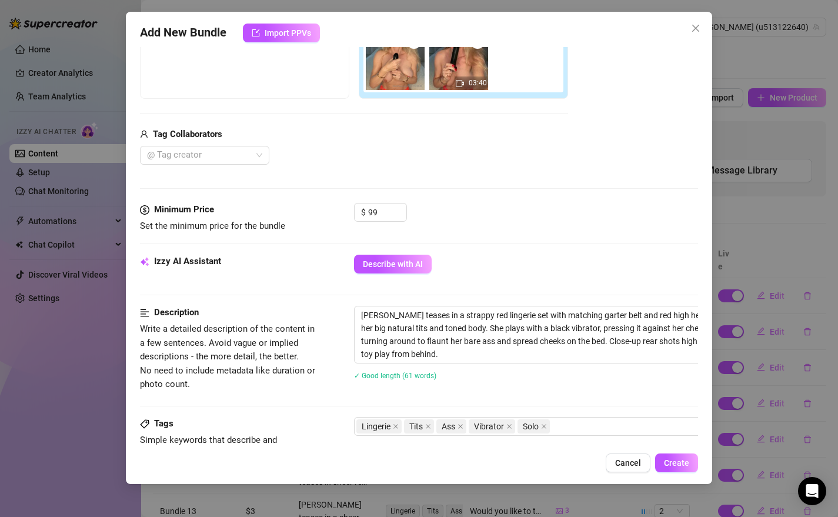
scroll to position [225, 0]
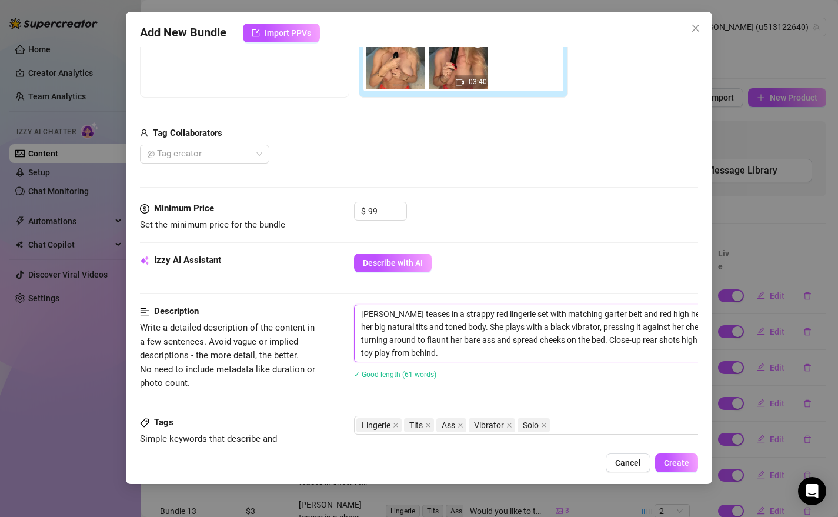
drag, startPoint x: 482, startPoint y: 316, endPoint x: 472, endPoint y: 316, distance: 10.0
click at [472, 316] on textarea "[PERSON_NAME] teases in a strappy red lingerie set with matching garter belt an…" at bounding box center [560, 333] width 411 height 56
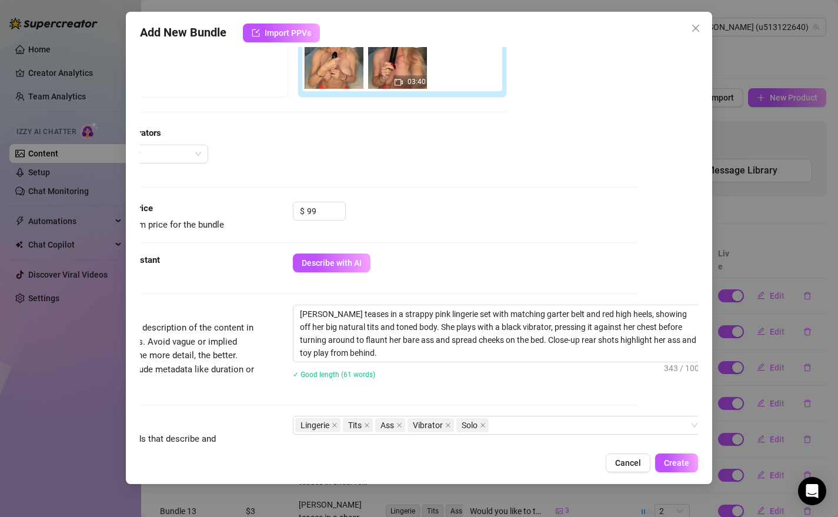
scroll to position [225, 76]
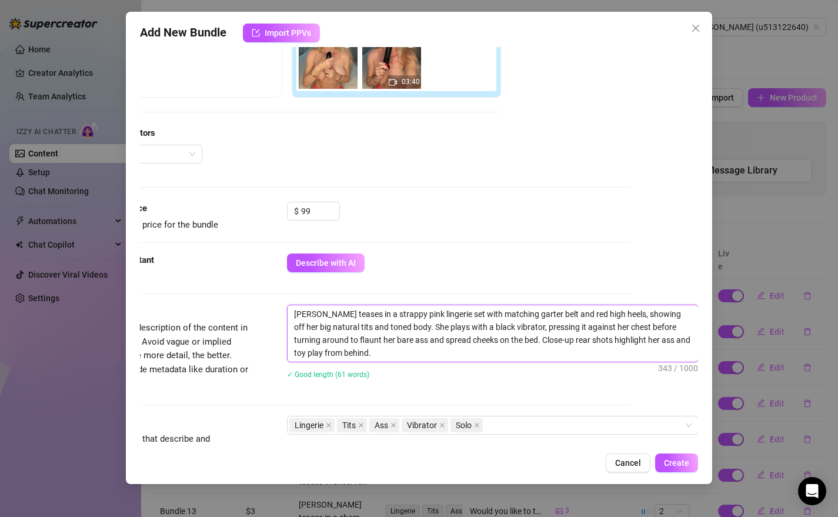
drag, startPoint x: 575, startPoint y: 316, endPoint x: 565, endPoint y: 316, distance: 10.0
click at [565, 316] on textarea "[PERSON_NAME] teases in a strappy pink lingerie set with matching garter belt a…" at bounding box center [493, 333] width 411 height 56
click at [575, 316] on textarea "[PERSON_NAME] teases in a strappy pink lingerie set with matching garter belt a…" at bounding box center [493, 333] width 411 height 56
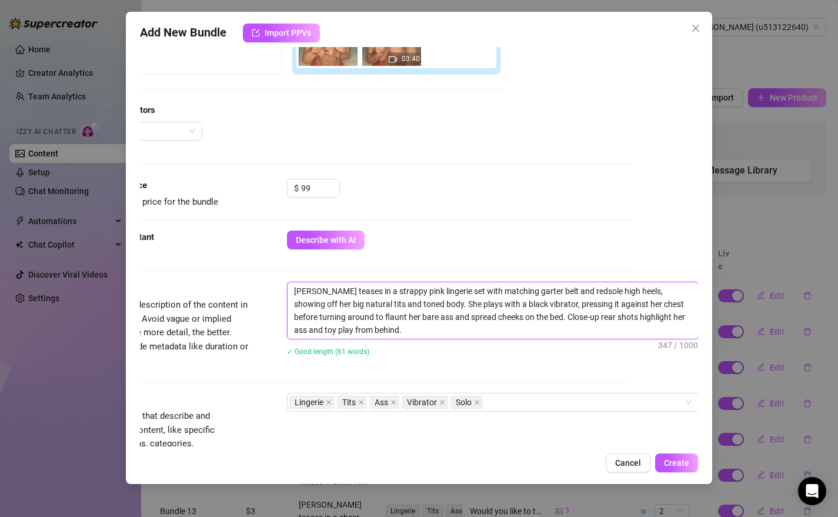
scroll to position [265, 76]
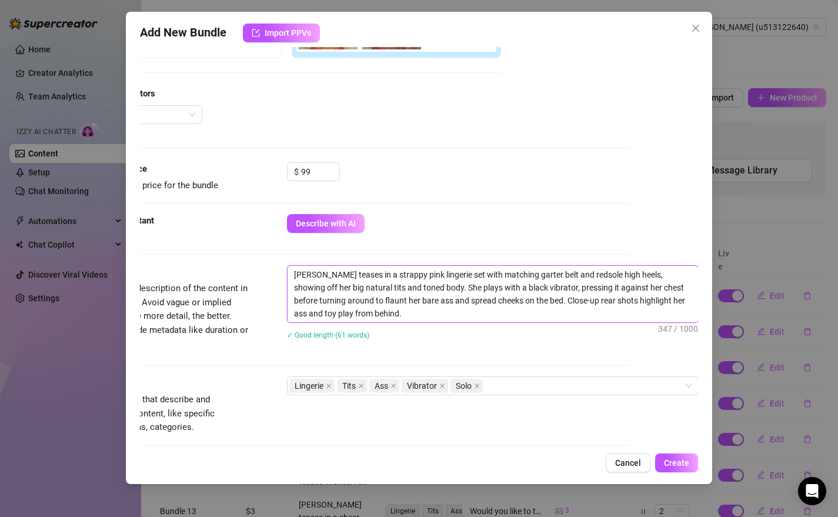
click at [393, 314] on textarea "[PERSON_NAME] teases in a strappy pink lingerie set with matching garter belt a…" at bounding box center [493, 294] width 411 height 56
click at [518, 381] on div "Lingerie Tits Ass Vibrator Solo" at bounding box center [486, 386] width 395 height 16
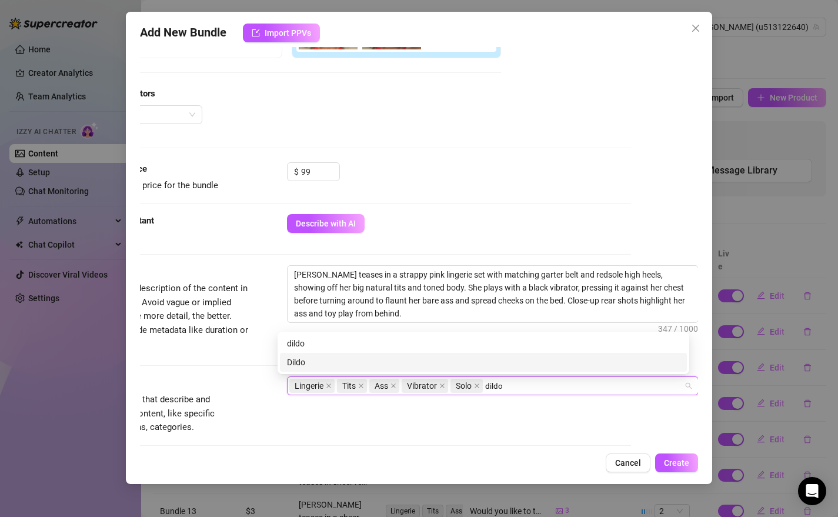
click at [292, 366] on div "Dildo" at bounding box center [483, 362] width 393 height 13
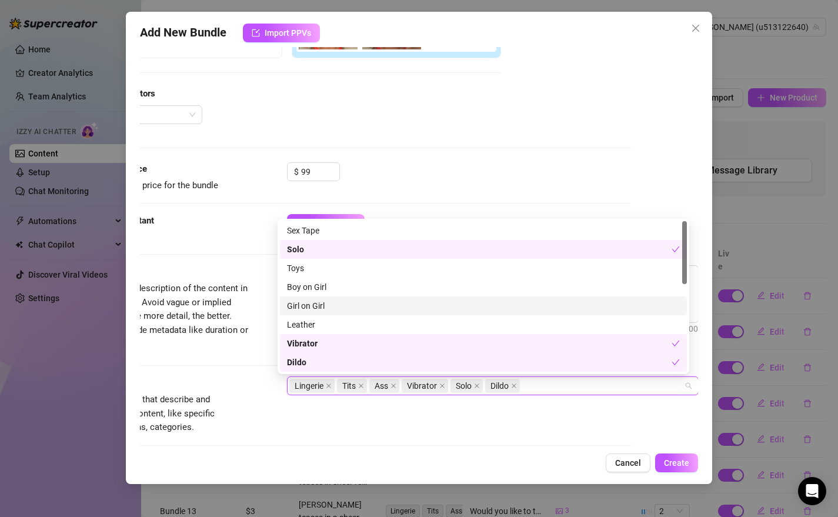
click at [708, 308] on div "Add New Bundle Import PPVs Account [PERSON_NAME] (@u513122640) Name Name is for…" at bounding box center [419, 248] width 587 height 472
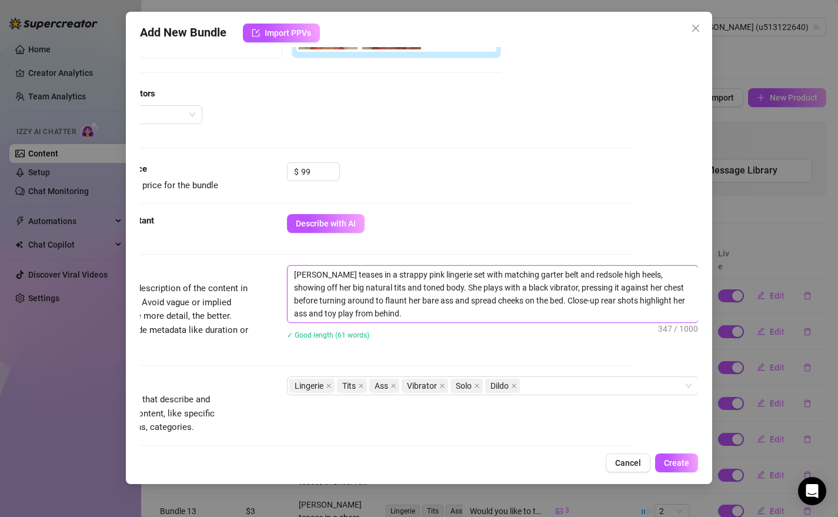
click at [315, 312] on textarea "[PERSON_NAME] teases in a strappy pink lingerie set with matching garter belt a…" at bounding box center [493, 294] width 411 height 56
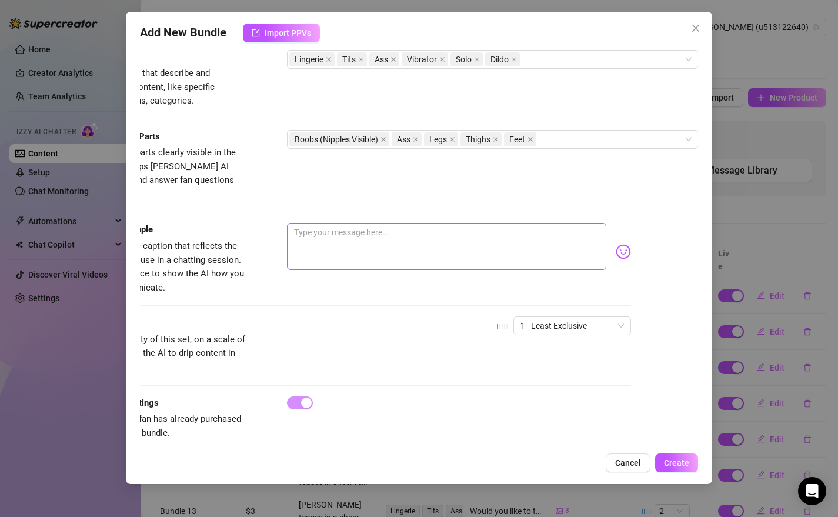
scroll to position [602, 76]
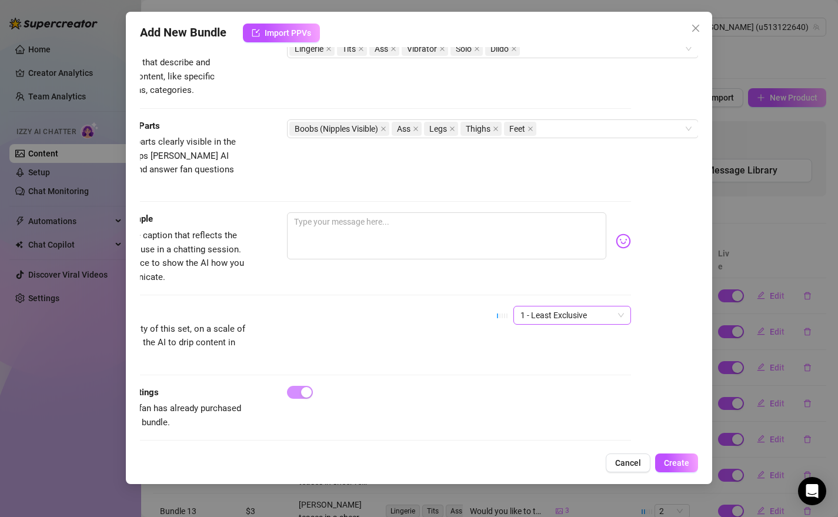
click at [598, 306] on span "1 - Least Exclusive" at bounding box center [573, 315] width 104 height 18
click at [518, 403] on div "5 - Most Exclusive 🔥" at bounding box center [554, 400] width 99 height 13
click at [325, 217] on textarea at bounding box center [447, 235] width 320 height 47
paste textarea "I show you [DATE] what it means to surrender, 🍆💦because you want more …."
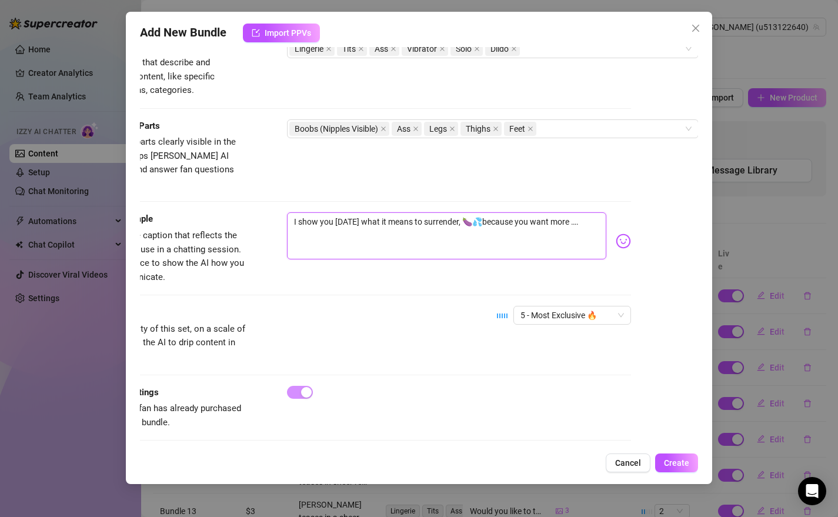
click at [468, 212] on textarea "I show you [DATE] what it means to surrender, 🍆💦because you want more …." at bounding box center [447, 235] width 320 height 47
click at [673, 461] on span "Create" at bounding box center [676, 462] width 25 height 9
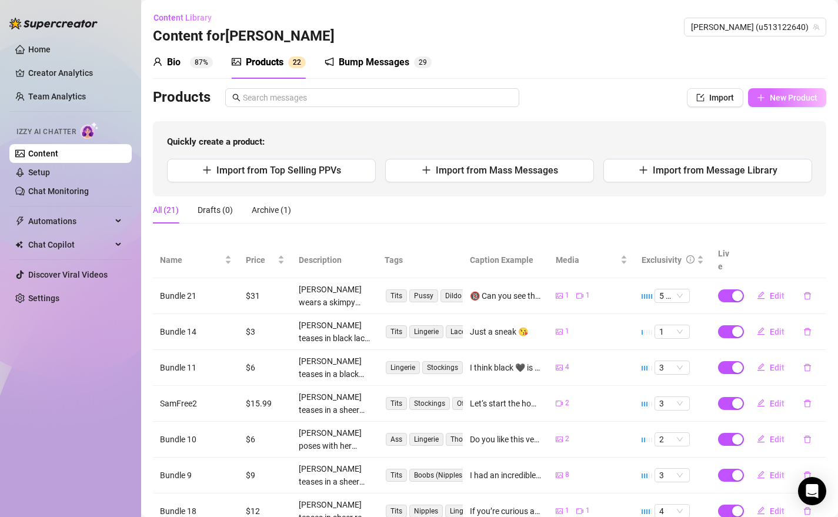
click at [788, 98] on span "New Product" at bounding box center [794, 97] width 48 height 9
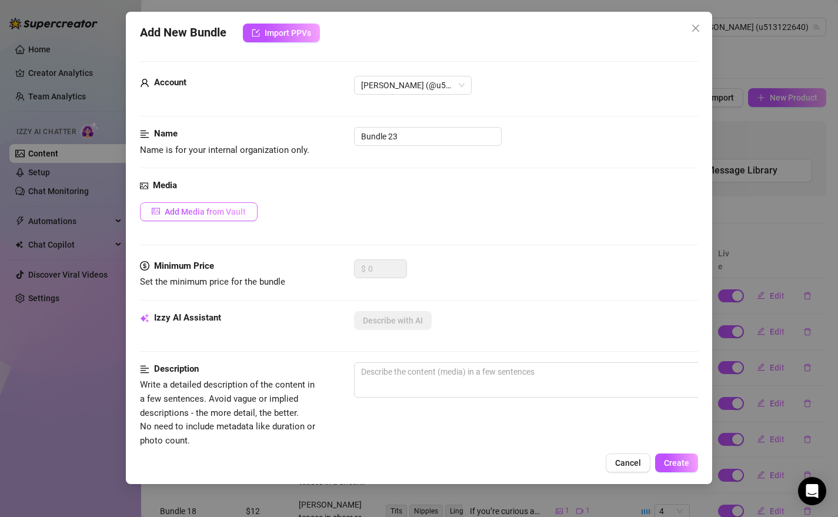
click at [221, 216] on span "Add Media from Vault" at bounding box center [205, 211] width 81 height 9
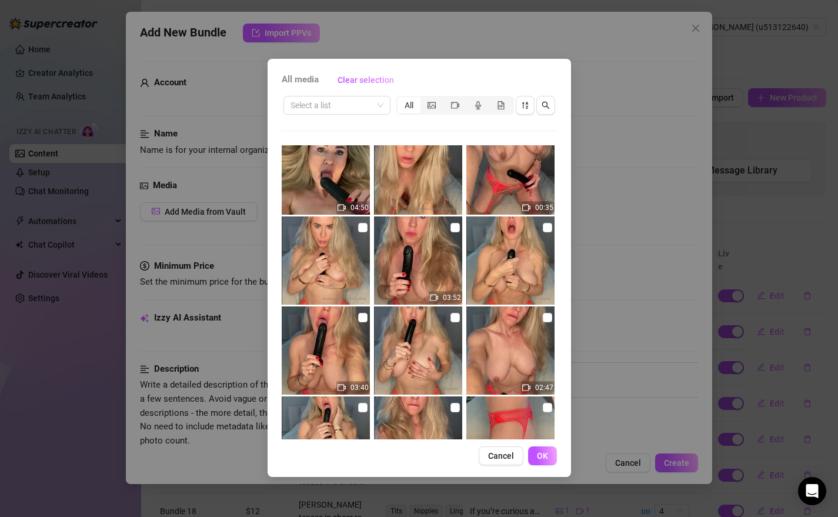
scroll to position [111, 0]
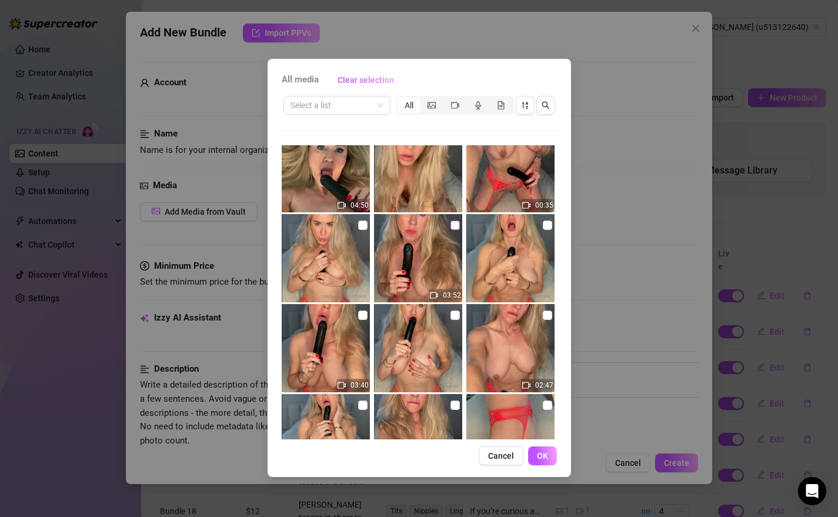
click at [453, 228] on input "checkbox" at bounding box center [455, 225] width 9 height 9
click at [358, 228] on input "checkbox" at bounding box center [362, 225] width 9 height 9
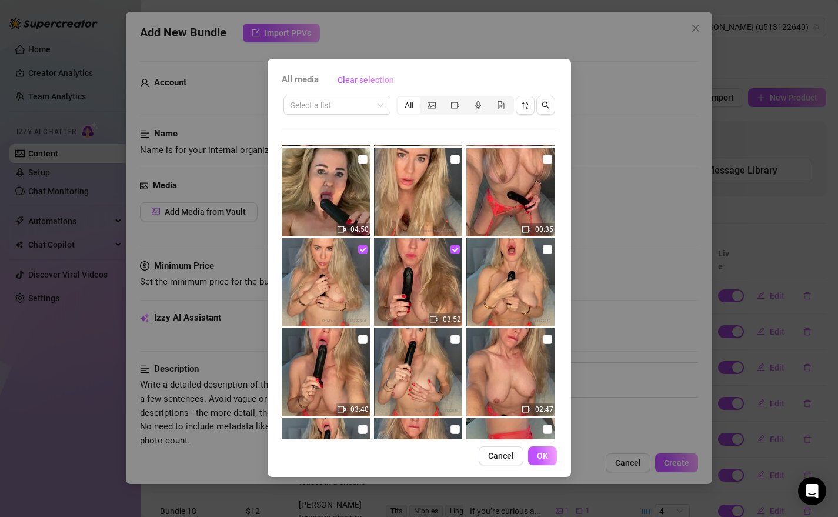
scroll to position [121, 0]
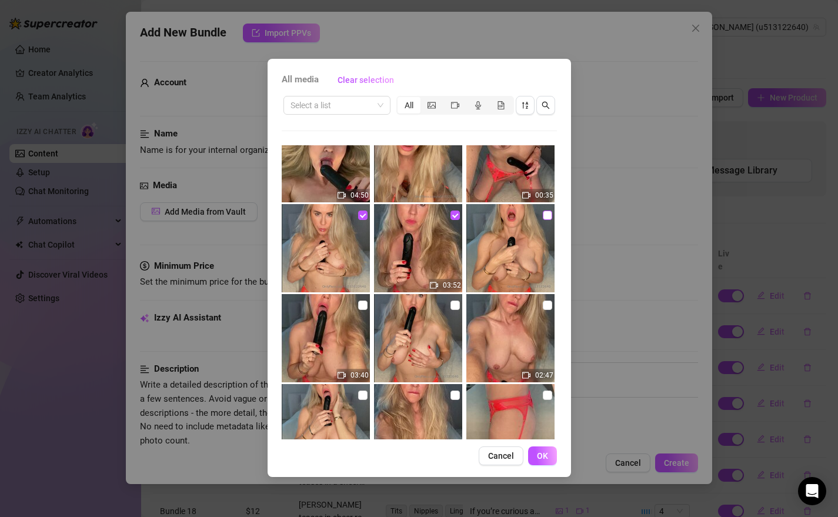
click at [543, 216] on input "checkbox" at bounding box center [547, 215] width 9 height 9
click at [359, 217] on input "checkbox" at bounding box center [362, 215] width 9 height 9
click at [535, 456] on button "OK" at bounding box center [542, 455] width 29 height 19
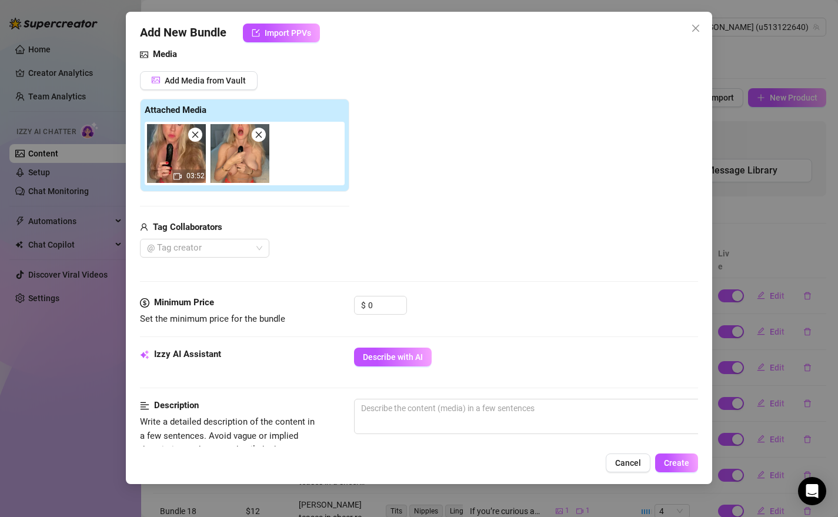
scroll to position [138, 0]
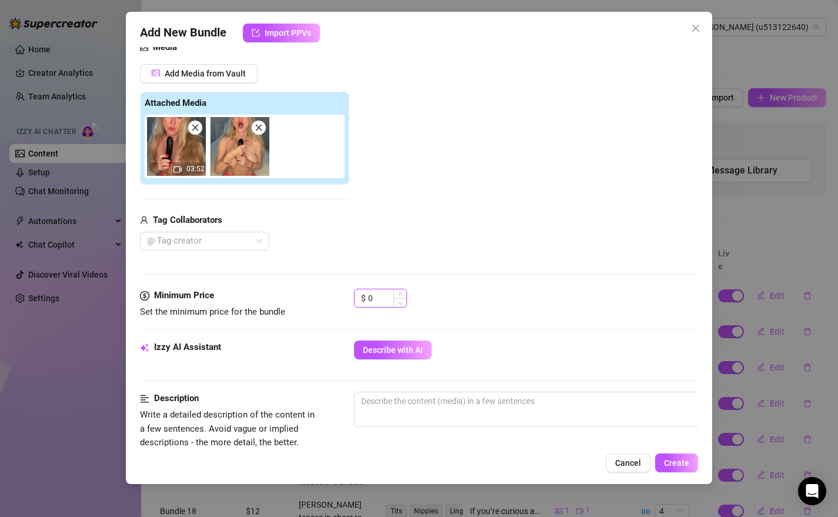
drag, startPoint x: 386, startPoint y: 298, endPoint x: 365, endPoint y: 299, distance: 21.2
click at [365, 299] on div "$ 0" at bounding box center [380, 298] width 53 height 19
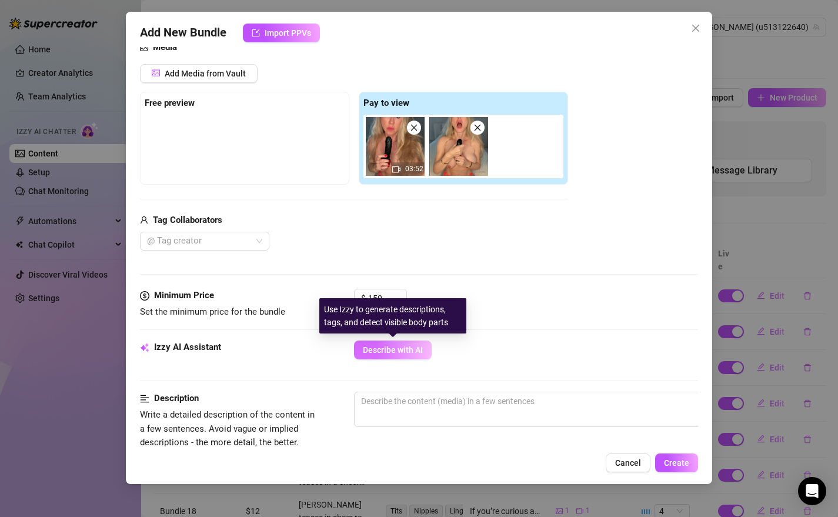
click at [386, 348] on span "Describe with AI" at bounding box center [393, 349] width 60 height 9
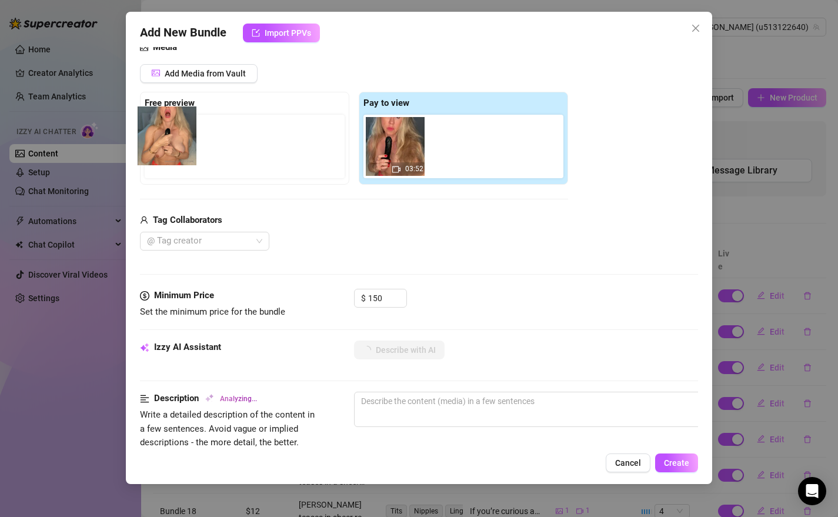
drag, startPoint x: 470, startPoint y: 142, endPoint x: 175, endPoint y: 133, distance: 294.8
click at [175, 133] on div "Free preview Pay to view 03:52" at bounding box center [354, 138] width 428 height 93
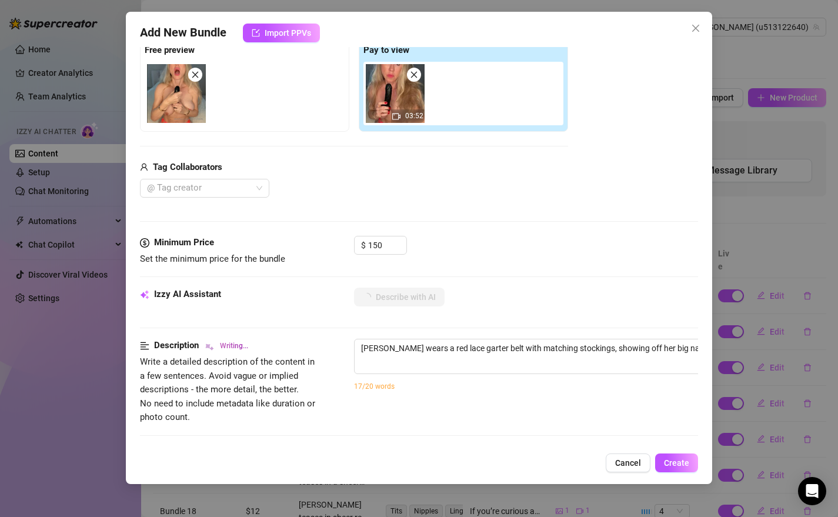
scroll to position [355, 0]
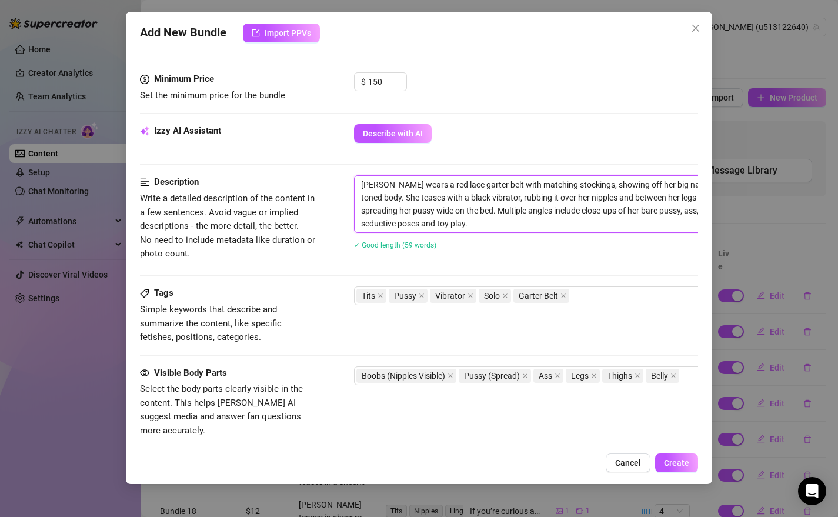
drag, startPoint x: 443, startPoint y: 186, endPoint x: 431, endPoint y: 188, distance: 13.0
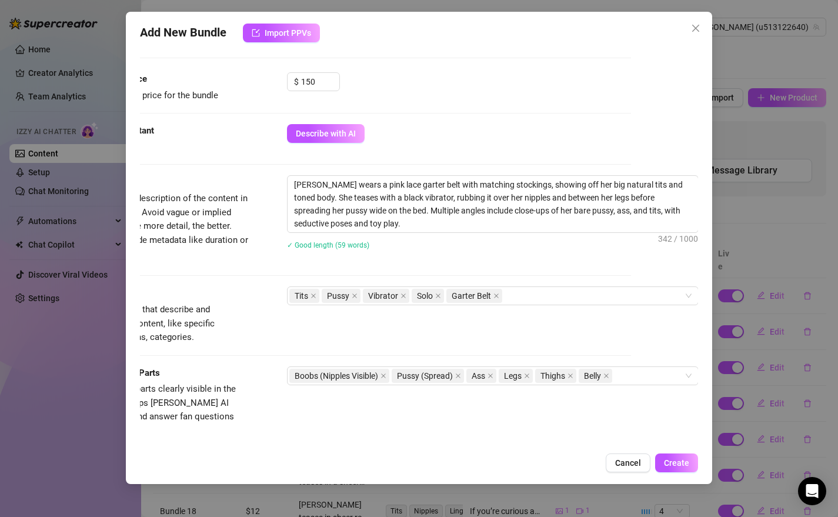
scroll to position [355, 76]
drag, startPoint x: 396, startPoint y: 201, endPoint x: 413, endPoint y: 199, distance: 17.1
click at [413, 199] on textarea "[PERSON_NAME] wears a pink lace garter belt with matching stockings, showing of…" at bounding box center [493, 204] width 411 height 56
click at [421, 199] on textarea "[PERSON_NAME] wears a pink lace garter belt with matching stockings, showing of…" at bounding box center [493, 204] width 411 height 56
click at [354, 224] on textarea "[PERSON_NAME] wears a pink lace garter belt with matching stockings, showing of…" at bounding box center [493, 204] width 411 height 56
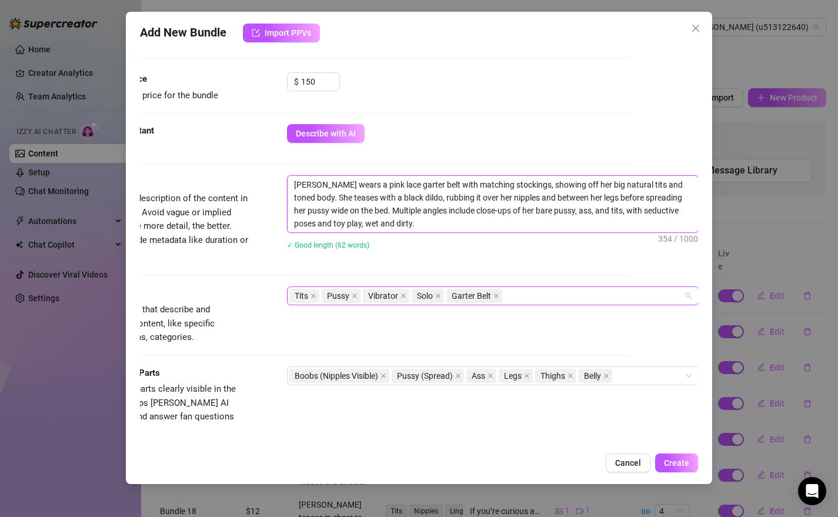
click at [546, 289] on div "Tits Pussy Vibrator Solo Garter Belt" at bounding box center [486, 296] width 395 height 16
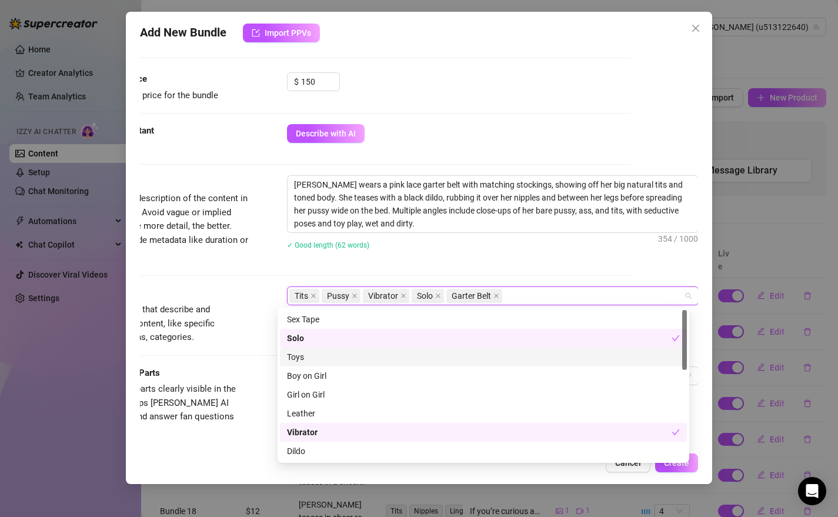
click at [316, 352] on div "Toys" at bounding box center [483, 357] width 393 height 13
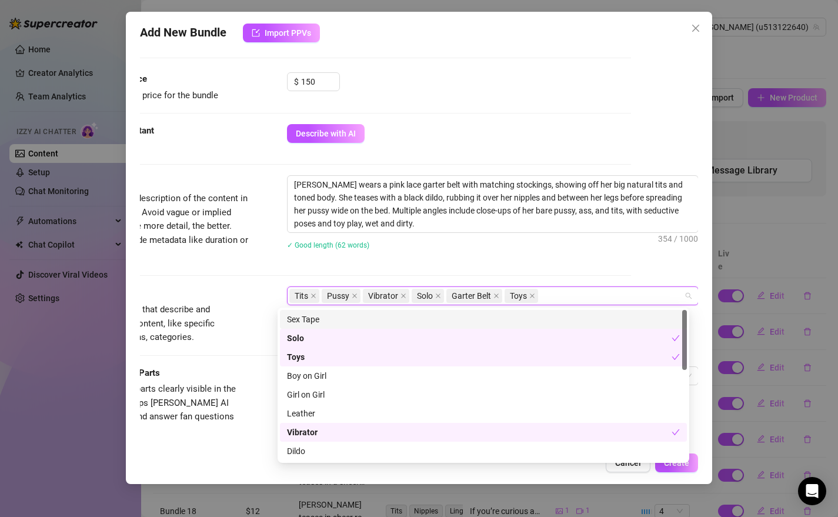
click at [349, 314] on div "Sex Tape" at bounding box center [483, 319] width 393 height 13
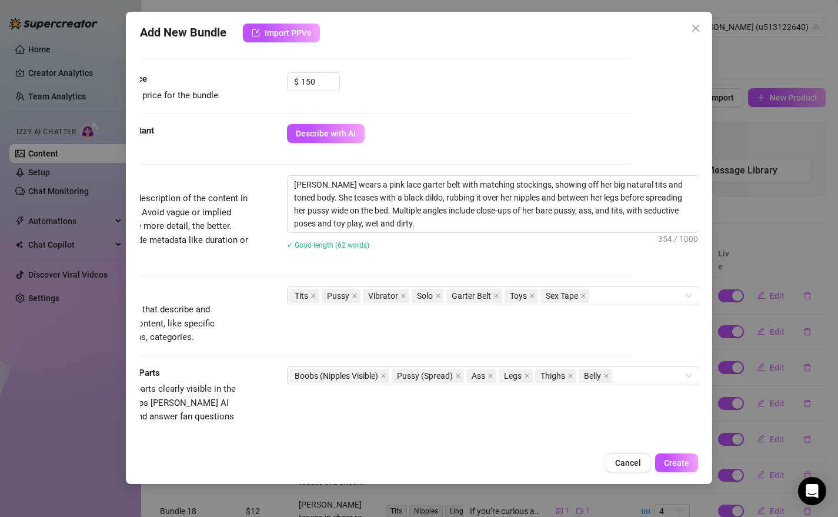
click at [645, 261] on div "[PERSON_NAME] wears a pink lace garter belt with matching stockings, showing of…" at bounding box center [493, 219] width 412 height 89
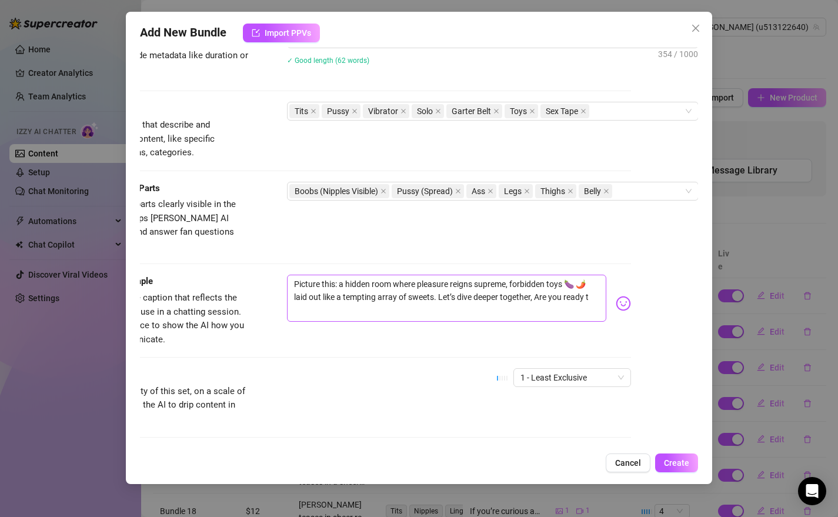
scroll to position [541, 76]
click at [531, 283] on textarea "Picture this: a hidden room where pleasure reigns supreme, forbidden toys 🍆 🌶️ …" at bounding box center [447, 296] width 320 height 47
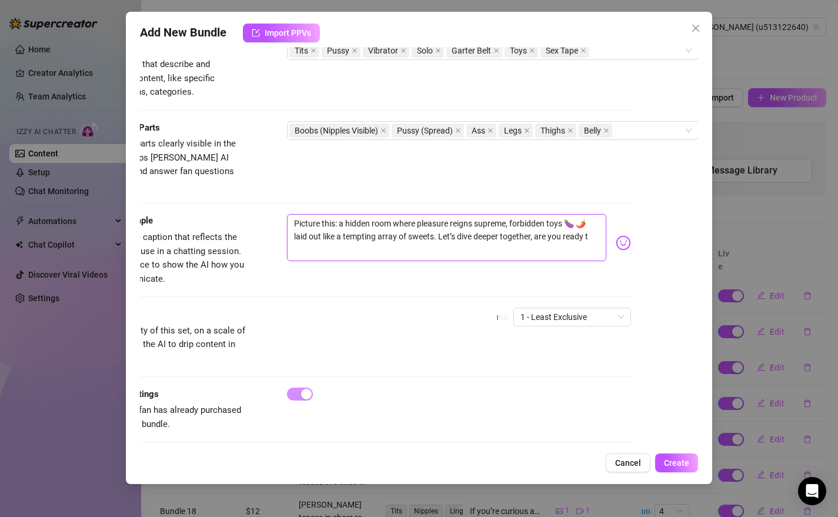
scroll to position [602, 76]
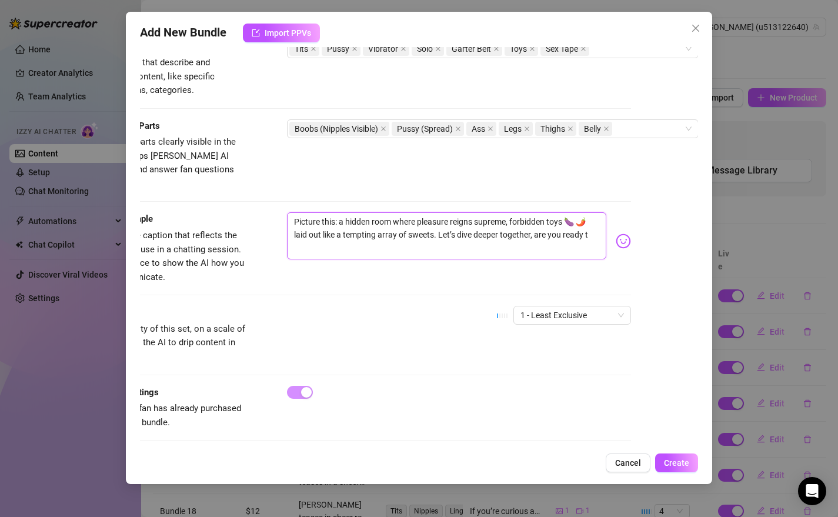
click at [563, 218] on textarea "Picture this: a hidden room where pleasure reigns supreme, forbidden toys 🍆 🌶️ …" at bounding box center [447, 235] width 320 height 47
click at [581, 218] on textarea "Picture this: a hidden room where pleasure reigns supreme, forbidden toys 🍆 🌶️ …" at bounding box center [447, 235] width 320 height 47
click at [605, 306] on span "1 - Least Exclusive" at bounding box center [573, 315] width 104 height 18
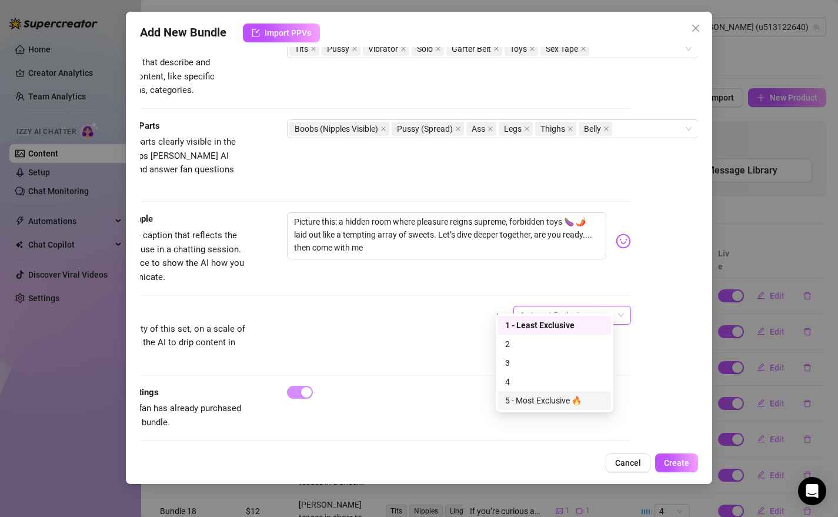
click at [567, 401] on div "5 - Most Exclusive 🔥" at bounding box center [554, 400] width 99 height 13
click at [685, 458] on span "Create" at bounding box center [676, 462] width 25 height 9
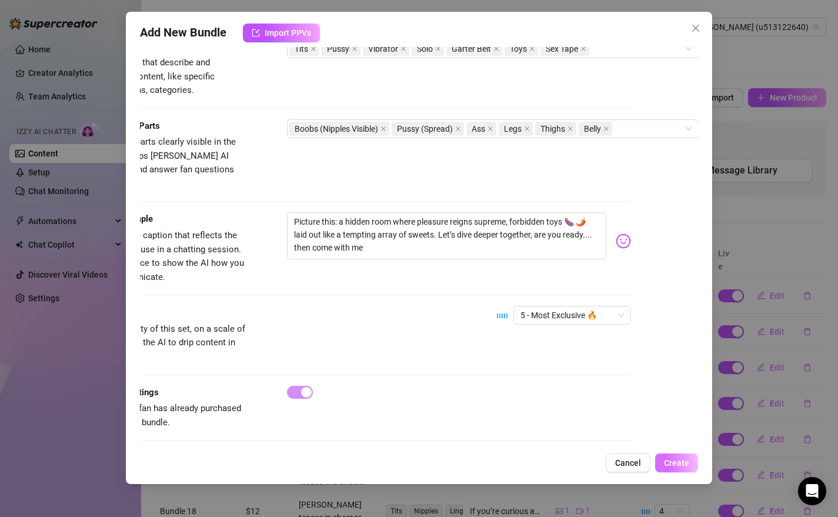
click at [666, 462] on span "Create" at bounding box center [676, 462] width 25 height 9
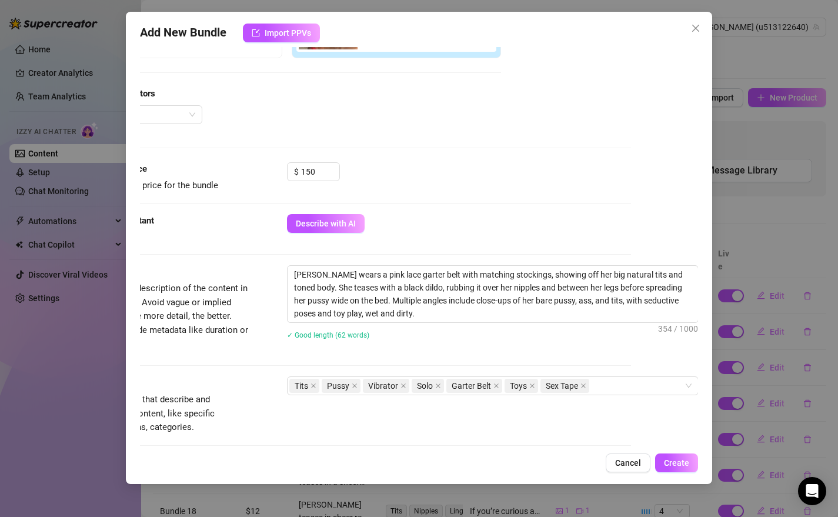
scroll to position [255, 76]
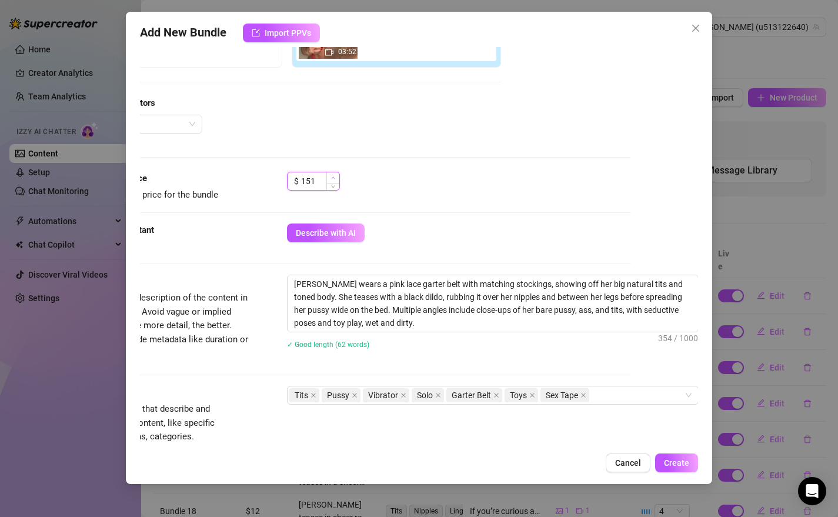
click at [326, 177] on span "Increase Value" at bounding box center [332, 177] width 13 height 11
drag, startPoint x: 312, startPoint y: 179, endPoint x: 298, endPoint y: 181, distance: 14.3
click at [301, 181] on input "151" at bounding box center [320, 181] width 38 height 18
click at [665, 463] on button "Create" at bounding box center [676, 462] width 43 height 19
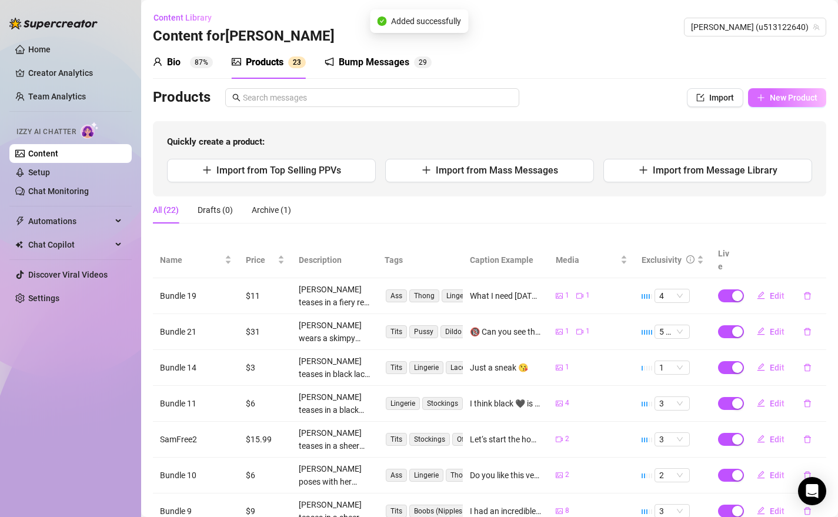
click at [776, 94] on span "New Product" at bounding box center [794, 97] width 48 height 9
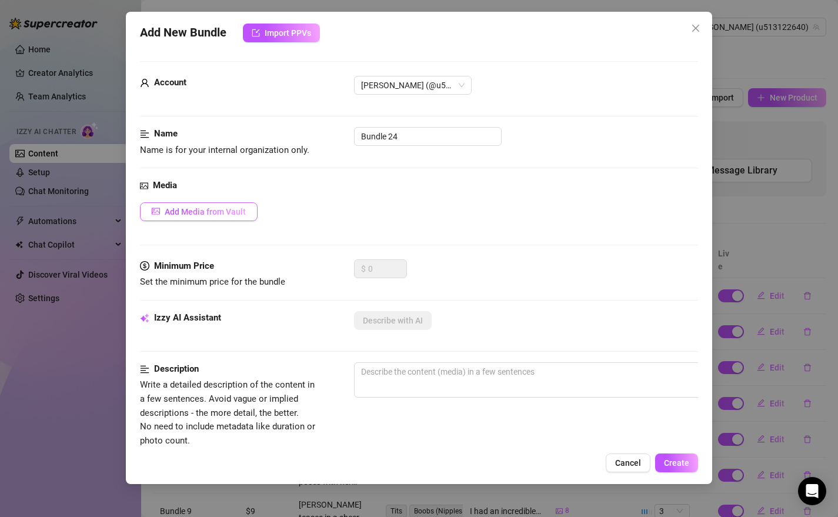
click at [219, 214] on span "Add Media from Vault" at bounding box center [205, 211] width 81 height 9
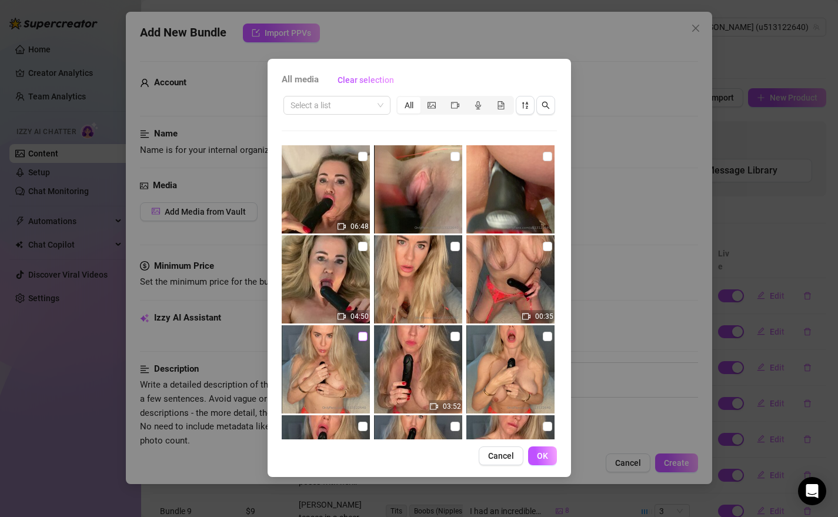
click at [359, 338] on input "checkbox" at bounding box center [362, 336] width 9 height 9
click at [543, 247] on input "checkbox" at bounding box center [547, 246] width 9 height 9
click at [544, 453] on span "OK" at bounding box center [542, 455] width 11 height 9
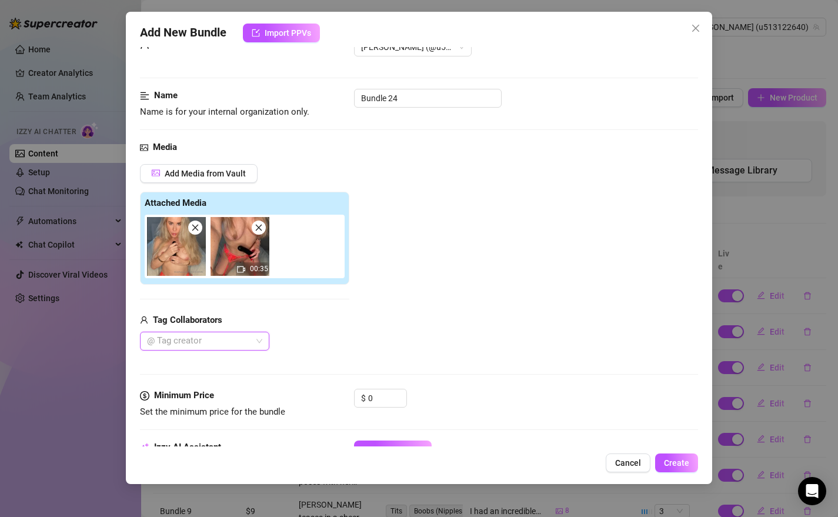
scroll to position [225, 0]
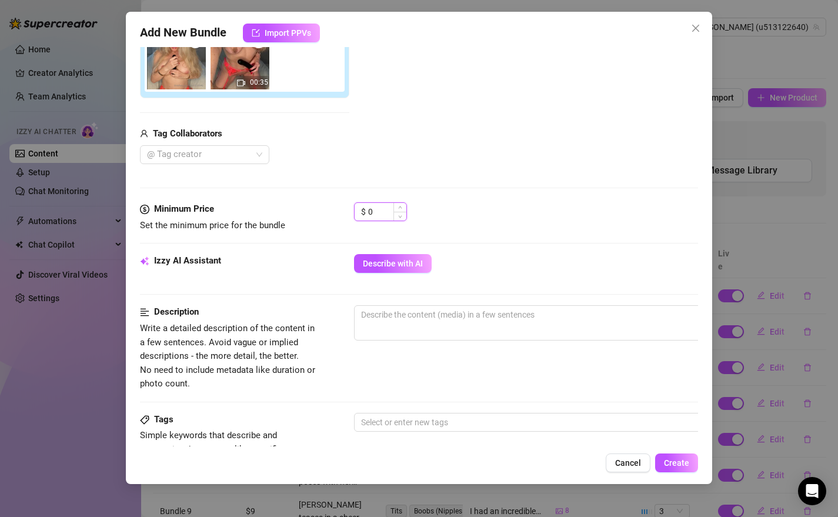
drag, startPoint x: 383, startPoint y: 212, endPoint x: 363, endPoint y: 215, distance: 20.3
click at [363, 215] on div "$ 0" at bounding box center [380, 211] width 53 height 19
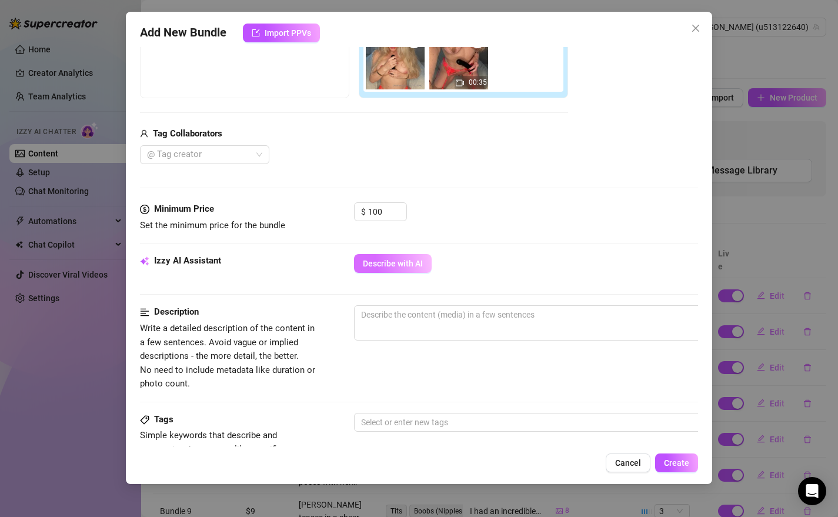
click at [390, 266] on span "Describe with AI" at bounding box center [393, 263] width 60 height 9
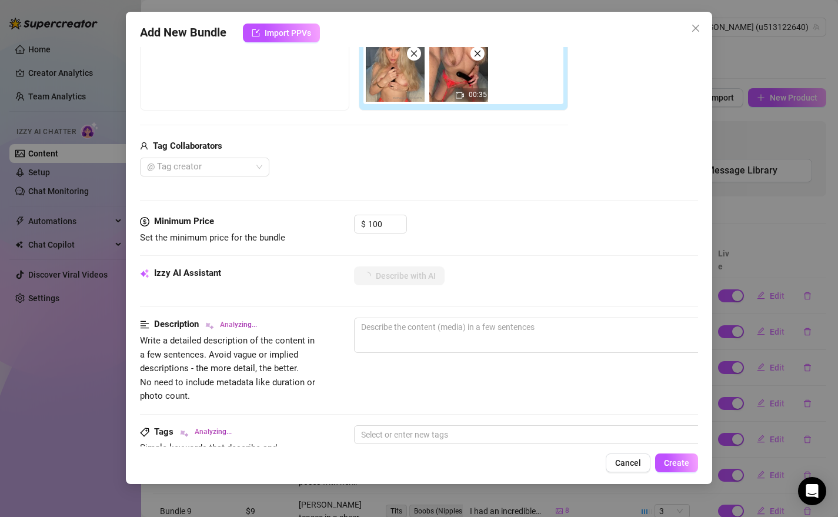
scroll to position [108, 0]
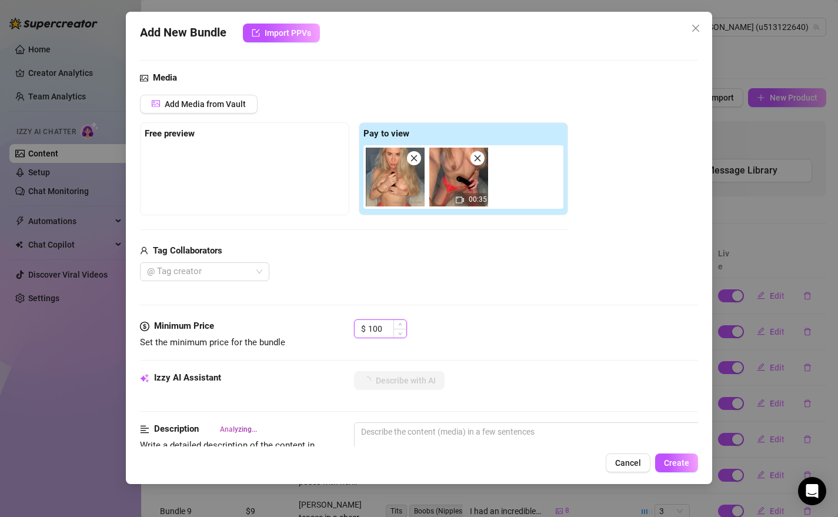
drag, startPoint x: 388, startPoint y: 327, endPoint x: 368, endPoint y: 329, distance: 19.6
click at [368, 329] on input "100" at bounding box center [387, 329] width 38 height 18
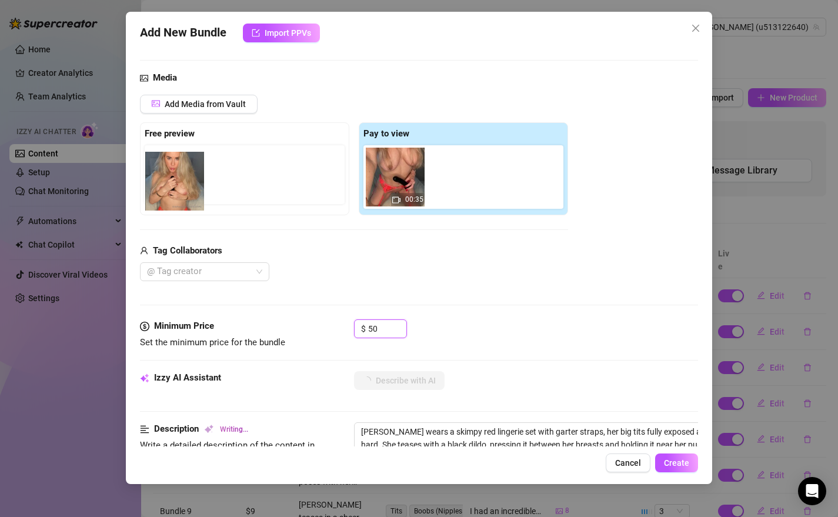
drag, startPoint x: 399, startPoint y: 163, endPoint x: 175, endPoint y: 171, distance: 224.2
click at [175, 171] on div "Free preview Pay to view 00:35" at bounding box center [354, 168] width 428 height 93
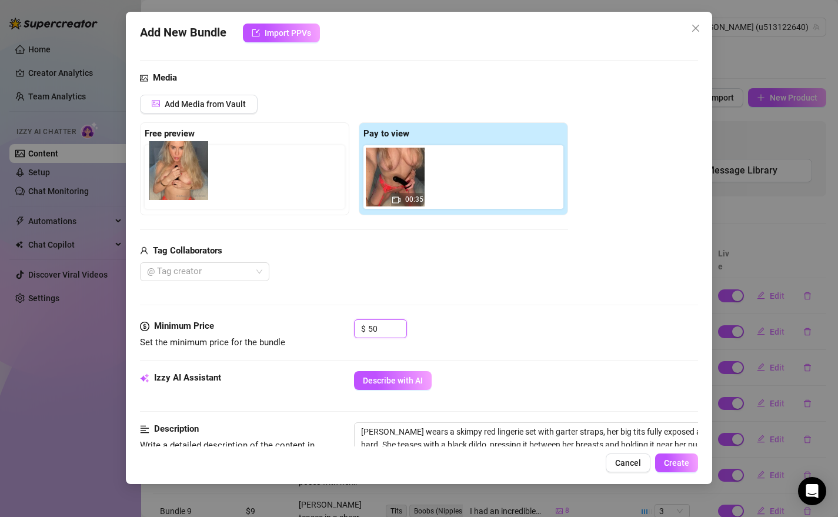
drag, startPoint x: 393, startPoint y: 164, endPoint x: 169, endPoint y: 155, distance: 223.7
click at [169, 155] on div "Free preview Pay to view 00:35" at bounding box center [354, 168] width 428 height 93
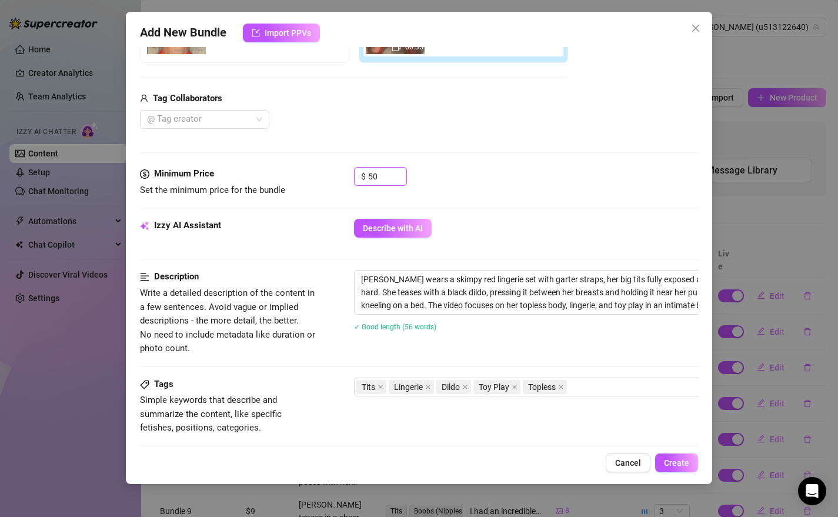
scroll to position [261, 0]
drag, startPoint x: 471, startPoint y: 282, endPoint x: 460, endPoint y: 282, distance: 10.6
click at [460, 282] on textarea "[PERSON_NAME] wears a skimpy red lingerie set with garter straps, her big tits …" at bounding box center [560, 291] width 411 height 44
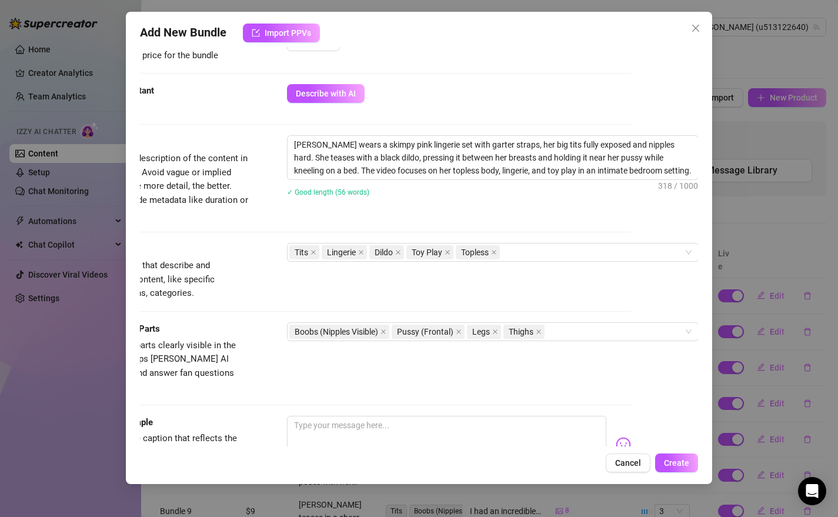
scroll to position [410, 76]
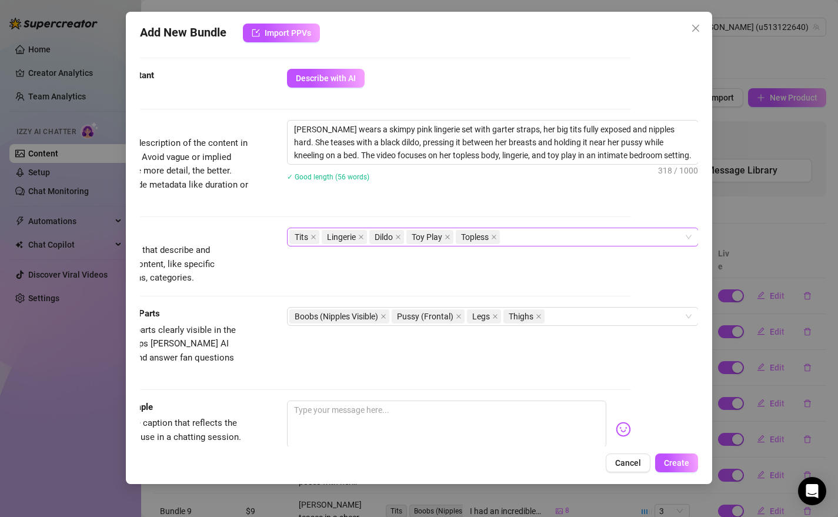
click at [555, 237] on div "Tits Lingerie Dildo Toy Play Topless" at bounding box center [486, 237] width 395 height 16
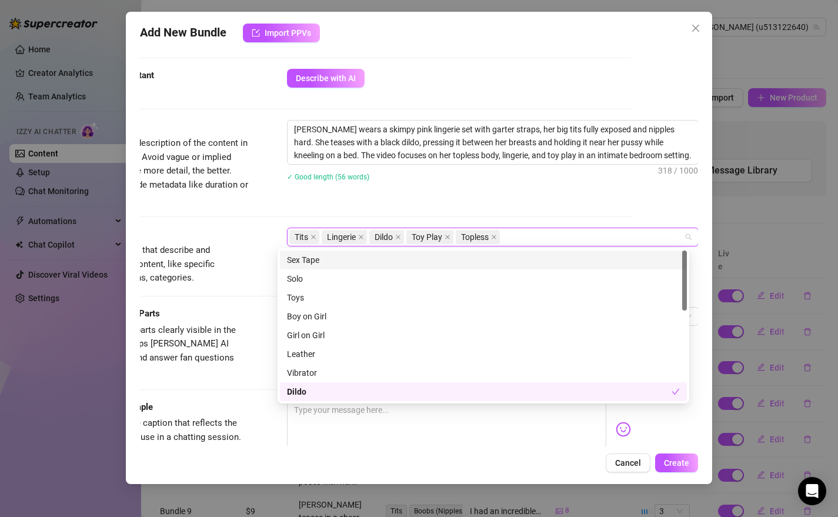
click at [318, 255] on div "Sex Tape" at bounding box center [483, 260] width 393 height 13
click at [616, 201] on div "Account [PERSON_NAME] (@u513122640) Name Name is for your internal organization…" at bounding box center [419, 246] width 559 height 399
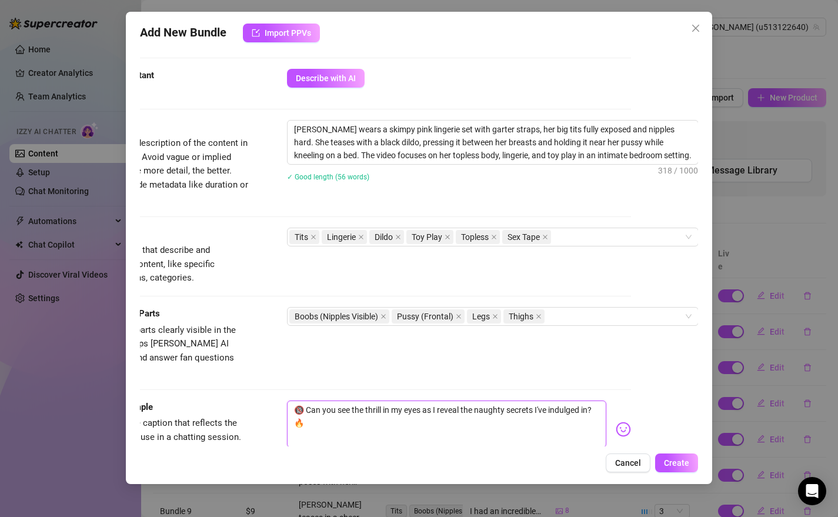
click at [342, 401] on textarea "🔞 Can you see the thrill in my eyes as I reveal the naughty secrets I've indulg…" at bounding box center [447, 424] width 320 height 47
drag, startPoint x: 486, startPoint y: 398, endPoint x: 405, endPoint y: 398, distance: 81.8
click at [405, 401] on textarea "🔞 Can you see what I need todaythe thrill in my eyes as I reveal the naughty se…" at bounding box center [447, 424] width 320 height 47
click at [572, 401] on textarea "🔞 Can you see what I need [DATE] I reveal the naughty secrets I've indulged in?…" at bounding box center [447, 424] width 320 height 47
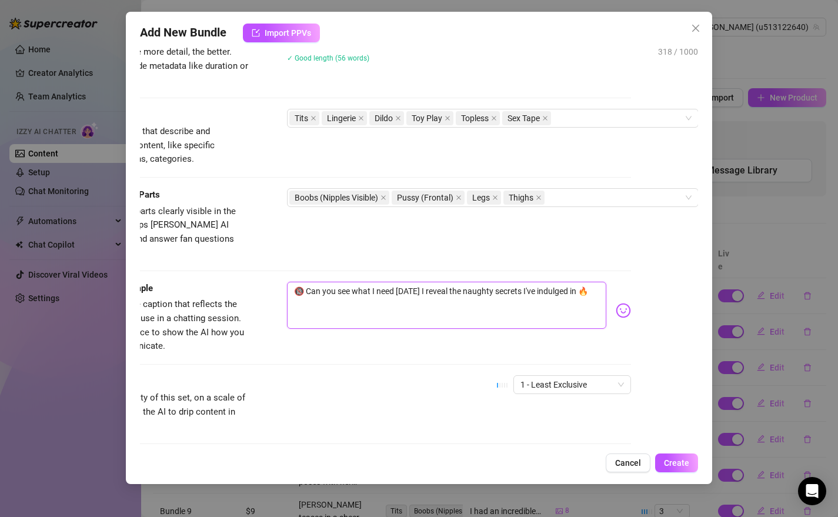
scroll to position [559, 76]
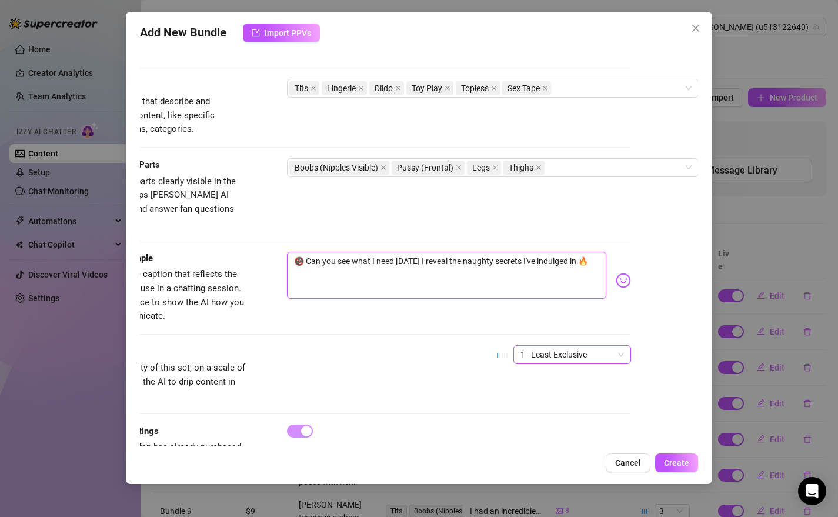
click at [606, 345] on div "1 - Least Exclusive" at bounding box center [572, 354] width 118 height 19
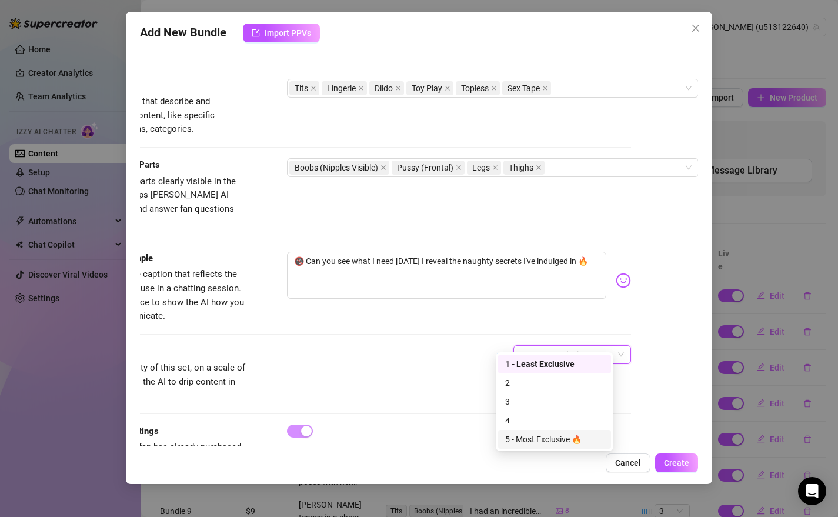
click at [547, 436] on div "5 - Most Exclusive 🔥" at bounding box center [554, 439] width 99 height 13
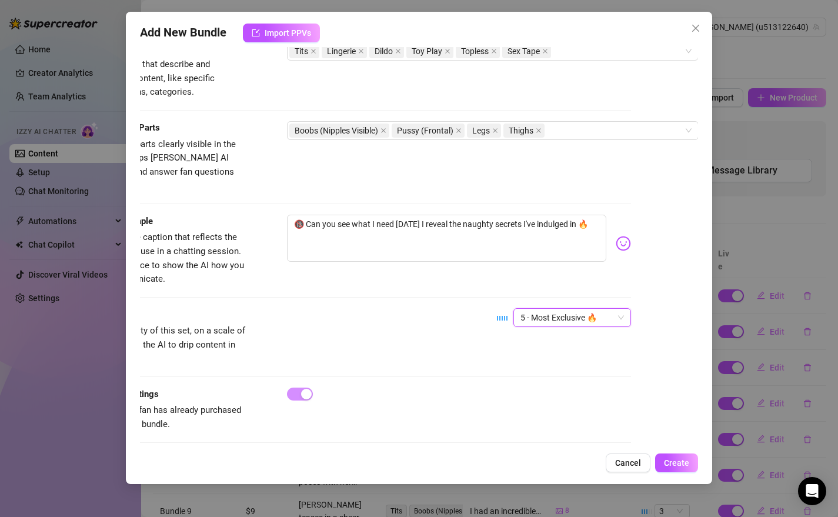
scroll to position [598, 76]
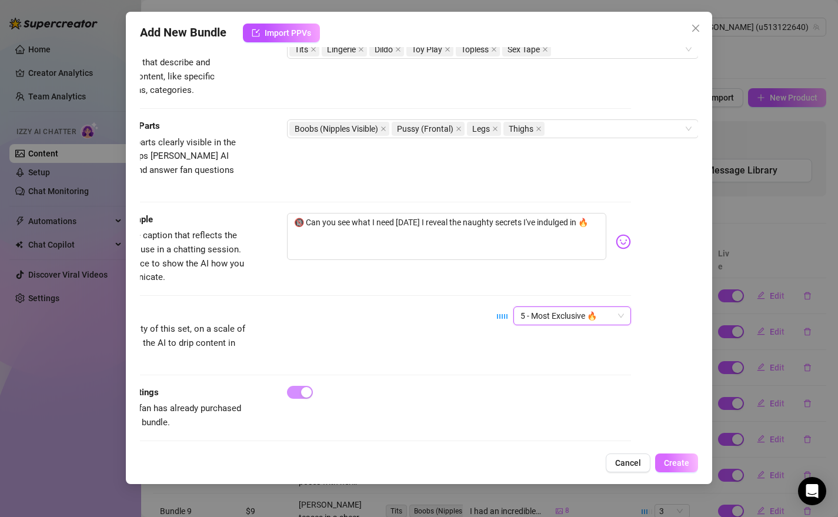
click at [675, 465] on span "Create" at bounding box center [676, 462] width 25 height 9
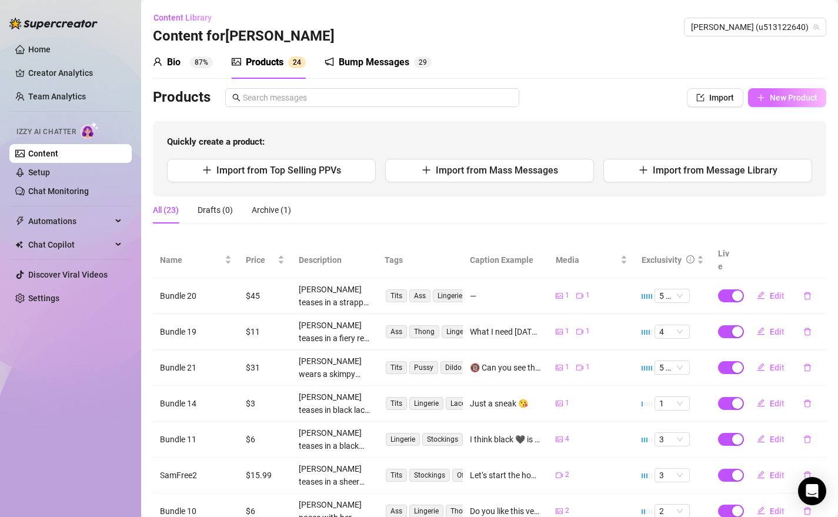
click at [770, 95] on span "New Product" at bounding box center [794, 97] width 48 height 9
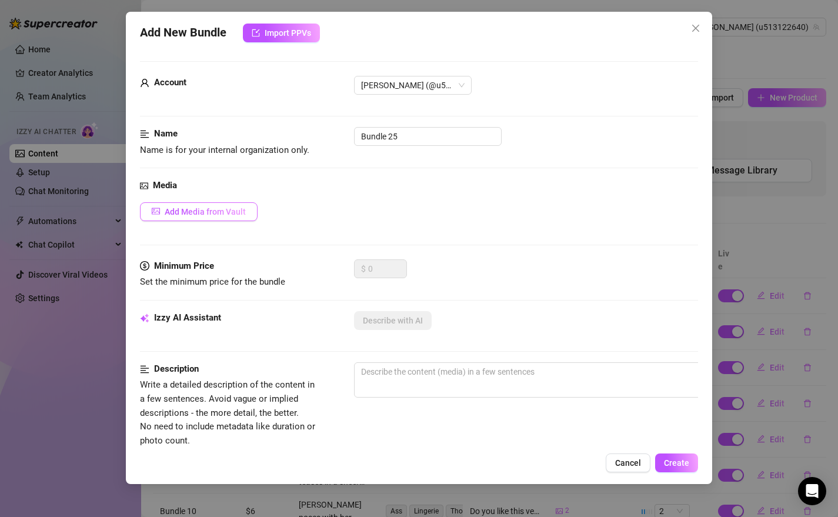
click at [229, 208] on span "Add Media from Vault" at bounding box center [205, 211] width 81 height 9
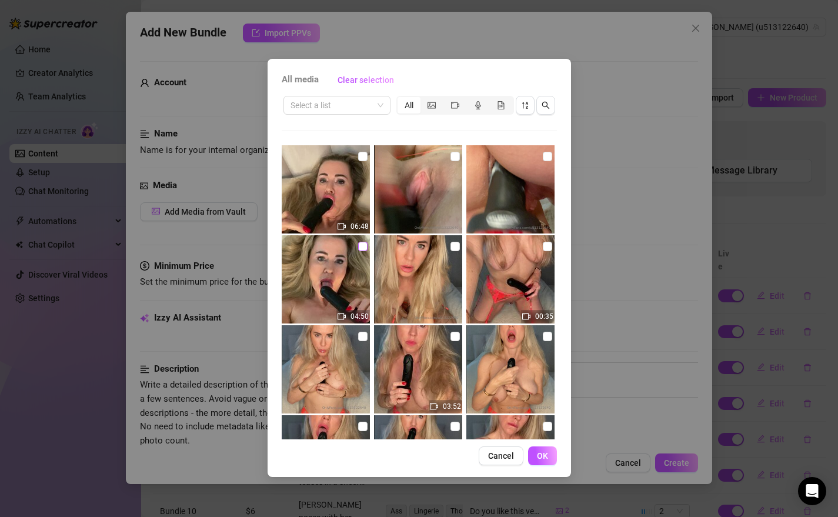
click at [360, 246] on input "checkbox" at bounding box center [362, 246] width 9 height 9
click at [543, 158] on input "checkbox" at bounding box center [547, 156] width 9 height 9
click at [545, 456] on span "OK" at bounding box center [542, 455] width 11 height 9
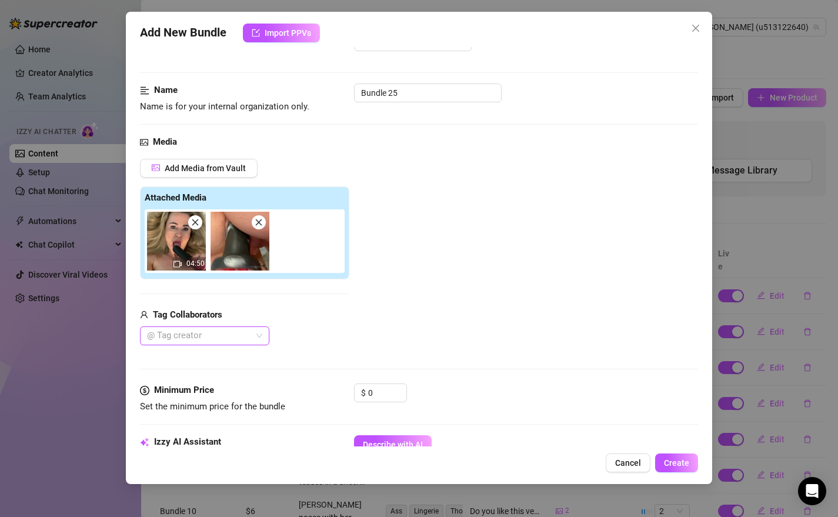
scroll to position [91, 0]
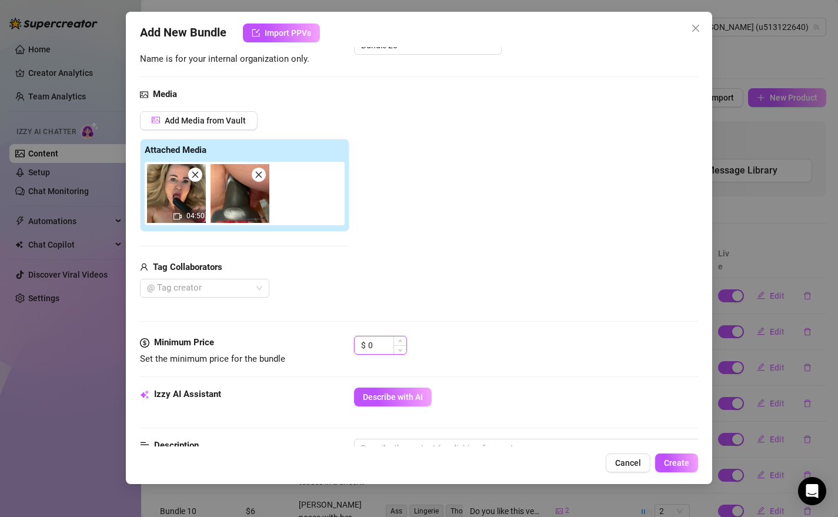
drag, startPoint x: 381, startPoint y: 341, endPoint x: 368, endPoint y: 343, distance: 13.7
click at [368, 343] on input "0" at bounding box center [387, 345] width 38 height 18
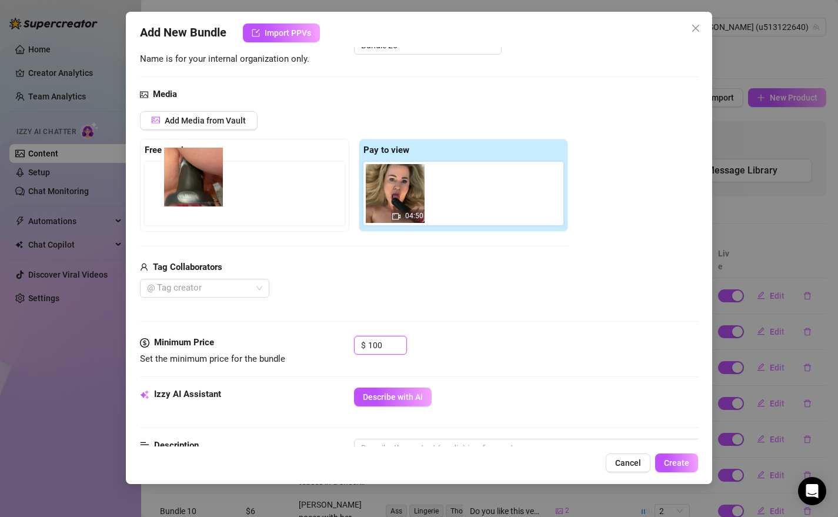
drag, startPoint x: 461, startPoint y: 181, endPoint x: 196, endPoint y: 168, distance: 265.6
click at [196, 168] on div "Free preview Pay to view 04:50" at bounding box center [354, 185] width 428 height 93
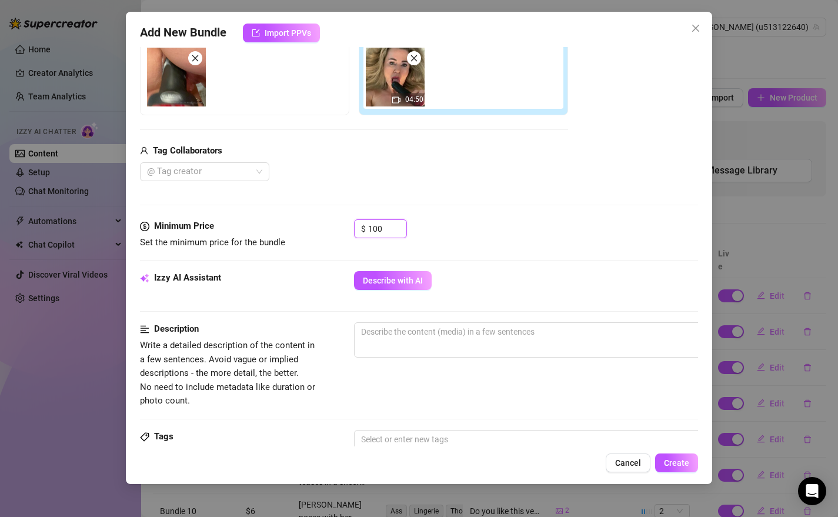
scroll to position [329, 0]
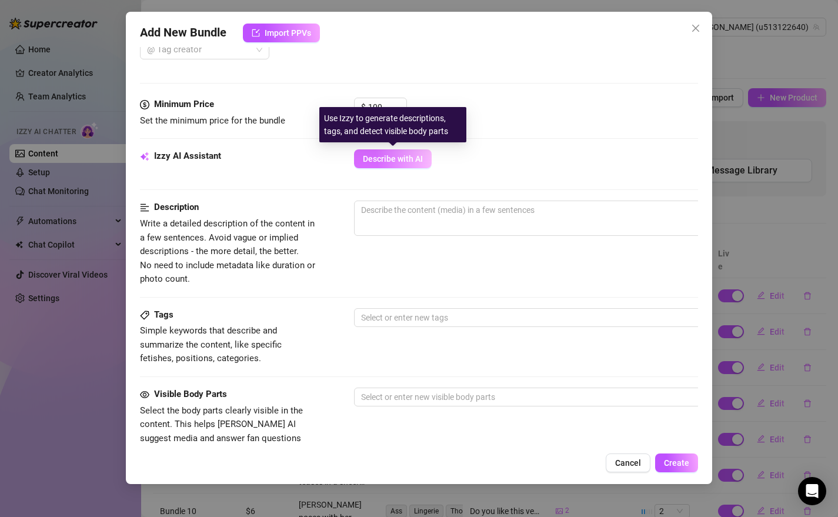
click at [388, 156] on span "Describe with AI" at bounding box center [393, 158] width 60 height 9
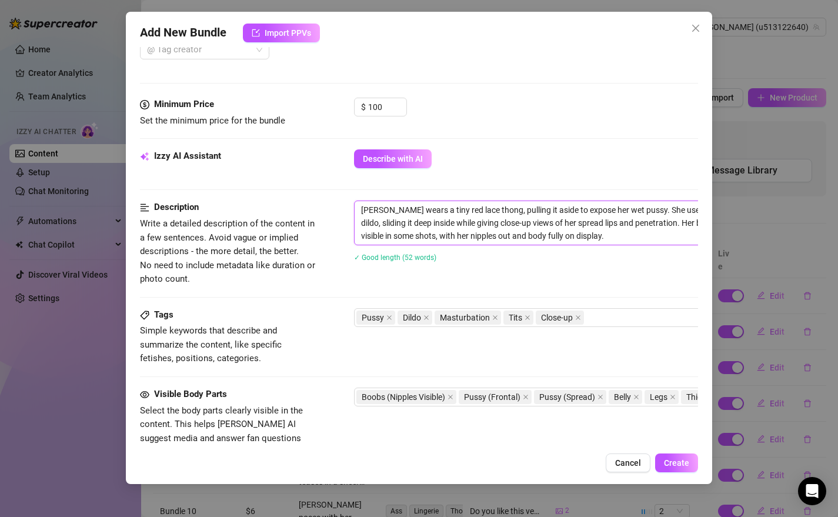
click at [456, 204] on textarea "[PERSON_NAME] wears a tiny red lace thong, pulling it aside to expose her wet p…" at bounding box center [560, 223] width 411 height 44
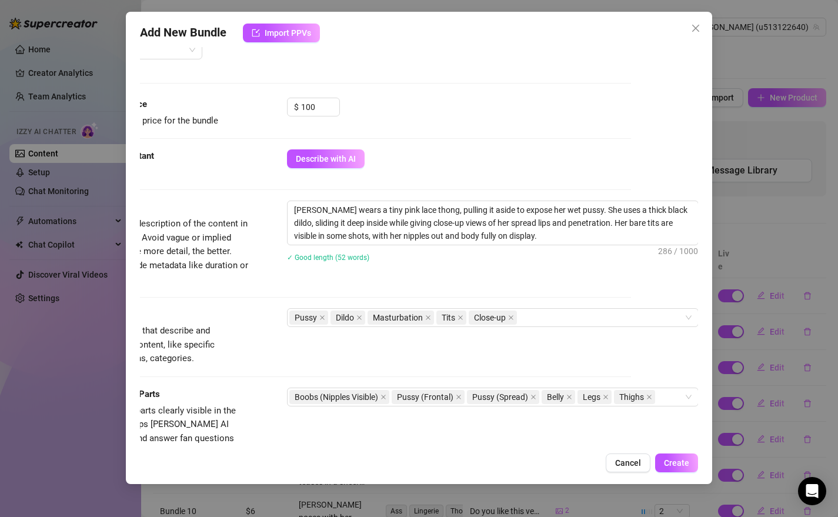
scroll to position [329, 76]
click at [541, 313] on div "Pussy Dildo Masturbation Tits Close-up" at bounding box center [486, 317] width 395 height 16
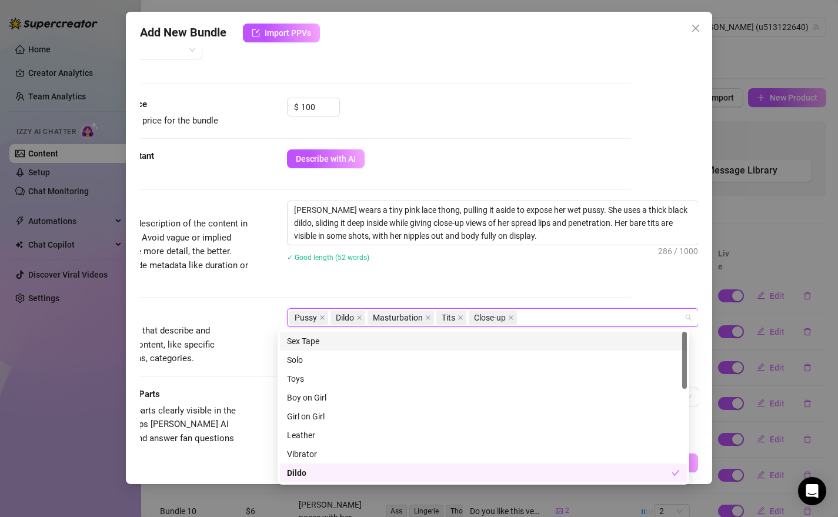
click at [323, 341] on div "Sex Tape" at bounding box center [483, 341] width 393 height 13
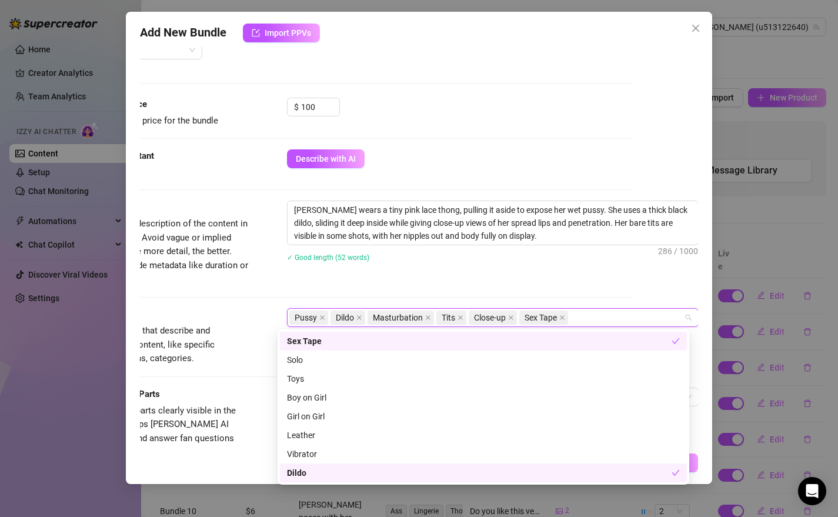
click at [498, 286] on div "Description Write a detailed description of the content in a few sentences. Avo…" at bounding box center [352, 243] width 559 height 85
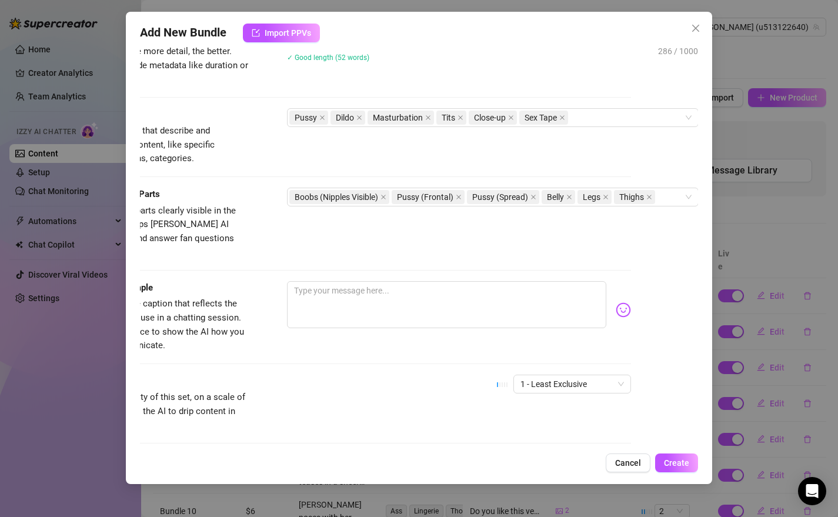
scroll to position [583, 76]
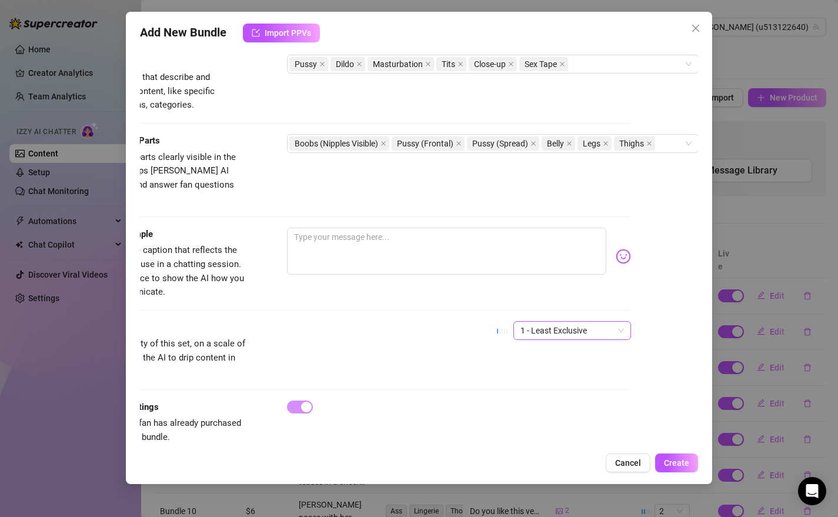
click at [602, 322] on span "1 - Least Exclusive" at bounding box center [573, 331] width 104 height 18
click at [527, 412] on div "5 - Most Exclusive 🔥" at bounding box center [554, 415] width 99 height 13
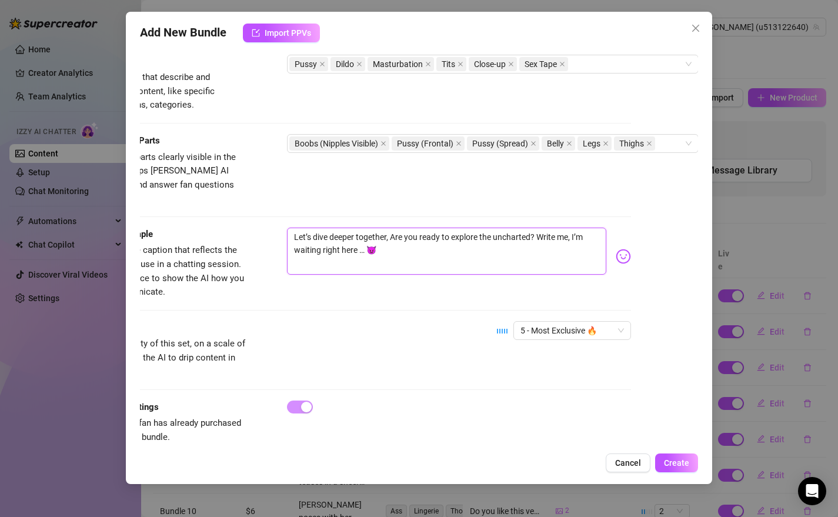
drag, startPoint x: 529, startPoint y: 225, endPoint x: 563, endPoint y: 226, distance: 34.2
click at [563, 228] on textarea "Let’s dive deeper together, Are you ready to explore the uncharted? Write me, I…" at bounding box center [447, 251] width 320 height 47
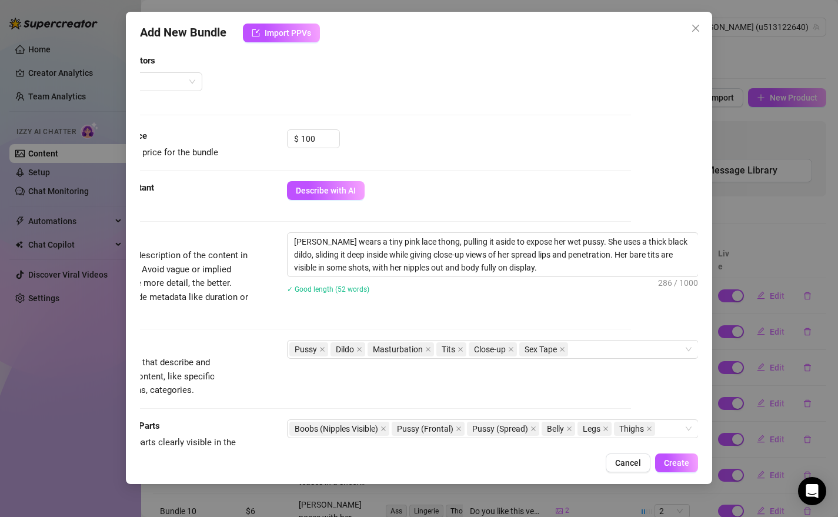
scroll to position [598, 76]
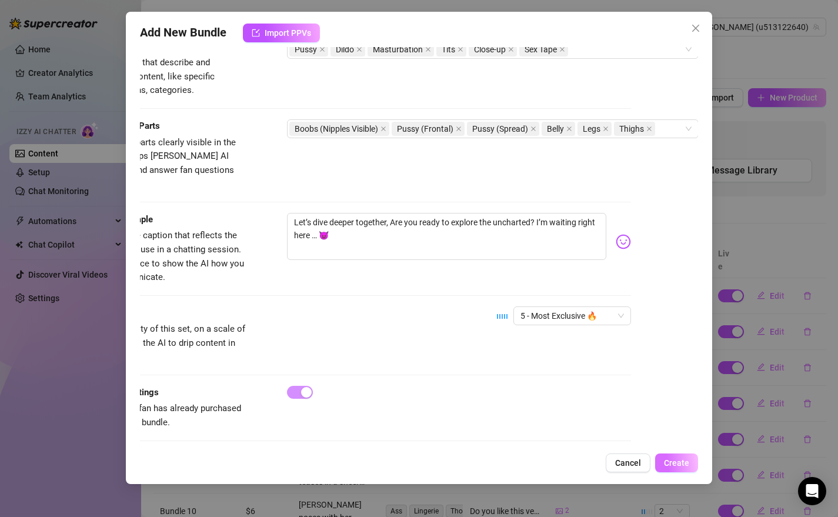
click at [676, 463] on span "Create" at bounding box center [676, 462] width 25 height 9
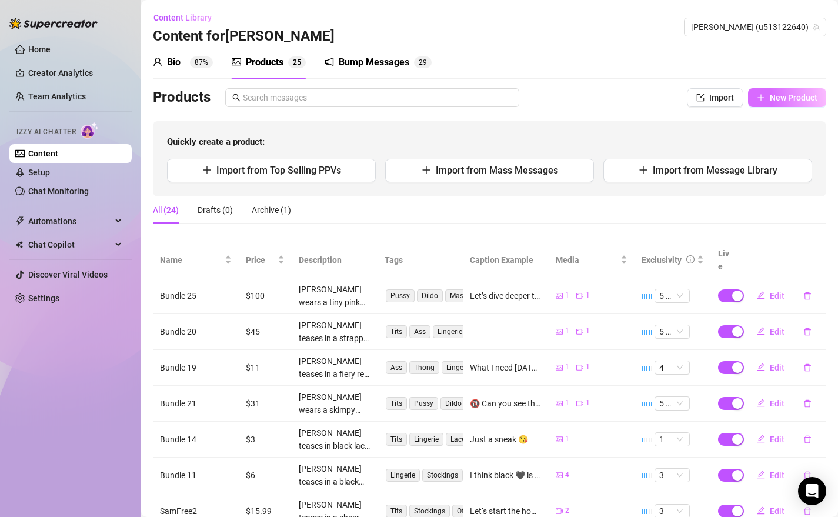
click at [783, 101] on span "New Product" at bounding box center [794, 97] width 48 height 9
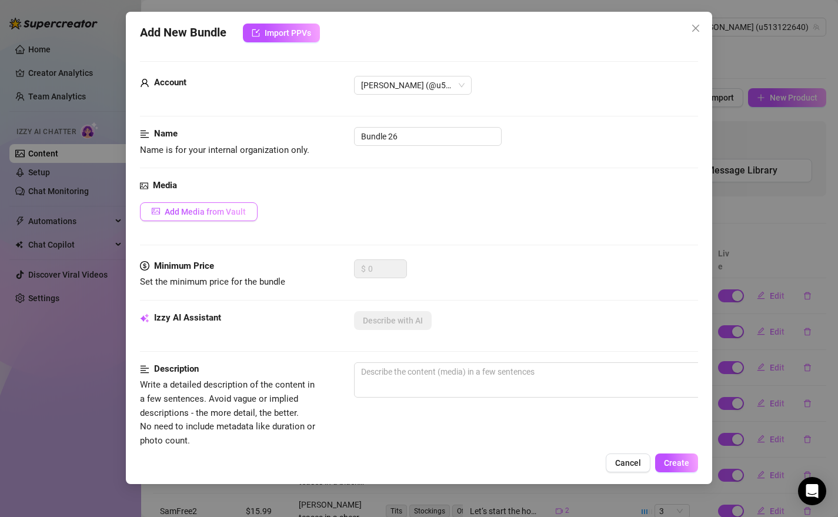
click at [214, 214] on span "Add Media from Vault" at bounding box center [205, 211] width 81 height 9
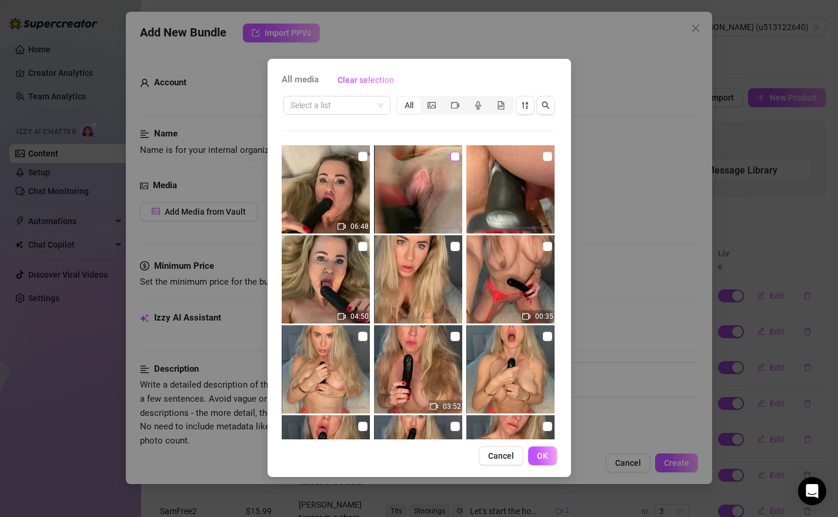
click at [451, 159] on input "checkbox" at bounding box center [455, 156] width 9 height 9
click at [359, 160] on input "checkbox" at bounding box center [362, 156] width 9 height 9
click at [549, 453] on button "OK" at bounding box center [542, 455] width 29 height 19
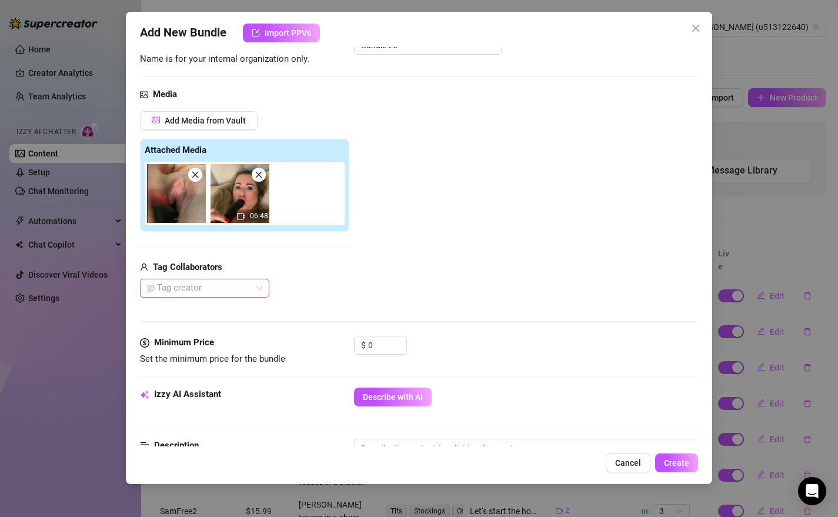
scroll to position [104, 0]
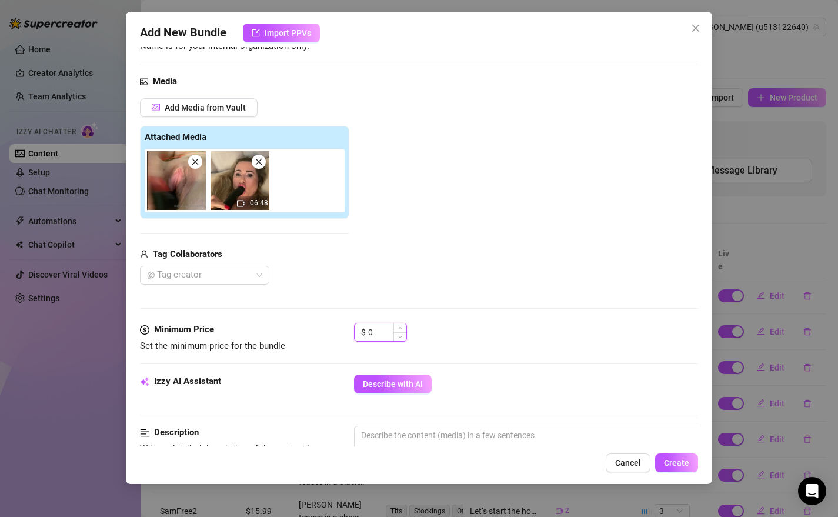
drag, startPoint x: 383, startPoint y: 328, endPoint x: 367, endPoint y: 328, distance: 16.5
click at [367, 328] on div "$ 0" at bounding box center [380, 332] width 53 height 19
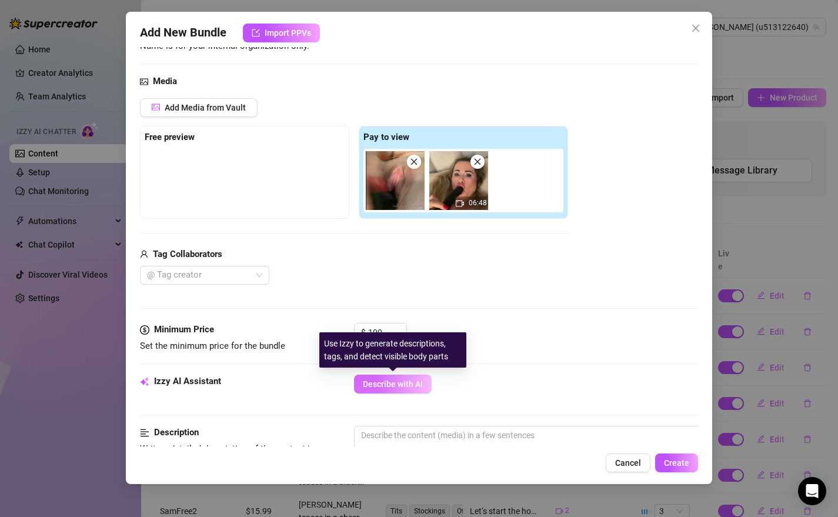
click at [381, 384] on span "Describe with AI" at bounding box center [393, 383] width 60 height 9
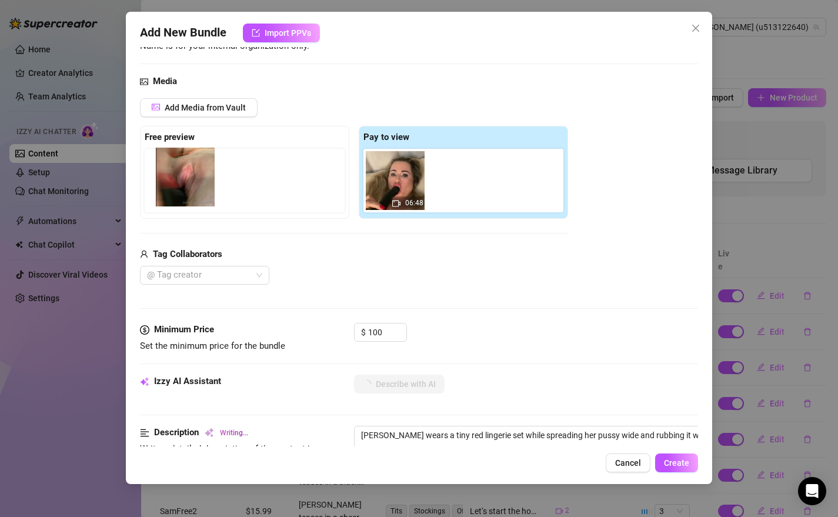
drag, startPoint x: 407, startPoint y: 167, endPoint x: 195, endPoint y: 164, distance: 212.3
click at [195, 164] on div "Free preview Pay to view 06:48" at bounding box center [354, 172] width 428 height 93
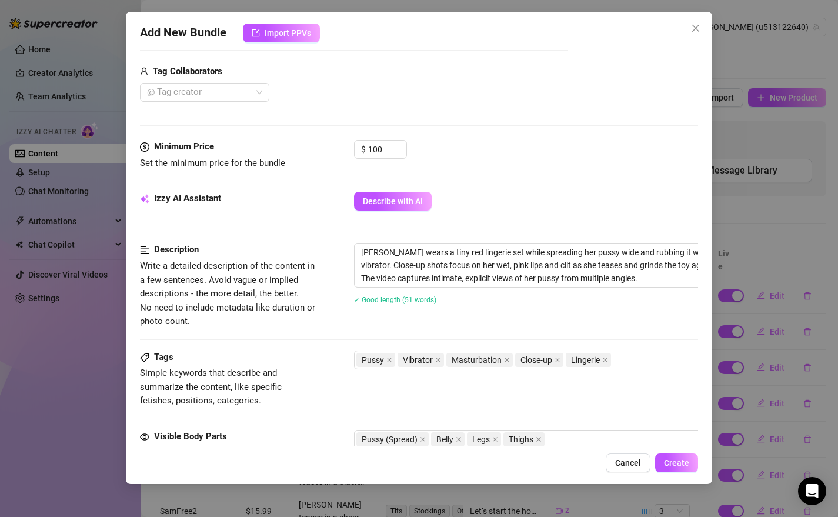
scroll to position [295, 0]
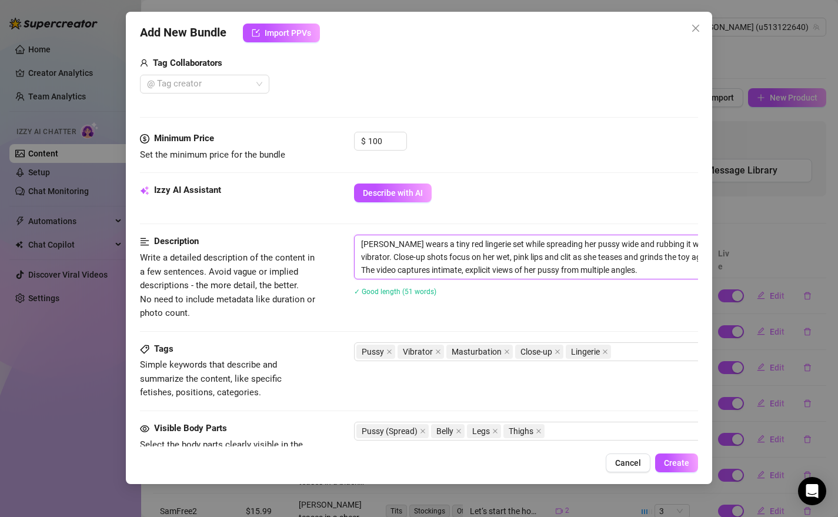
drag, startPoint x: 458, startPoint y: 246, endPoint x: 446, endPoint y: 245, distance: 11.2
click at [446, 245] on textarea "[PERSON_NAME] wears a tiny red lingerie set while spreading her pussy wide and …" at bounding box center [560, 257] width 411 height 44
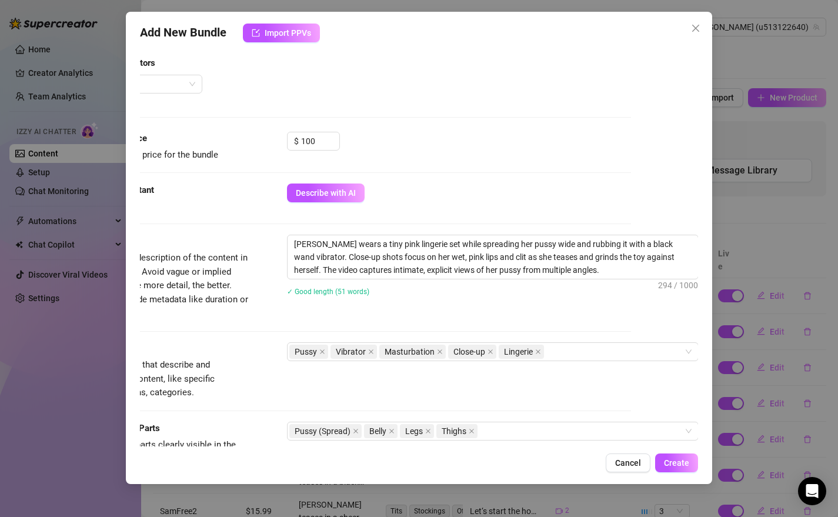
scroll to position [295, 76]
click at [572, 355] on div "Pussy Vibrator Masturbation Close-up Lingerie" at bounding box center [486, 351] width 395 height 16
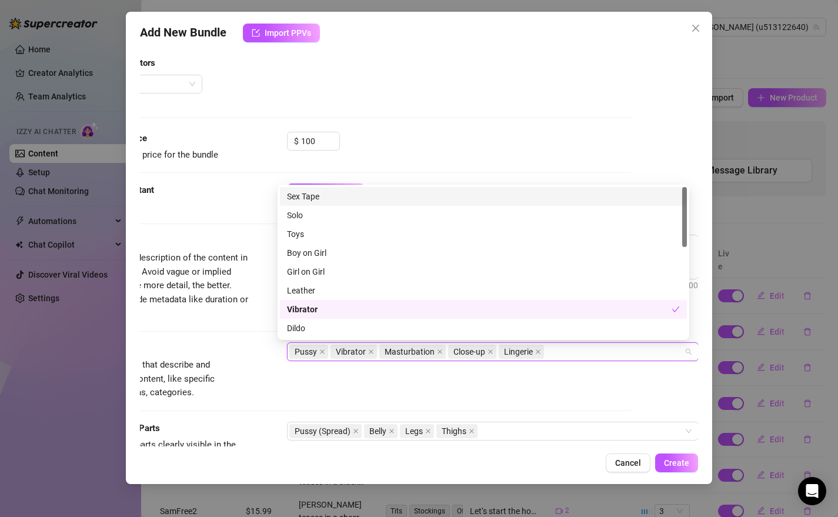
click at [305, 195] on div "Sex Tape" at bounding box center [483, 196] width 393 height 13
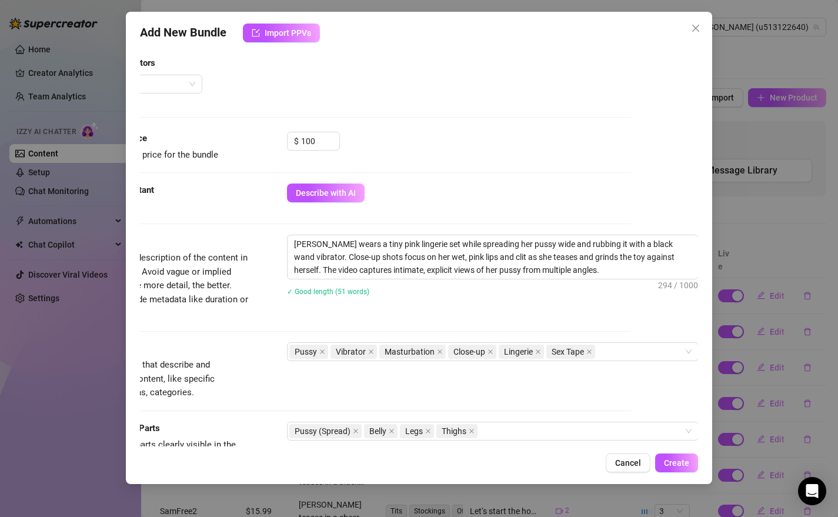
click at [650, 378] on div "Account [PERSON_NAME] (@u513122640) Name Name is for your internal organization…" at bounding box center [419, 246] width 559 height 399
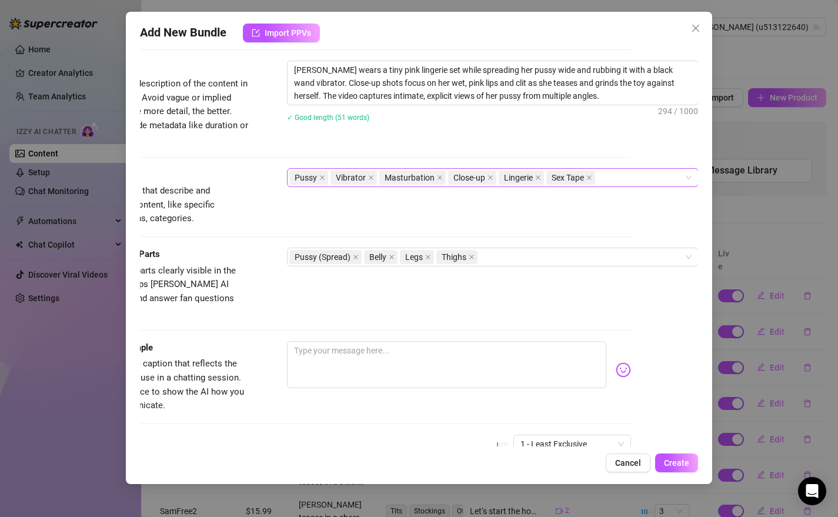
scroll to position [472, 76]
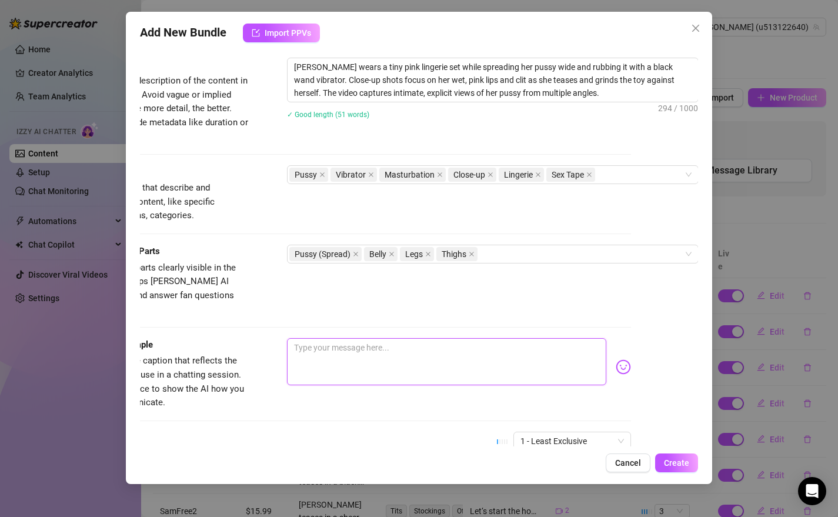
click at [348, 338] on textarea at bounding box center [447, 361] width 320 height 47
paste textarea "It looks like I’m in need of a strong presence to fill that space. 😈 Imagine yo…"
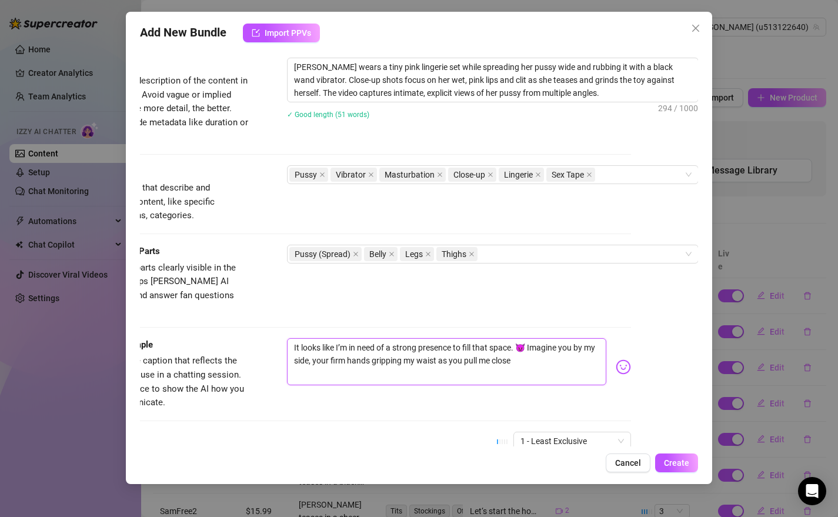
click at [505, 338] on textarea "It looks like I’m in need of a strong presence to fill that space. 😈 Imagine yo…" at bounding box center [447, 361] width 320 height 47
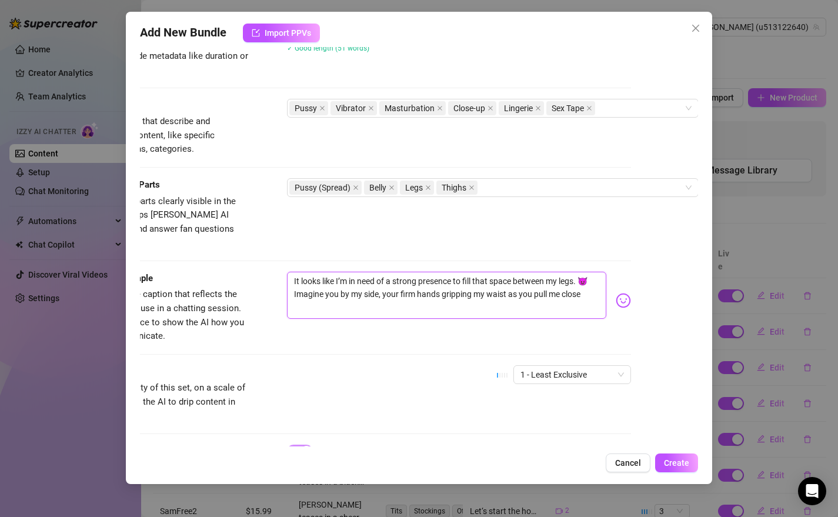
scroll to position [541, 76]
click at [578, 282] on textarea "It looks like I’m in need of a strong presence to fill that space between my le…" at bounding box center [447, 293] width 320 height 47
click at [608, 363] on div "1 - Least Exclusive" at bounding box center [572, 372] width 118 height 19
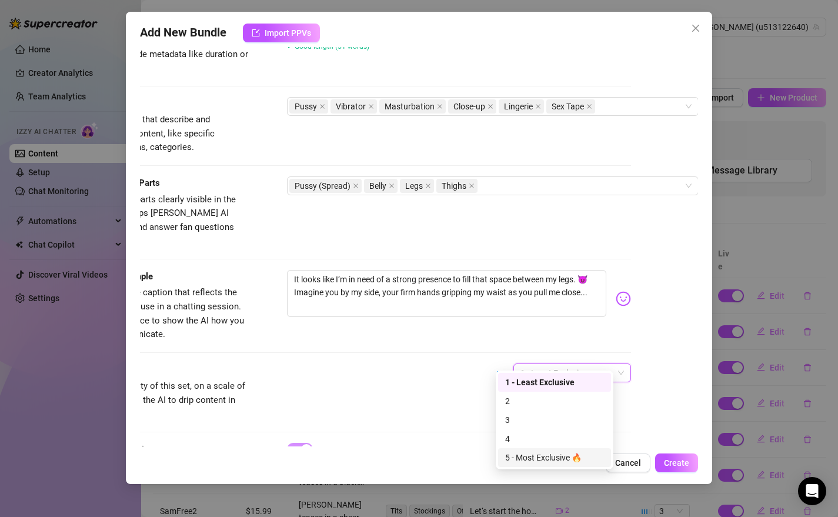
click at [541, 456] on div "5 - Most Exclusive 🔥" at bounding box center [554, 457] width 99 height 13
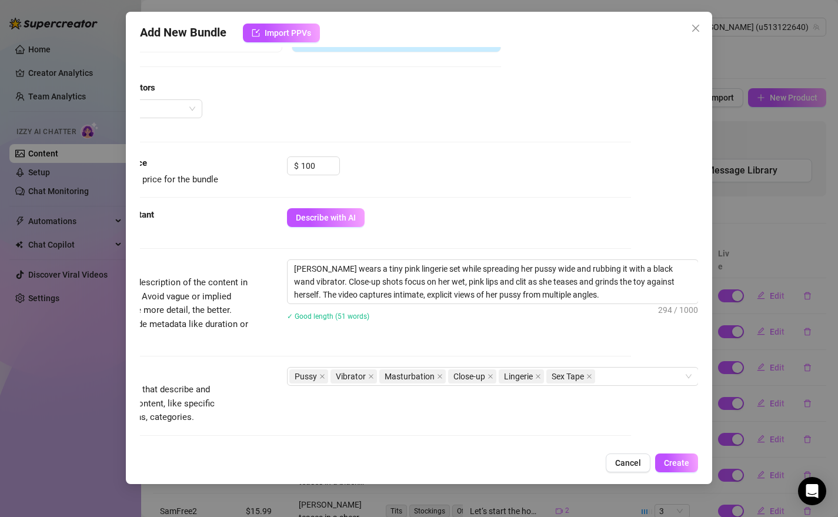
scroll to position [0, 76]
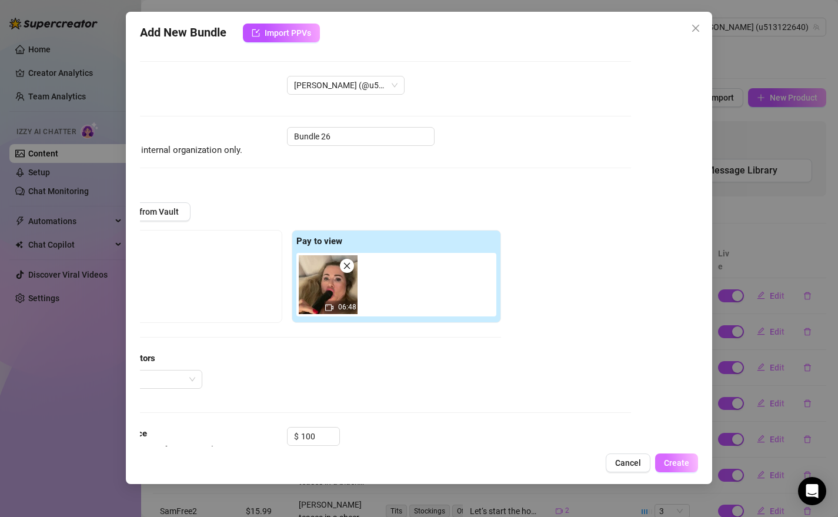
click at [682, 464] on span "Create" at bounding box center [676, 462] width 25 height 9
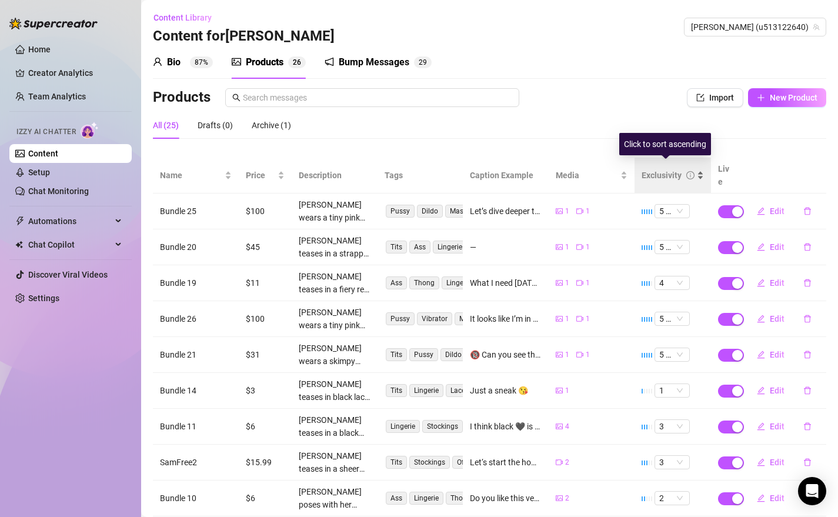
click at [692, 169] on div "Exclusivity" at bounding box center [673, 175] width 62 height 13
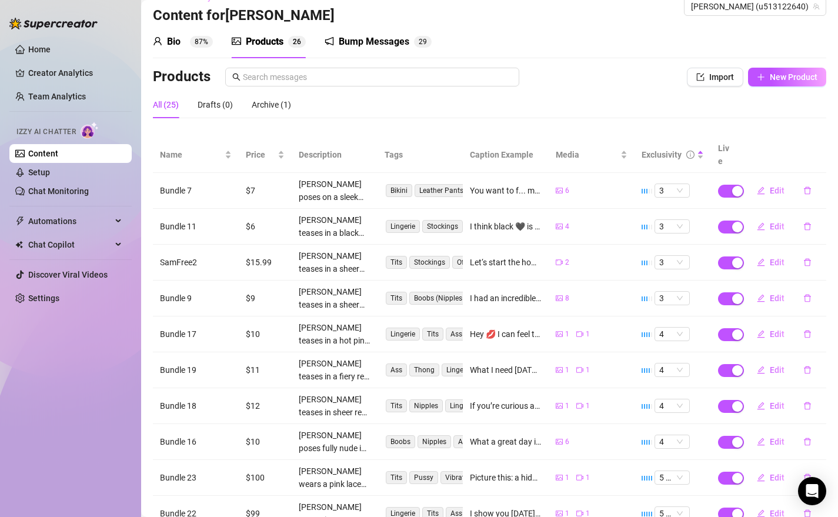
scroll to position [23, 0]
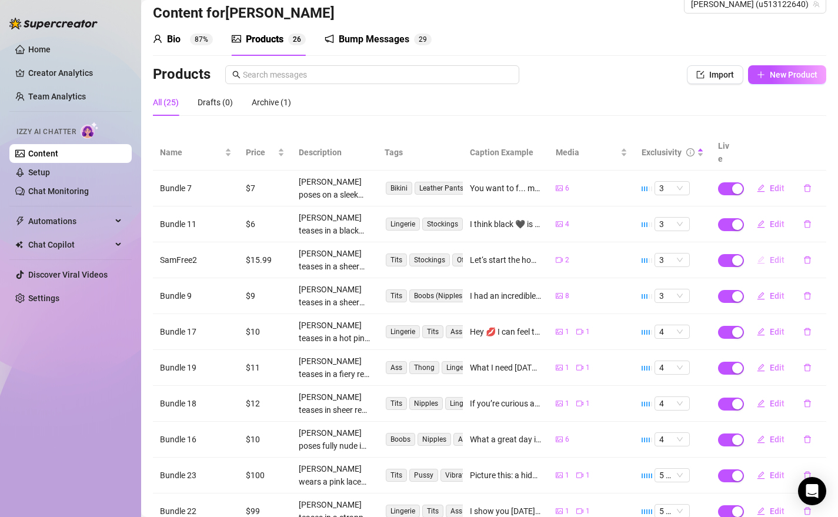
click at [770, 255] on span "Edit" at bounding box center [777, 259] width 15 height 9
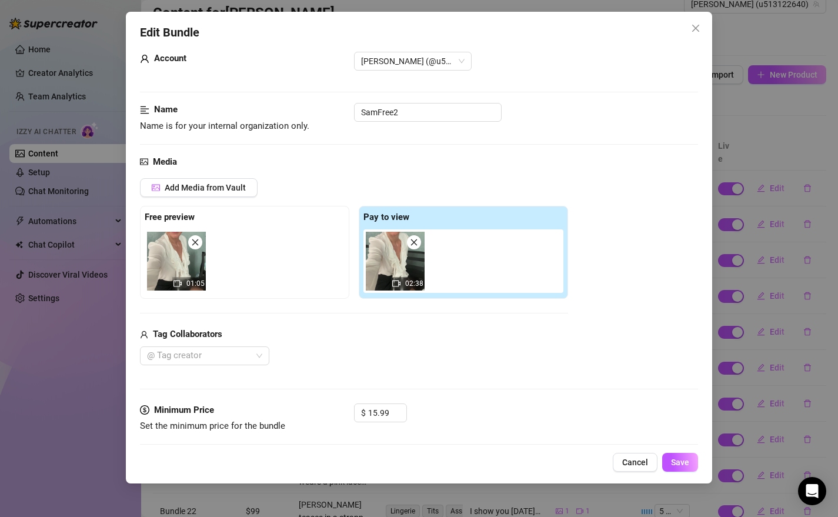
scroll to position [114, 0]
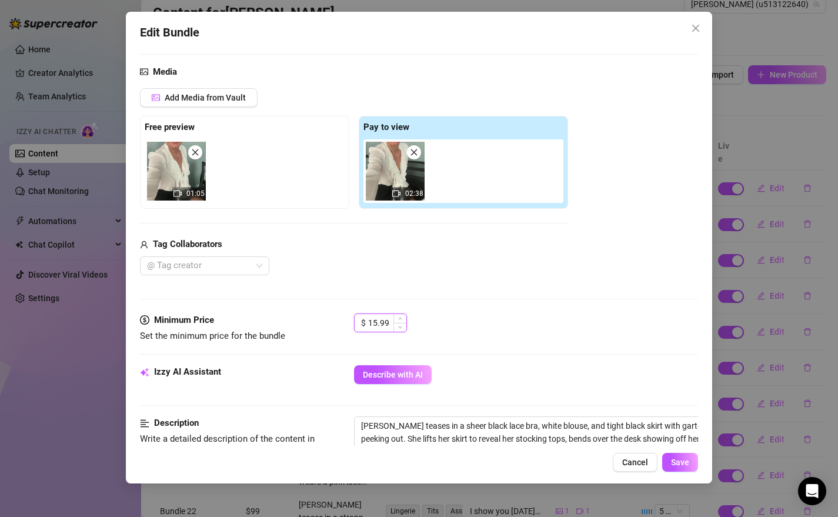
drag, startPoint x: 393, startPoint y: 321, endPoint x: 365, endPoint y: 320, distance: 28.2
click at [365, 320] on div "$ 15.99" at bounding box center [380, 322] width 53 height 19
click at [681, 462] on span "Save" at bounding box center [680, 462] width 18 height 9
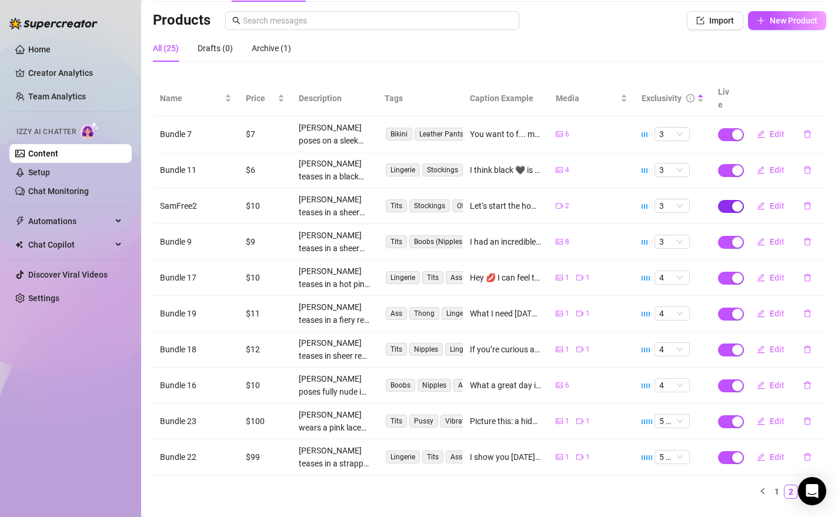
scroll to position [91, 0]
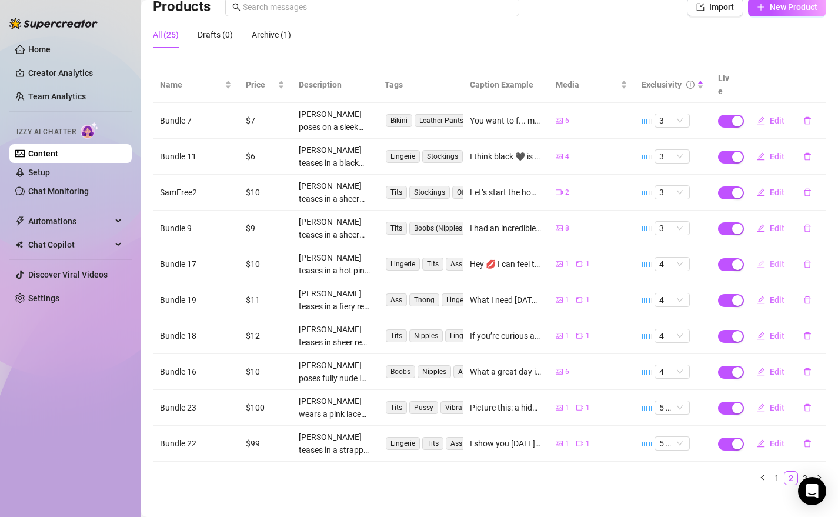
click at [757, 260] on icon "edit" at bounding box center [761, 264] width 8 height 8
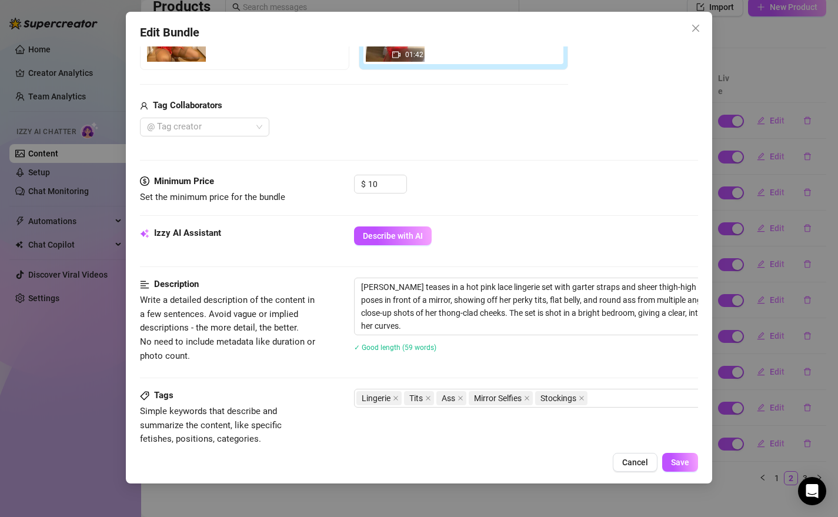
scroll to position [307, 0]
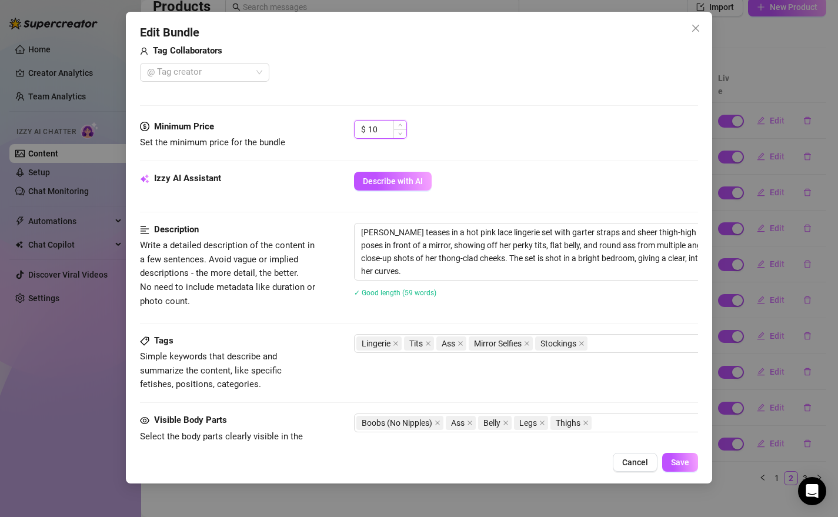
drag, startPoint x: 386, startPoint y: 129, endPoint x: 368, endPoint y: 130, distance: 18.9
click at [368, 130] on input "10" at bounding box center [387, 130] width 38 height 18
click at [678, 459] on span "Save" at bounding box center [680, 462] width 18 height 9
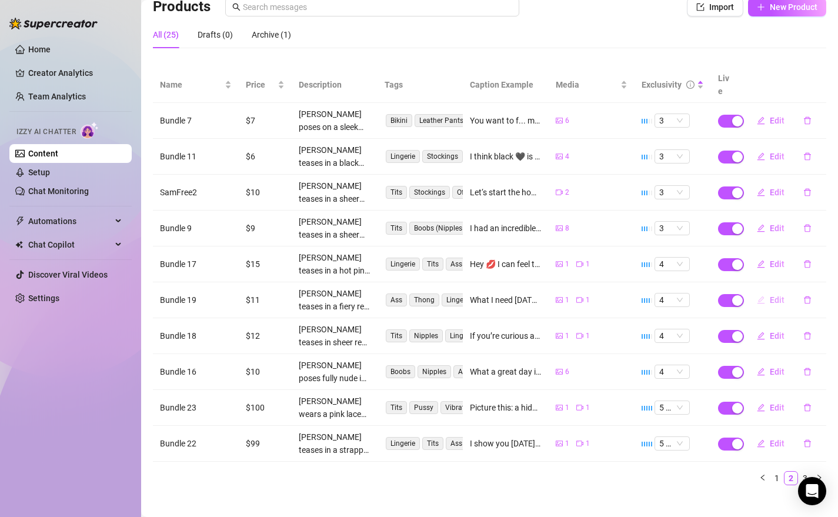
click at [757, 296] on icon "edit" at bounding box center [761, 300] width 8 height 8
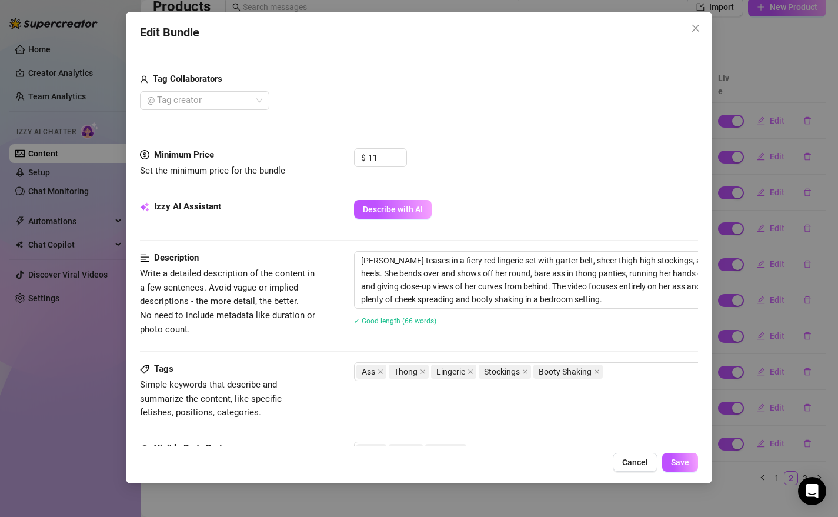
scroll to position [332, 0]
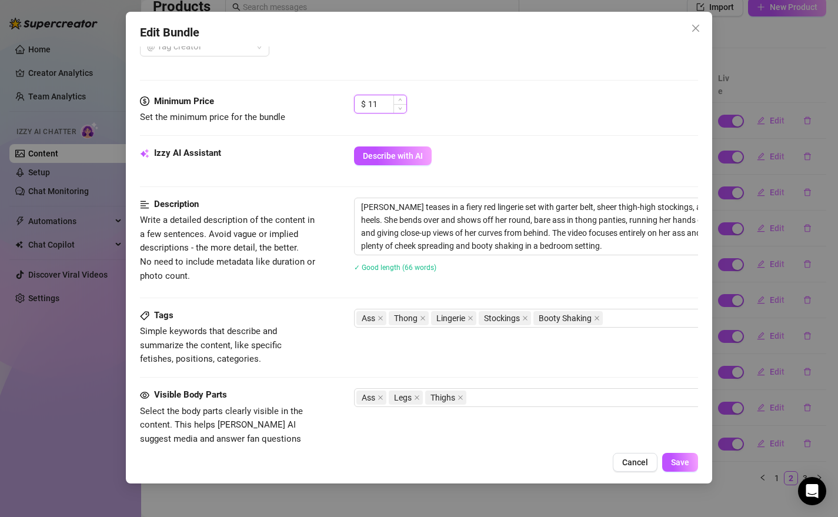
drag, startPoint x: 381, startPoint y: 101, endPoint x: 361, endPoint y: 101, distance: 20.0
click at [361, 101] on div "$ 11" at bounding box center [380, 104] width 53 height 19
click at [688, 465] on span "Save" at bounding box center [680, 462] width 18 height 9
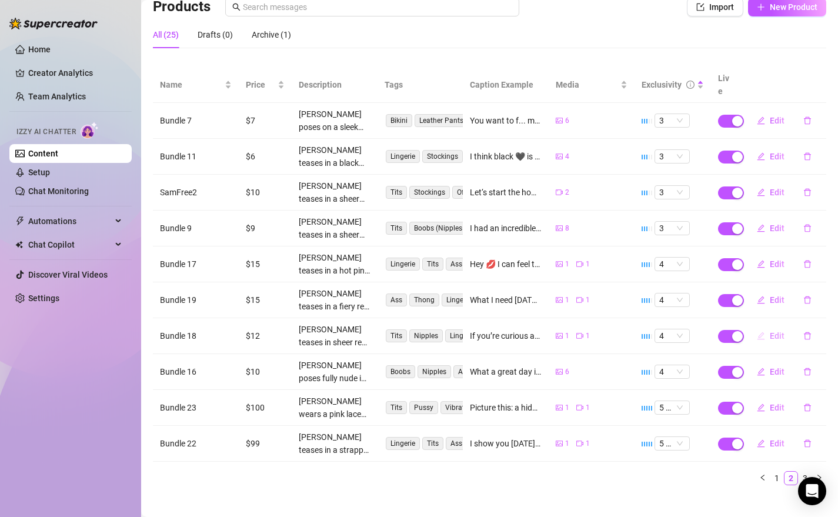
click at [758, 332] on icon "edit" at bounding box center [762, 336] width 8 height 8
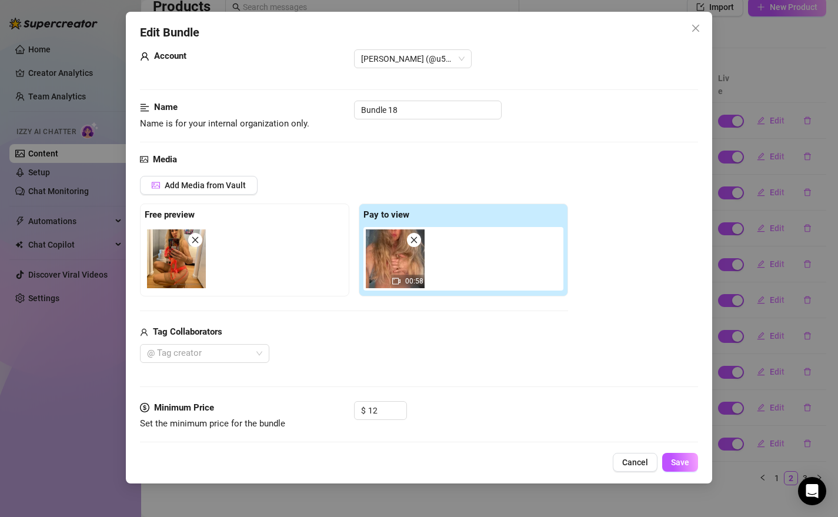
scroll to position [102, 0]
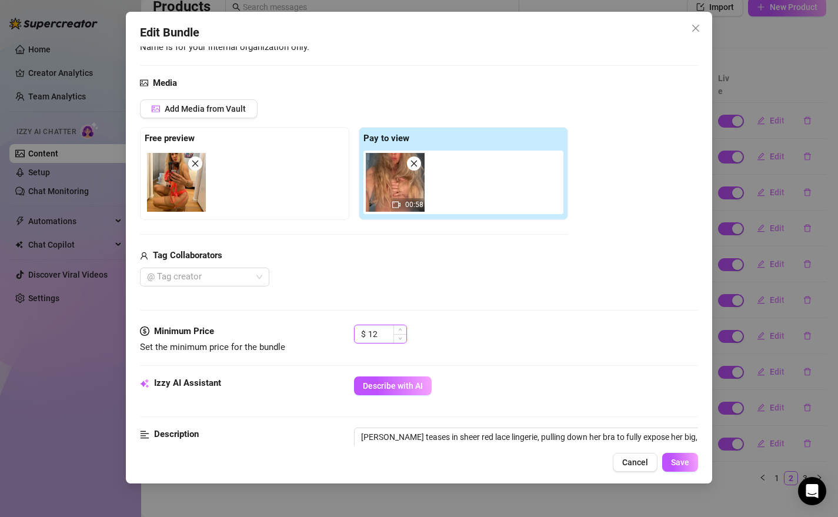
drag, startPoint x: 386, startPoint y: 332, endPoint x: 369, endPoint y: 337, distance: 17.1
click at [366, 334] on div "$ 12" at bounding box center [380, 334] width 53 height 19
click at [679, 465] on span "Save" at bounding box center [680, 462] width 18 height 9
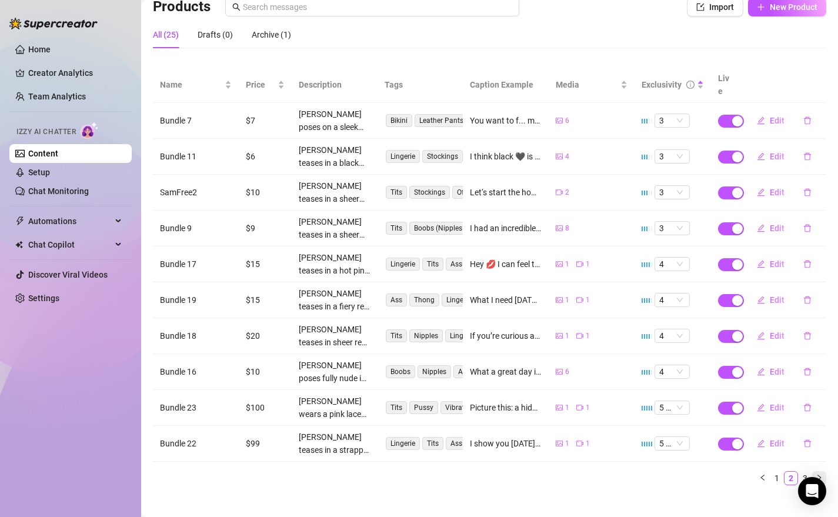
click at [816, 472] on icon "right" at bounding box center [819, 477] width 7 height 7
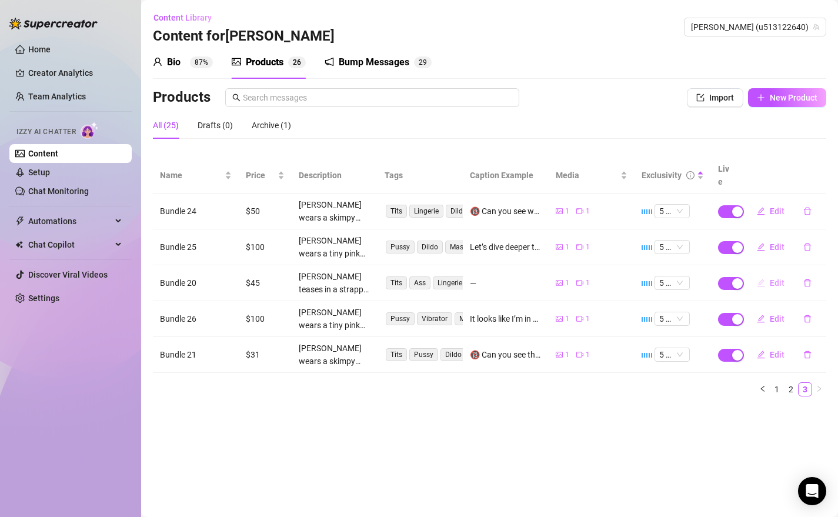
click at [763, 279] on icon "edit" at bounding box center [761, 283] width 8 height 8
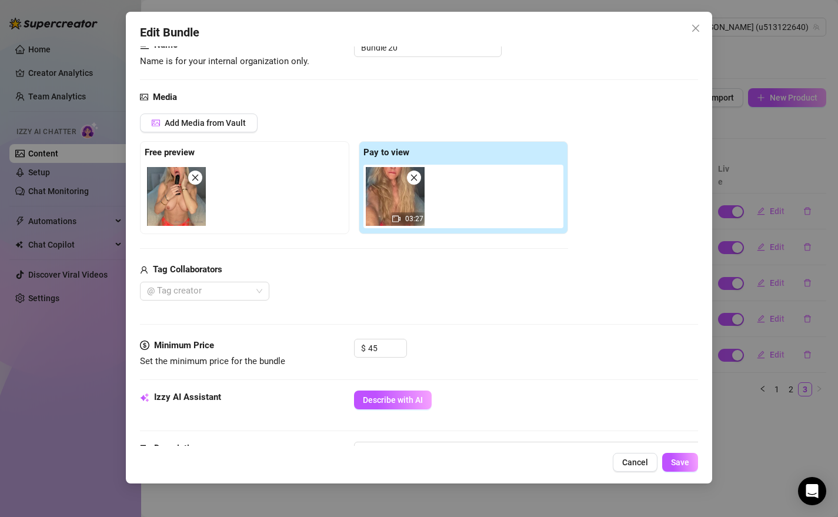
scroll to position [99, 0]
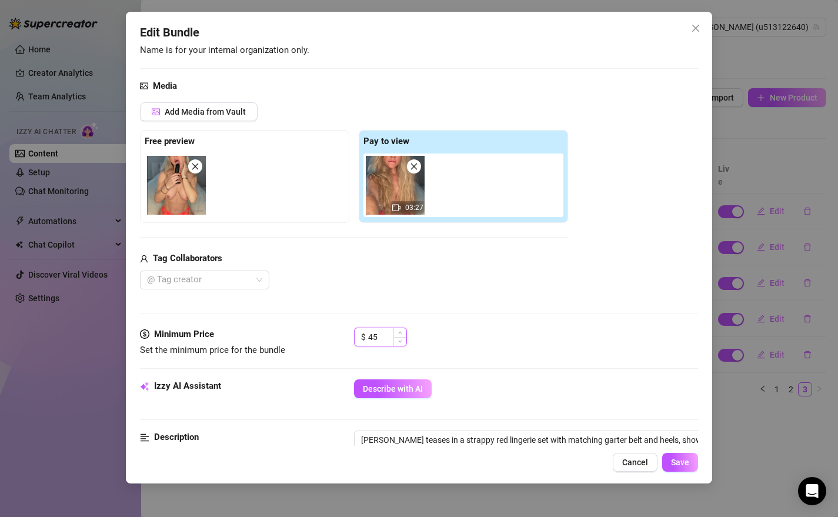
drag, startPoint x: 388, startPoint y: 334, endPoint x: 368, endPoint y: 335, distance: 19.4
click at [367, 333] on div "$ 45" at bounding box center [380, 337] width 53 height 19
click at [681, 460] on span "Save" at bounding box center [680, 462] width 18 height 9
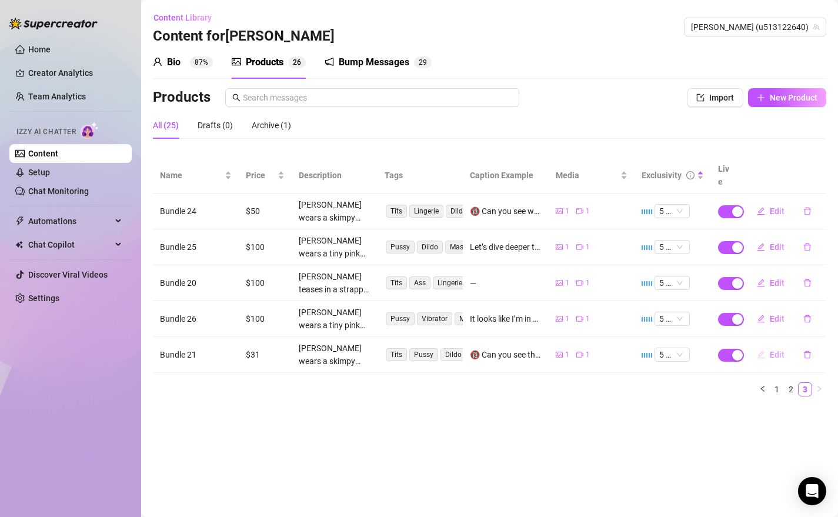
click at [760, 351] on icon "edit" at bounding box center [762, 355] width 8 height 8
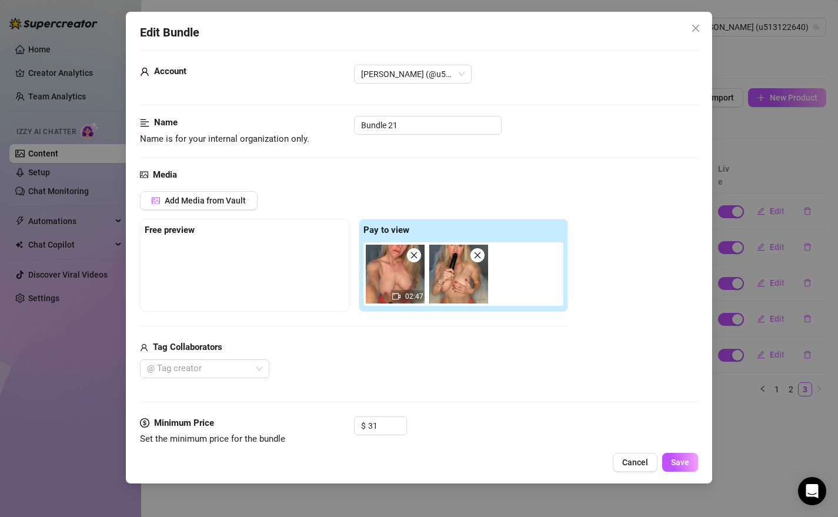
scroll to position [37, 0]
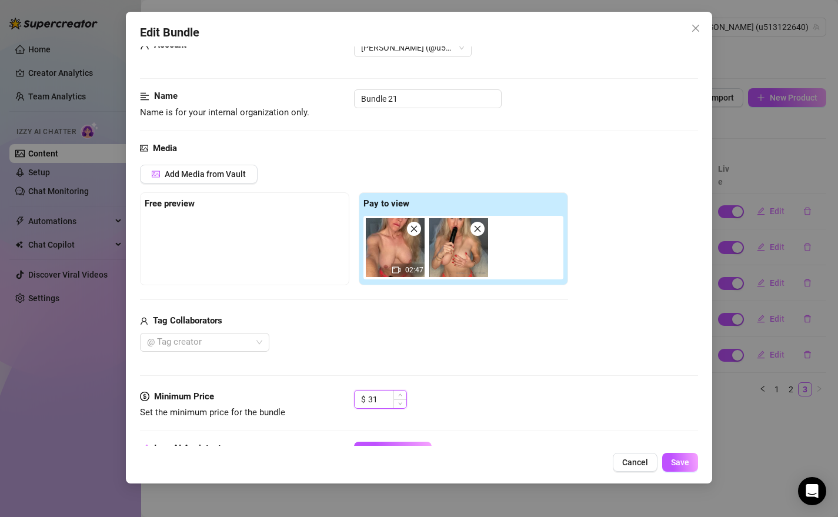
drag, startPoint x: 385, startPoint y: 403, endPoint x: 366, endPoint y: 401, distance: 18.4
click at [366, 401] on div "$ 31" at bounding box center [380, 399] width 53 height 19
click at [675, 459] on span "Save" at bounding box center [680, 462] width 18 height 9
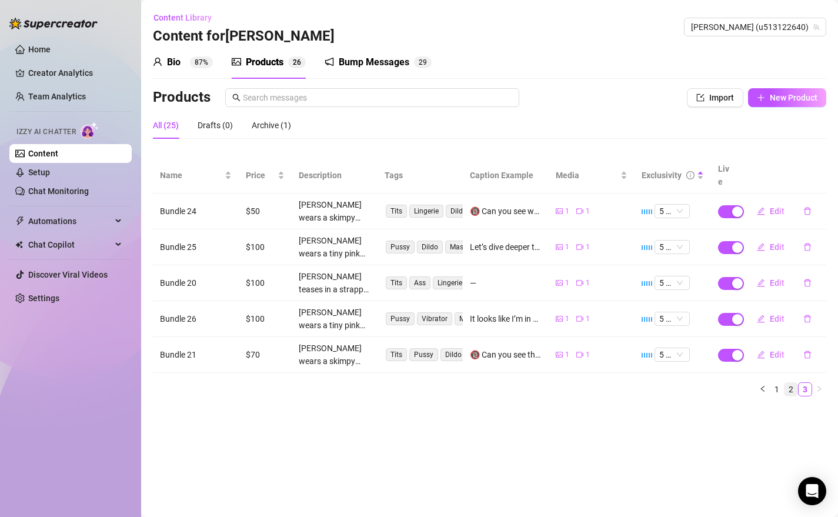
click at [789, 383] on link "2" at bounding box center [791, 389] width 13 height 13
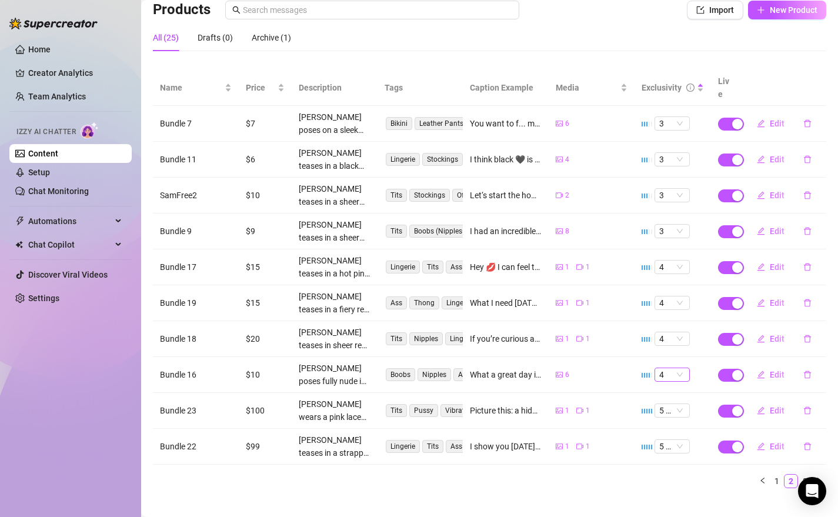
scroll to position [91, 0]
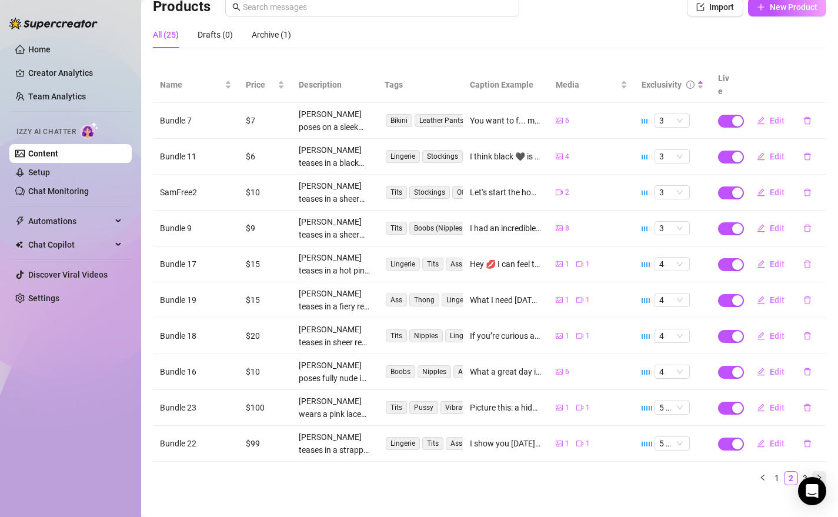
click at [815, 471] on button "button" at bounding box center [819, 478] width 14 height 14
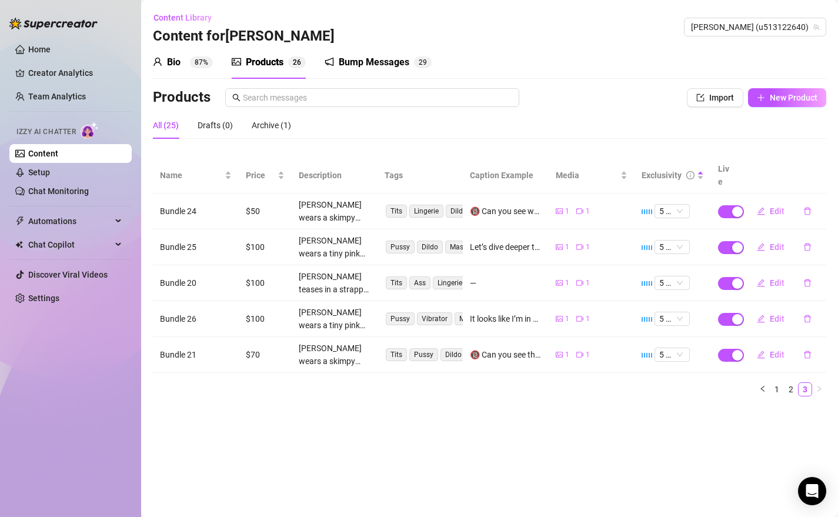
scroll to position [0, 0]
